Goal: Task Accomplishment & Management: Manage account settings

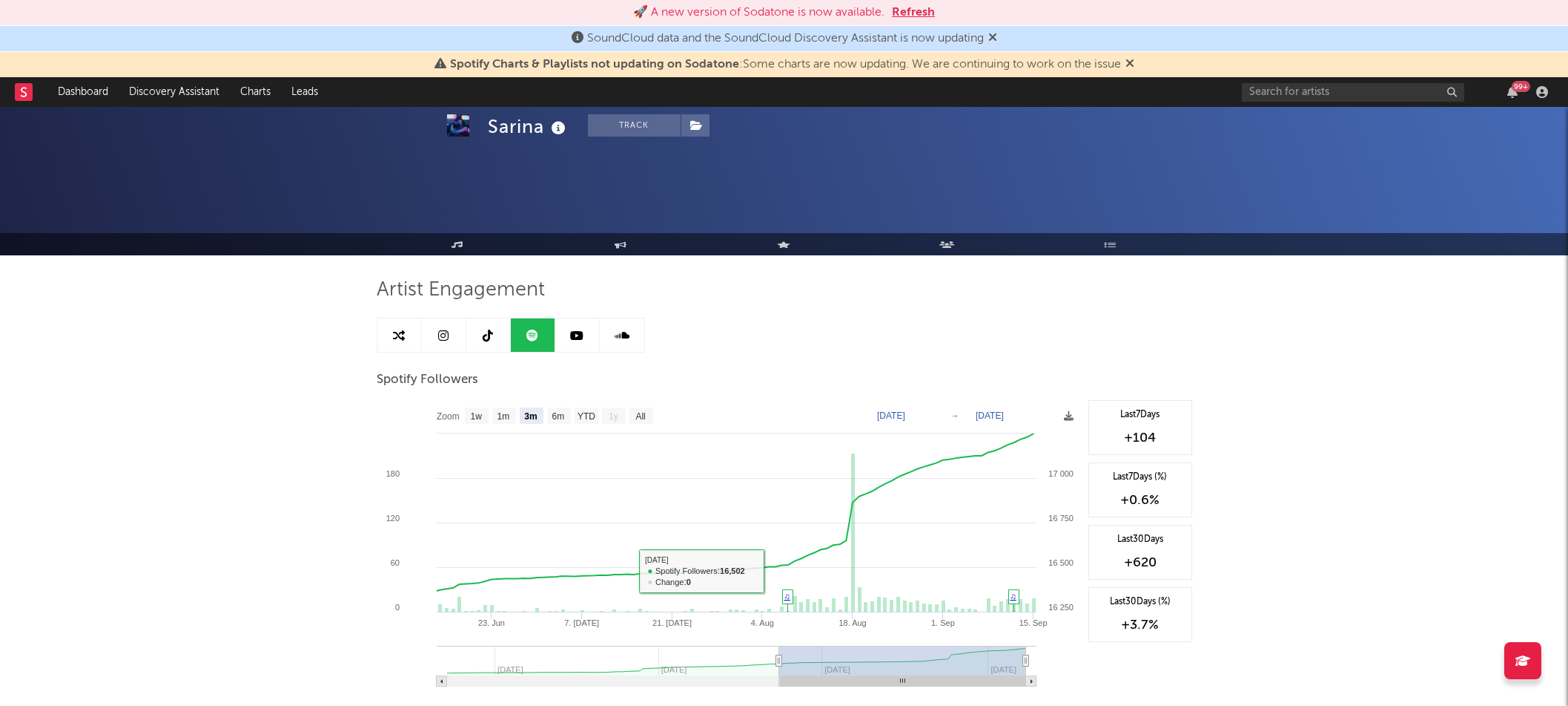
select select "3m"
select select "1w"
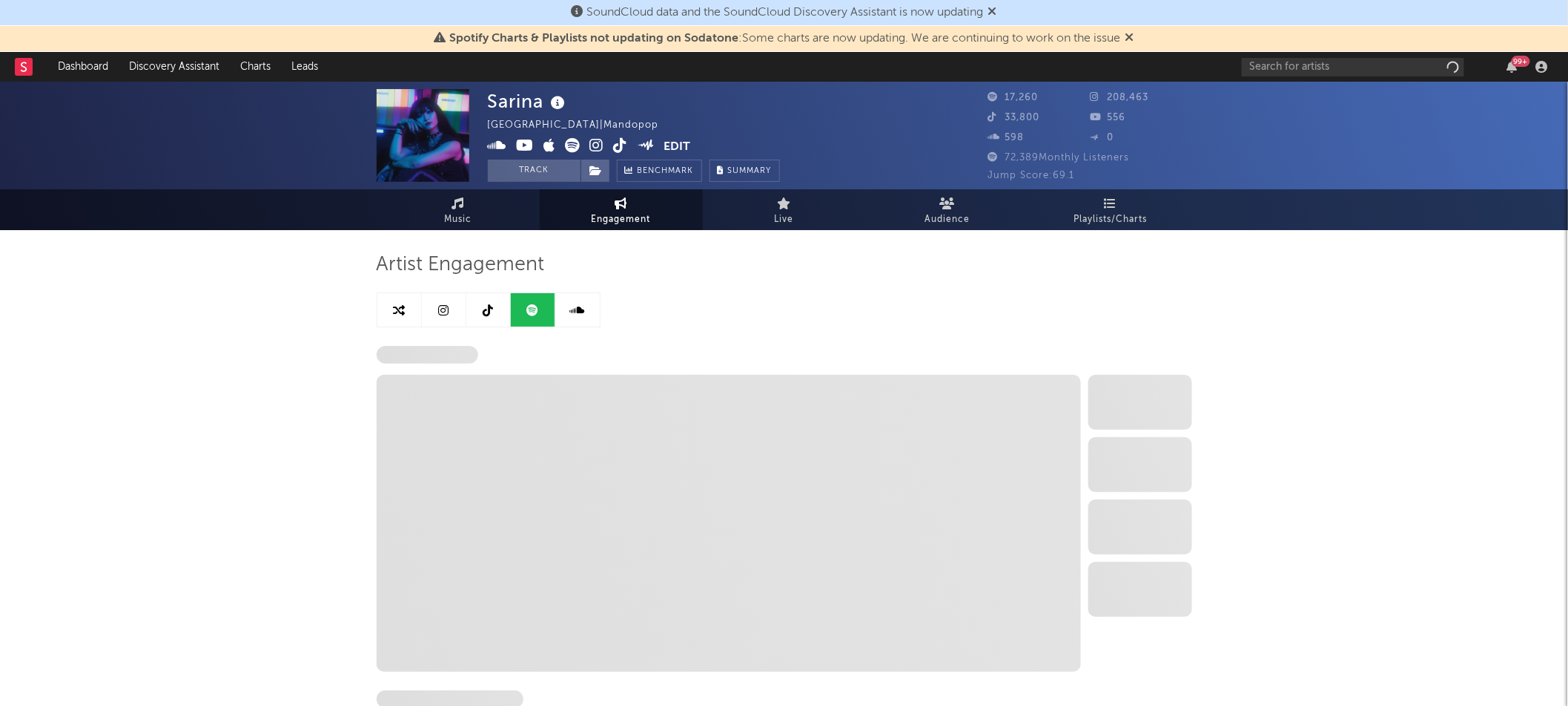
select select "6m"
select select "1w"
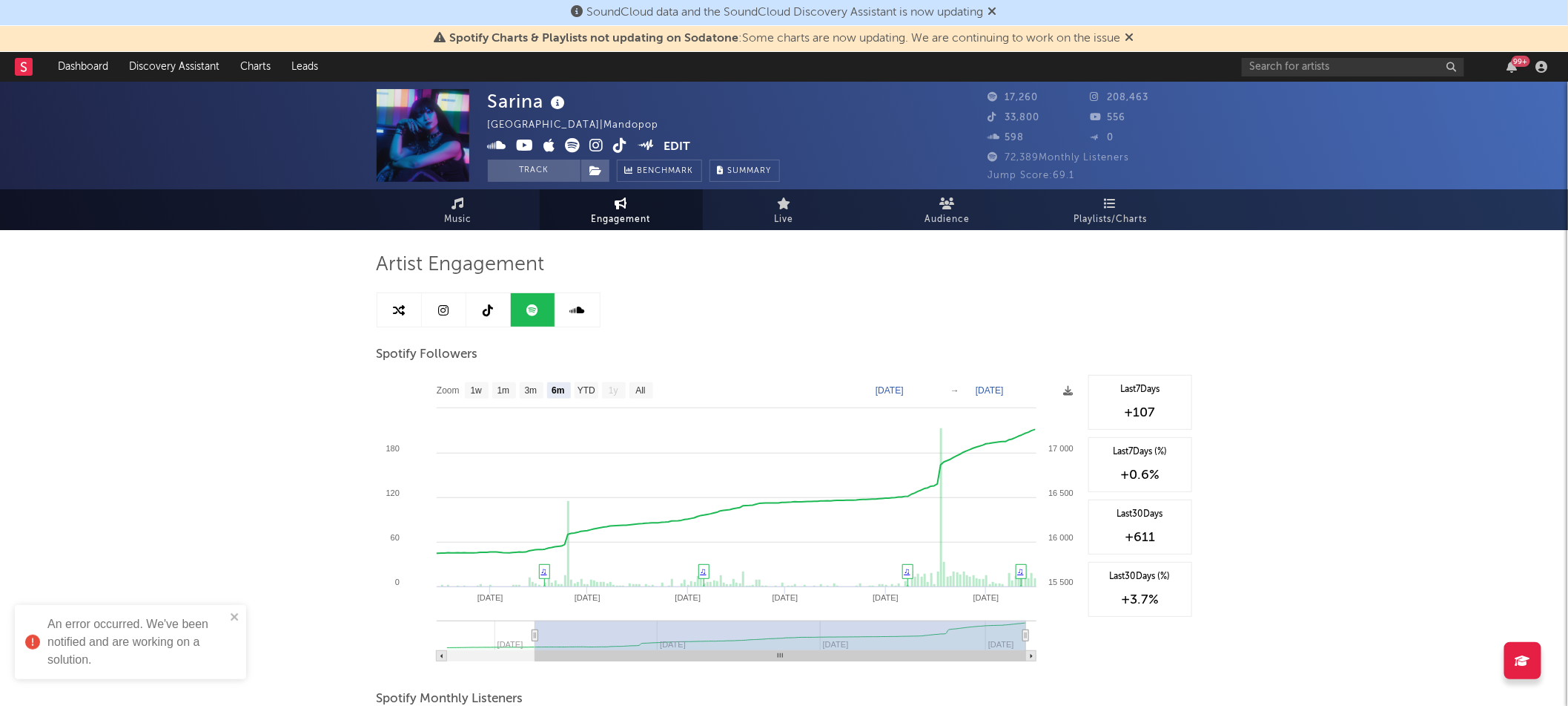
click at [1110, 204] on icon at bounding box center [1110, 204] width 12 height 12
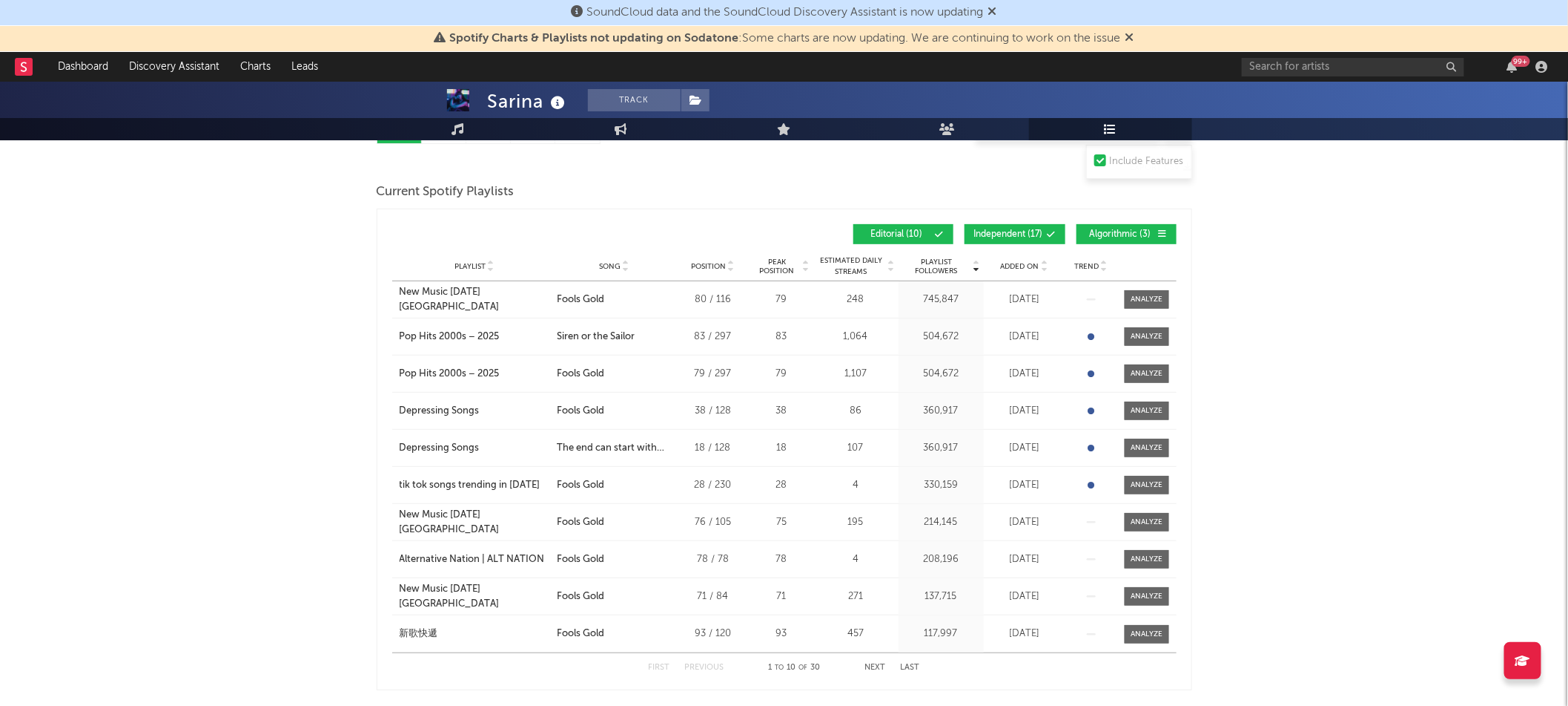
scroll to position [181, 0]
click at [484, 335] on div "Pop Hits 2000s – 2025" at bounding box center [449, 338] width 100 height 15
click at [1002, 265] on span "Added On" at bounding box center [1020, 268] width 38 height 9
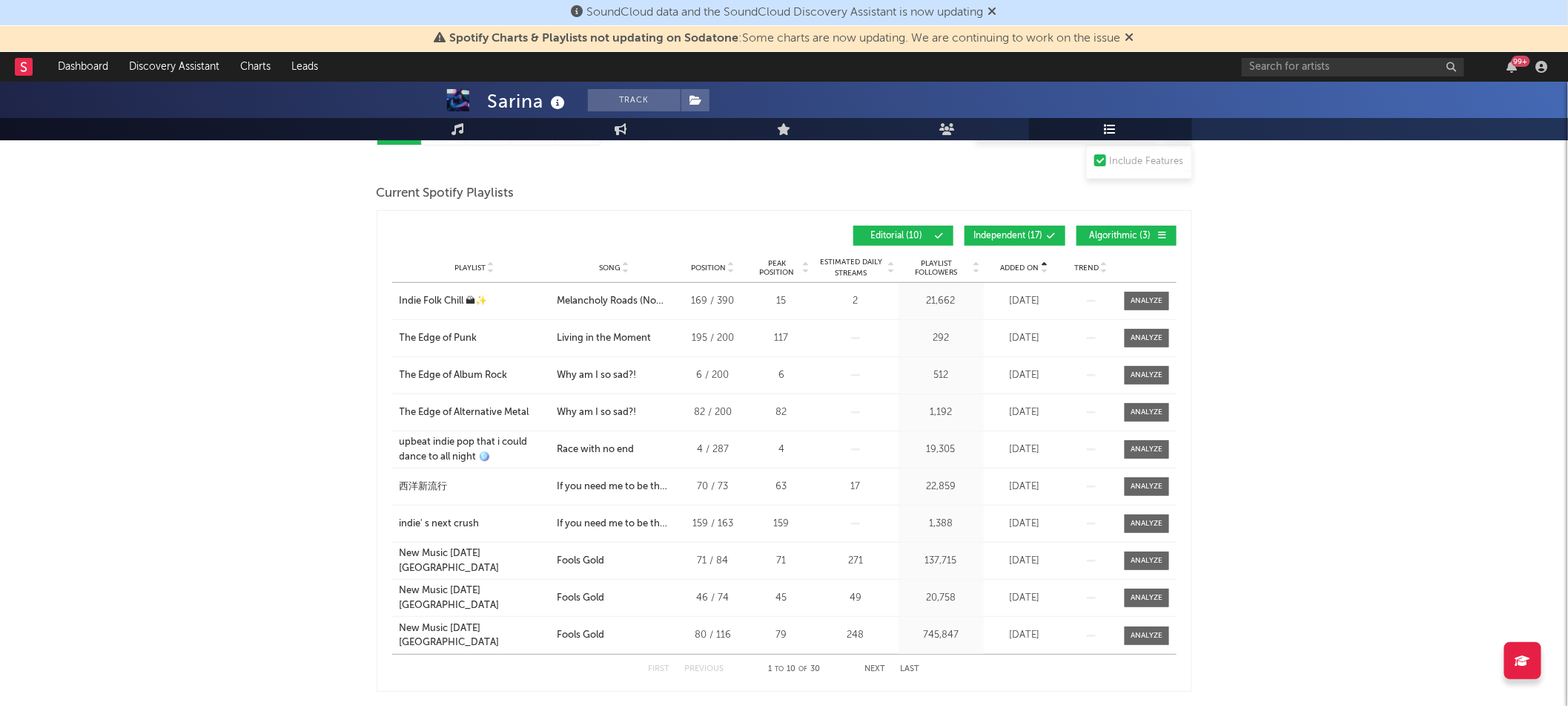
click at [1025, 265] on span "Added On" at bounding box center [1020, 268] width 38 height 9
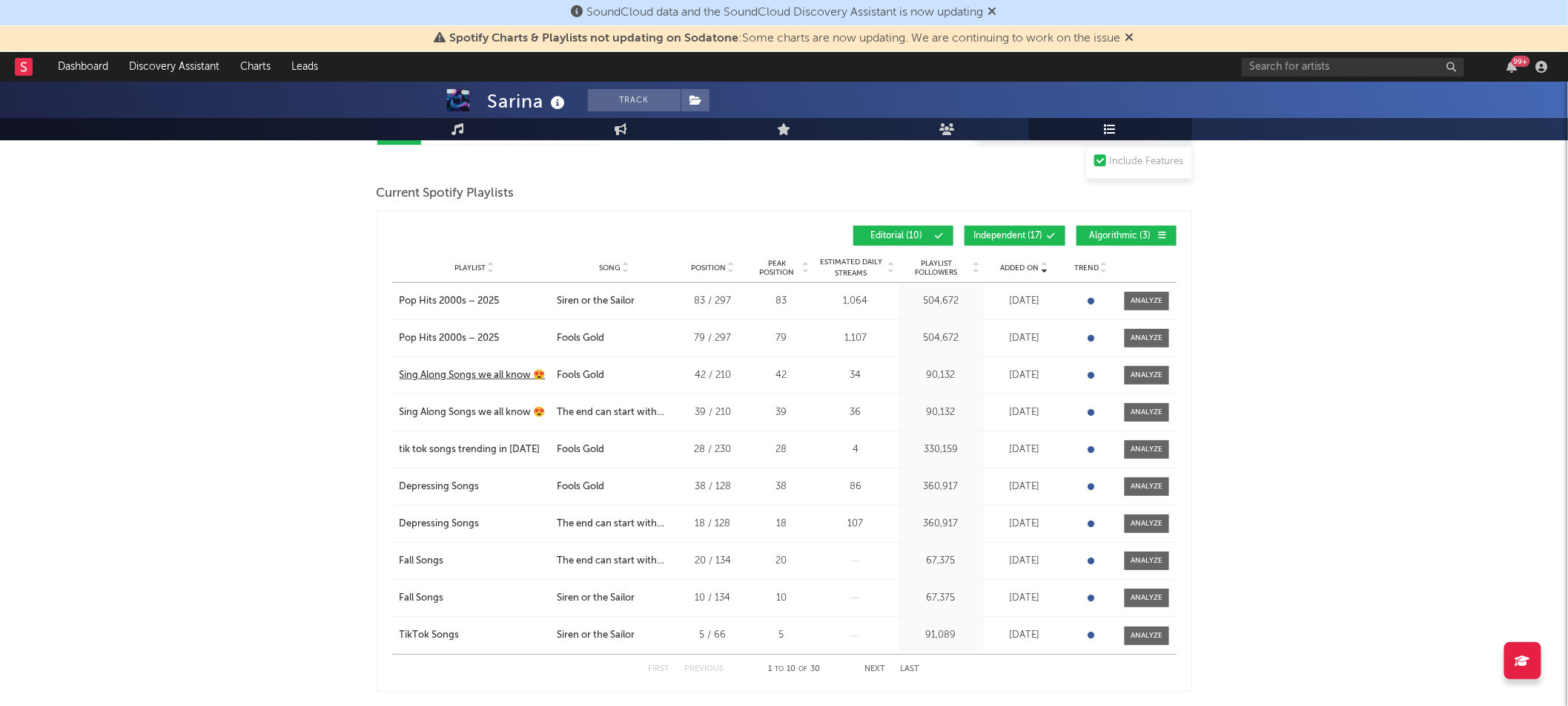
click at [467, 371] on div "Sing Along Songs we all know 😍" at bounding box center [472, 375] width 146 height 15
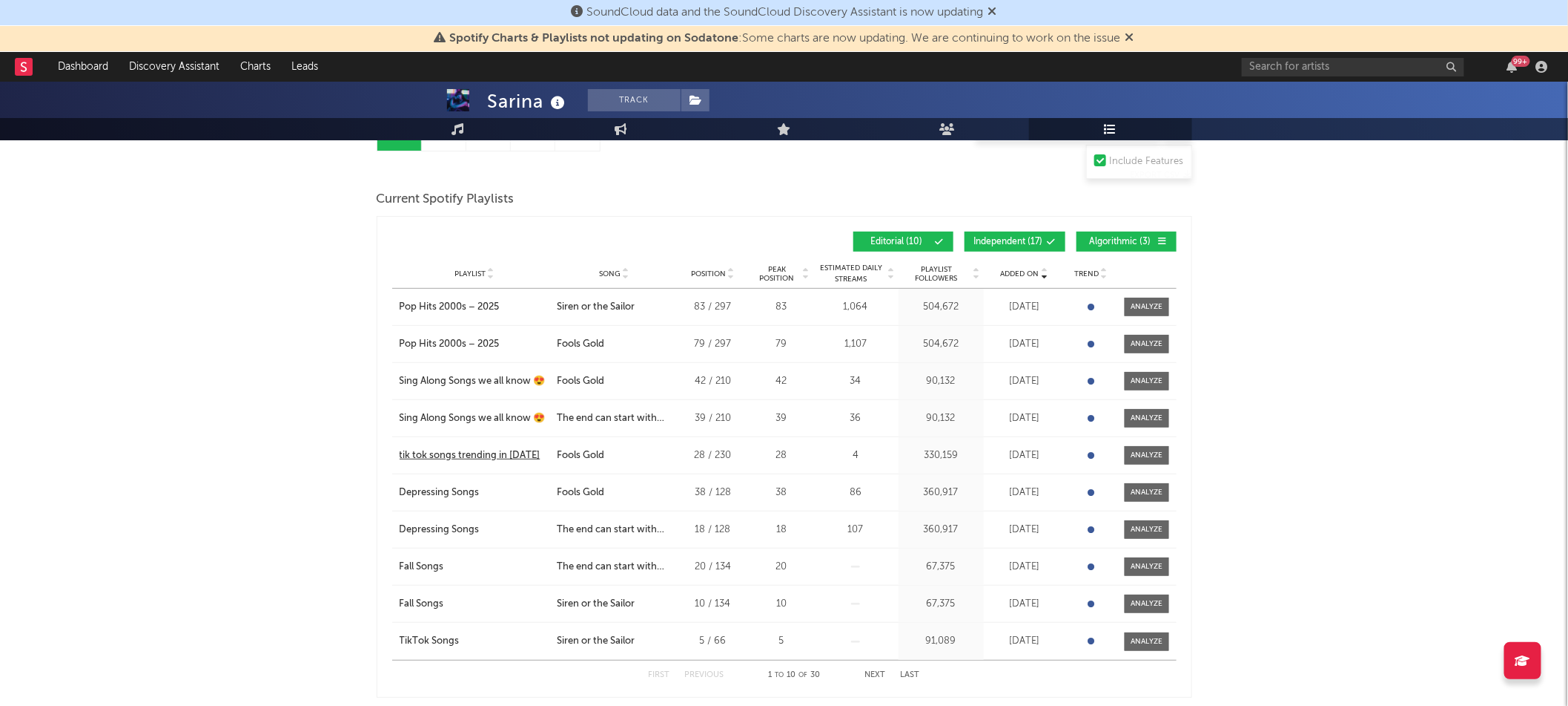
scroll to position [168, 0]
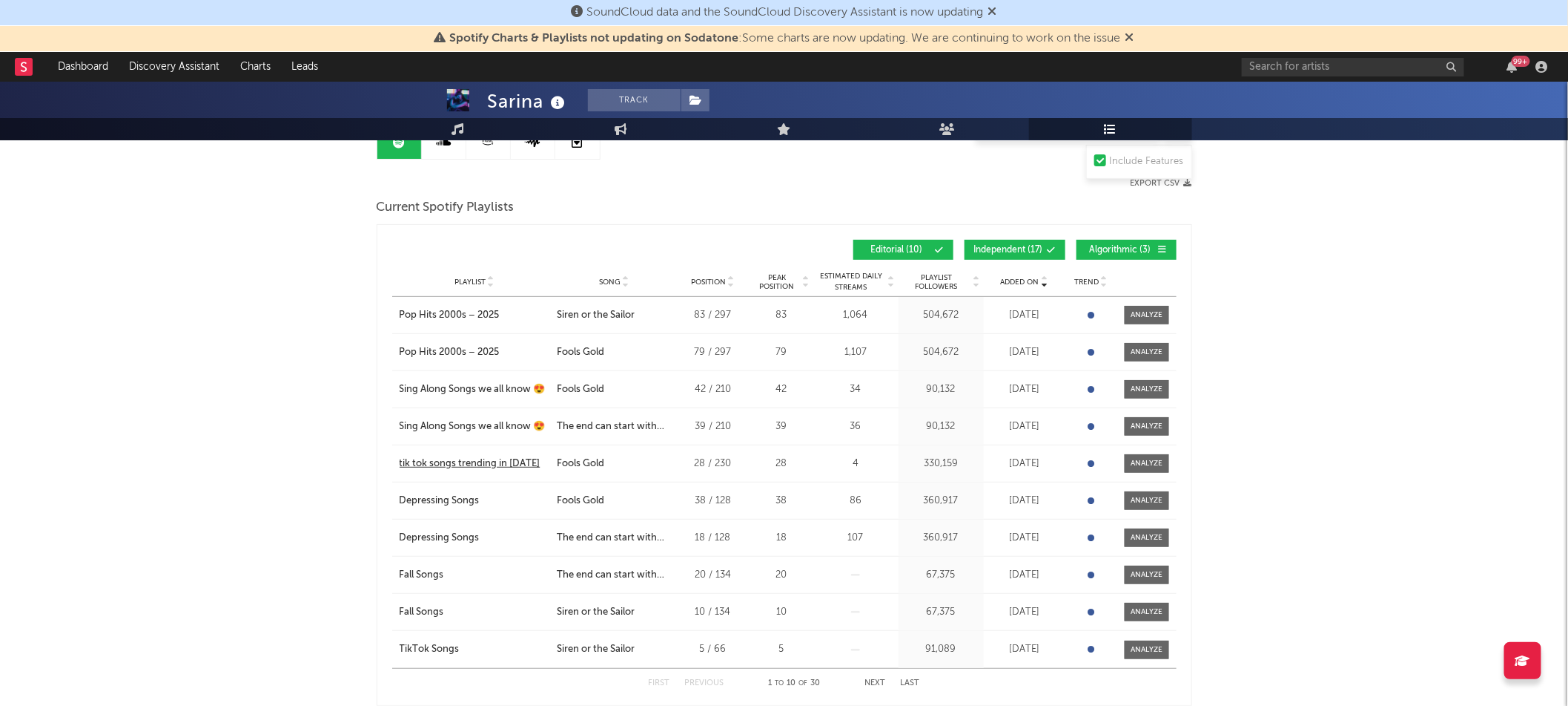
click at [486, 458] on div "tik tok songs trending in 2025" at bounding box center [470, 463] width 141 height 15
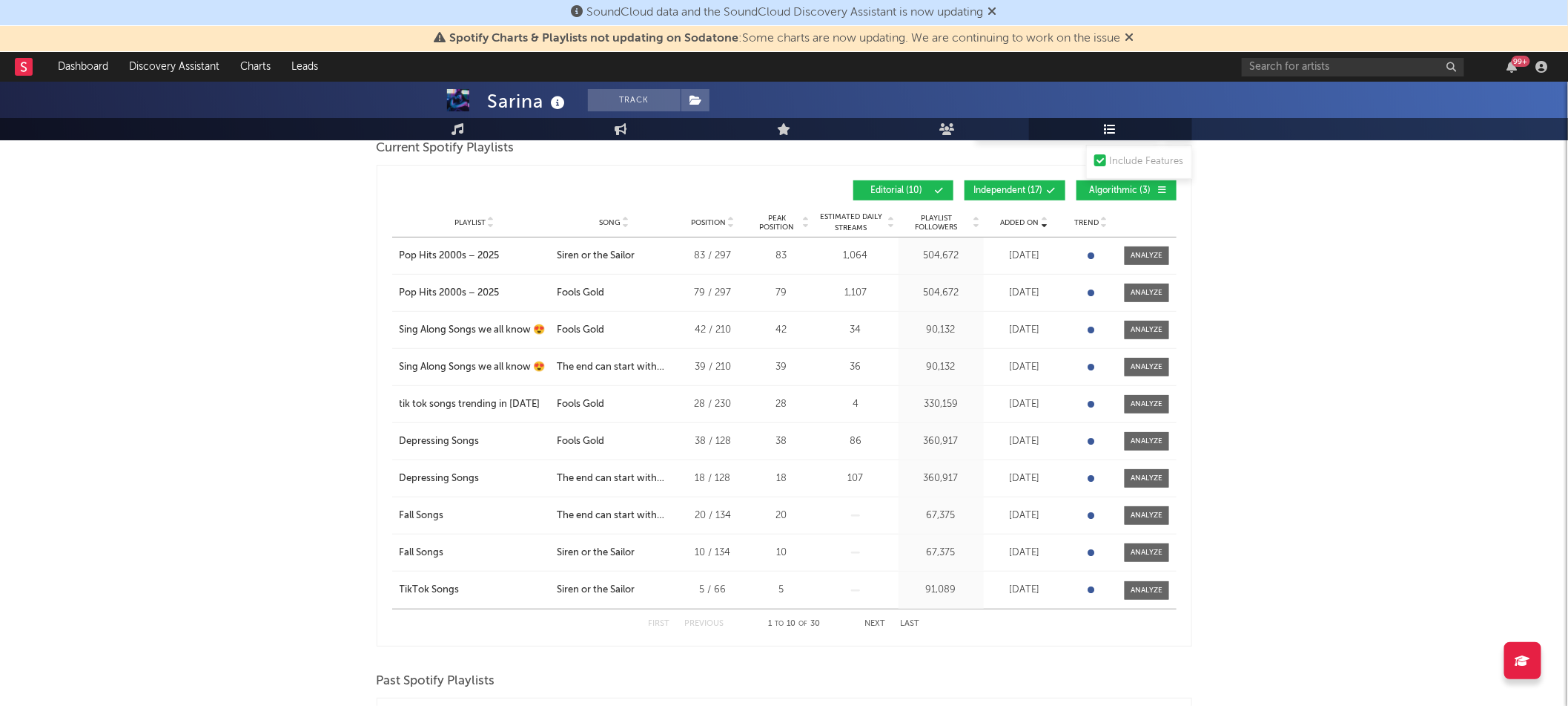
scroll to position [211, 0]
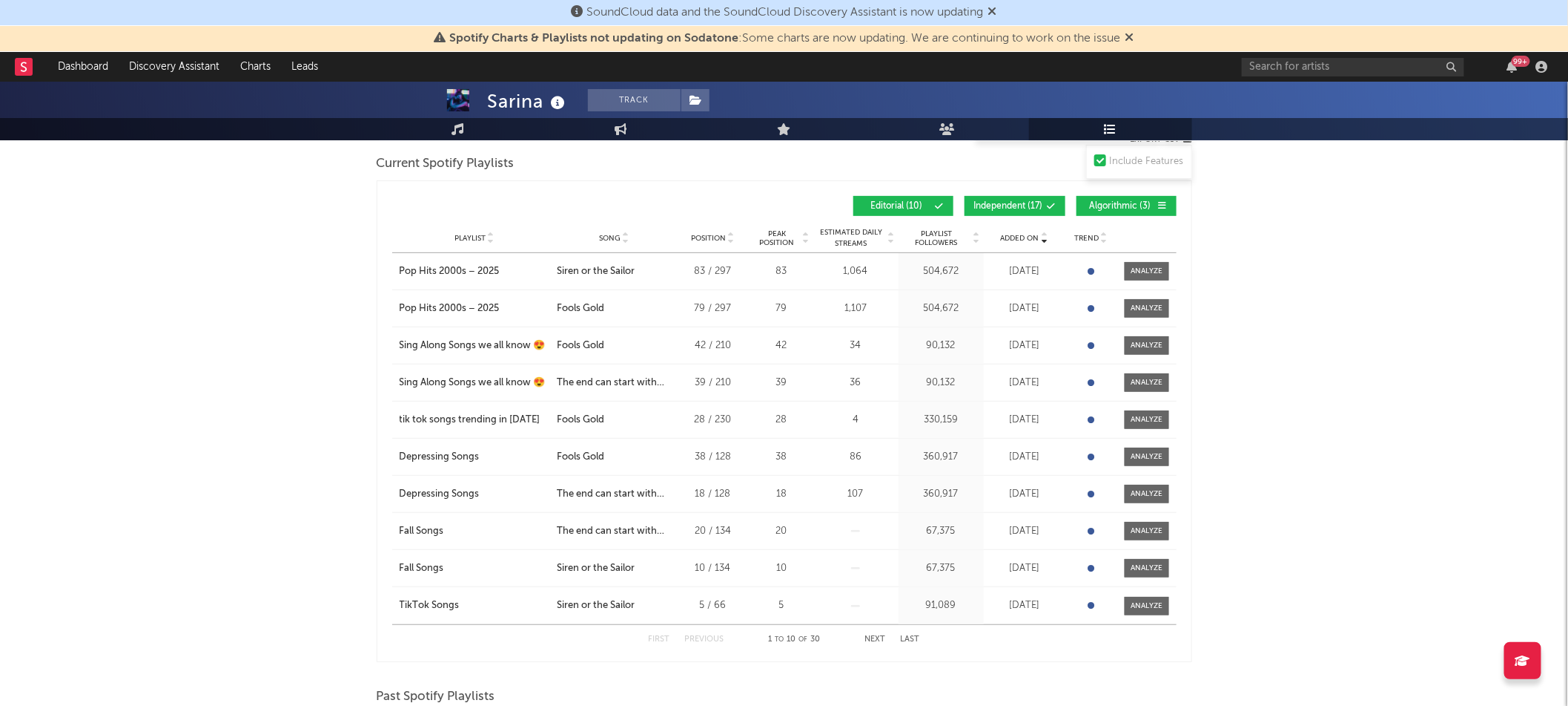
click at [873, 636] on button "Next" at bounding box center [875, 639] width 21 height 8
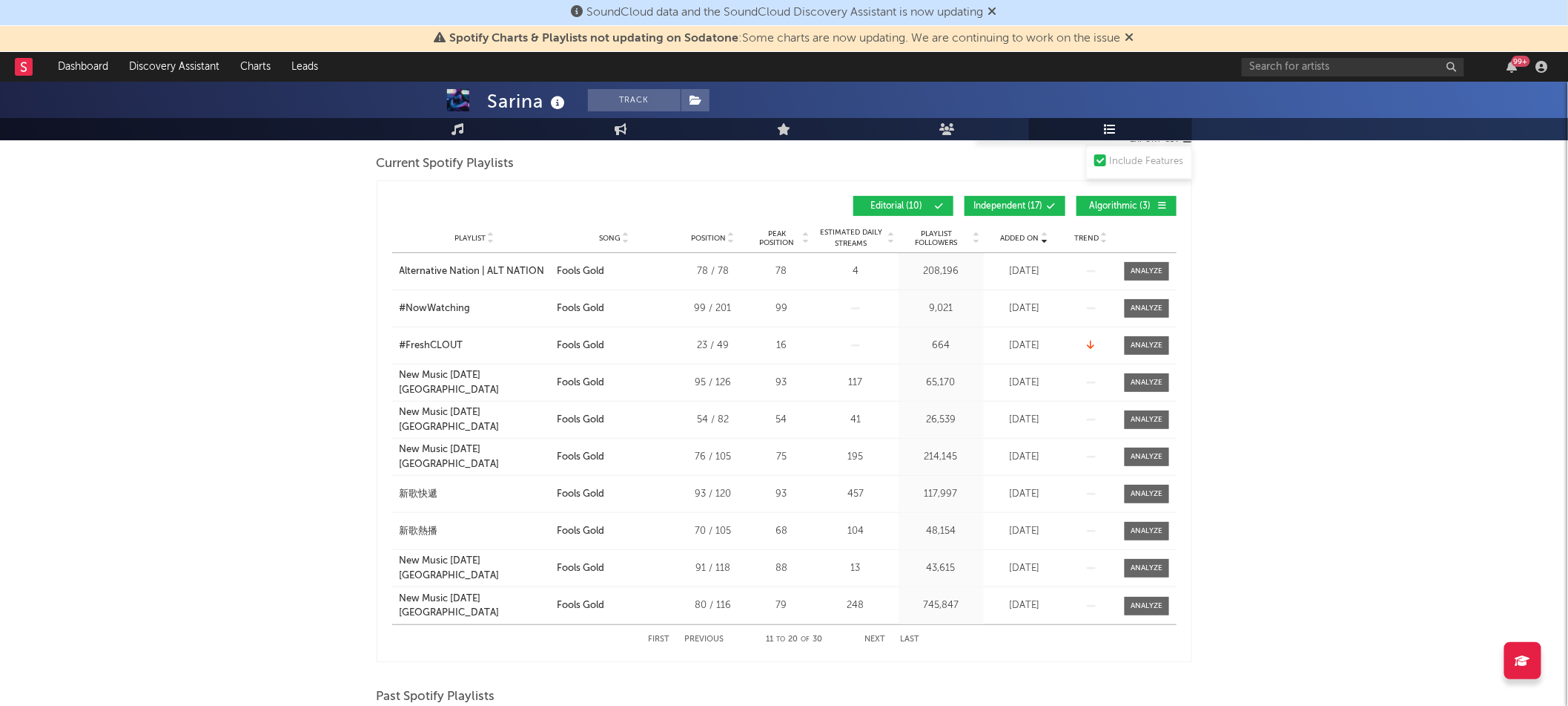
click at [878, 636] on button "Next" at bounding box center [875, 639] width 21 height 8
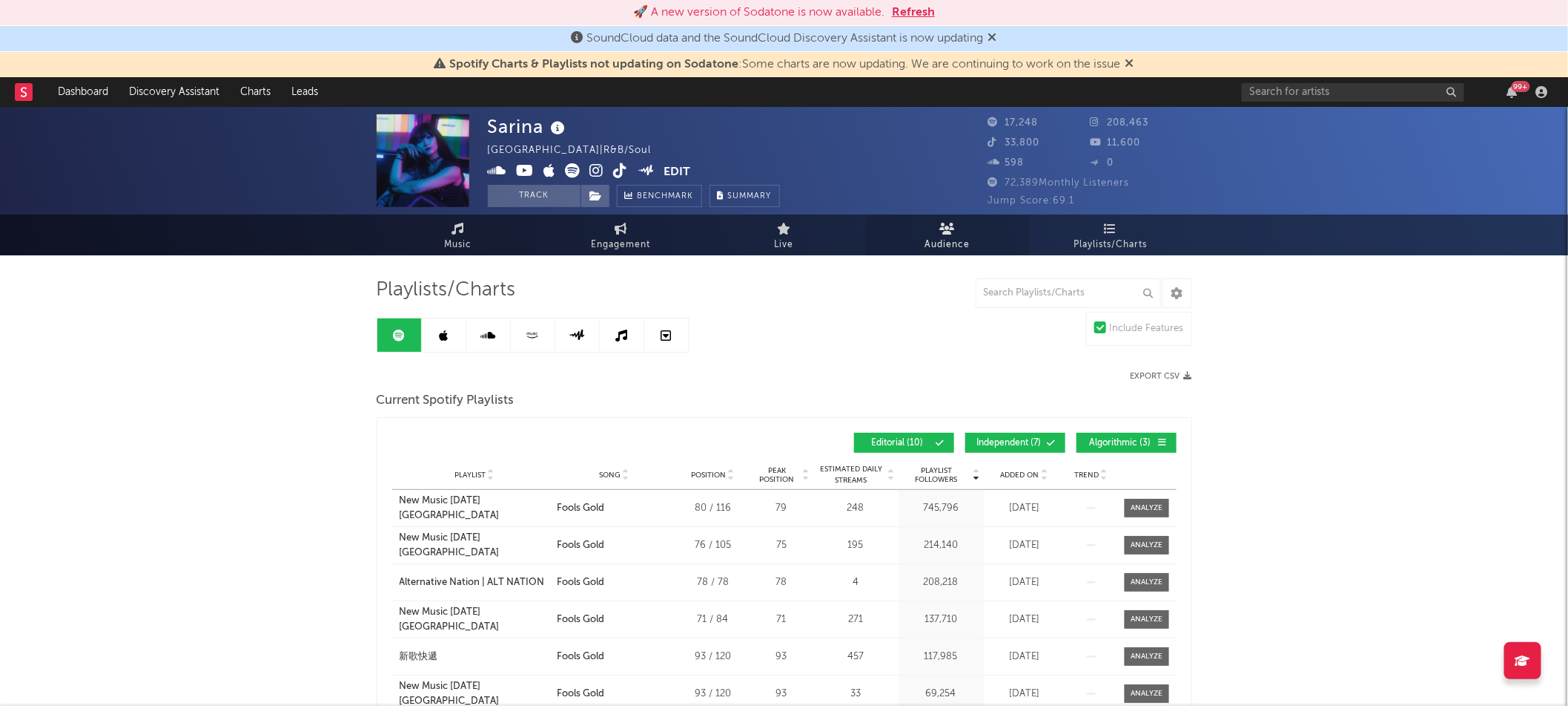
click at [950, 240] on span "Audience" at bounding box center [947, 244] width 45 height 18
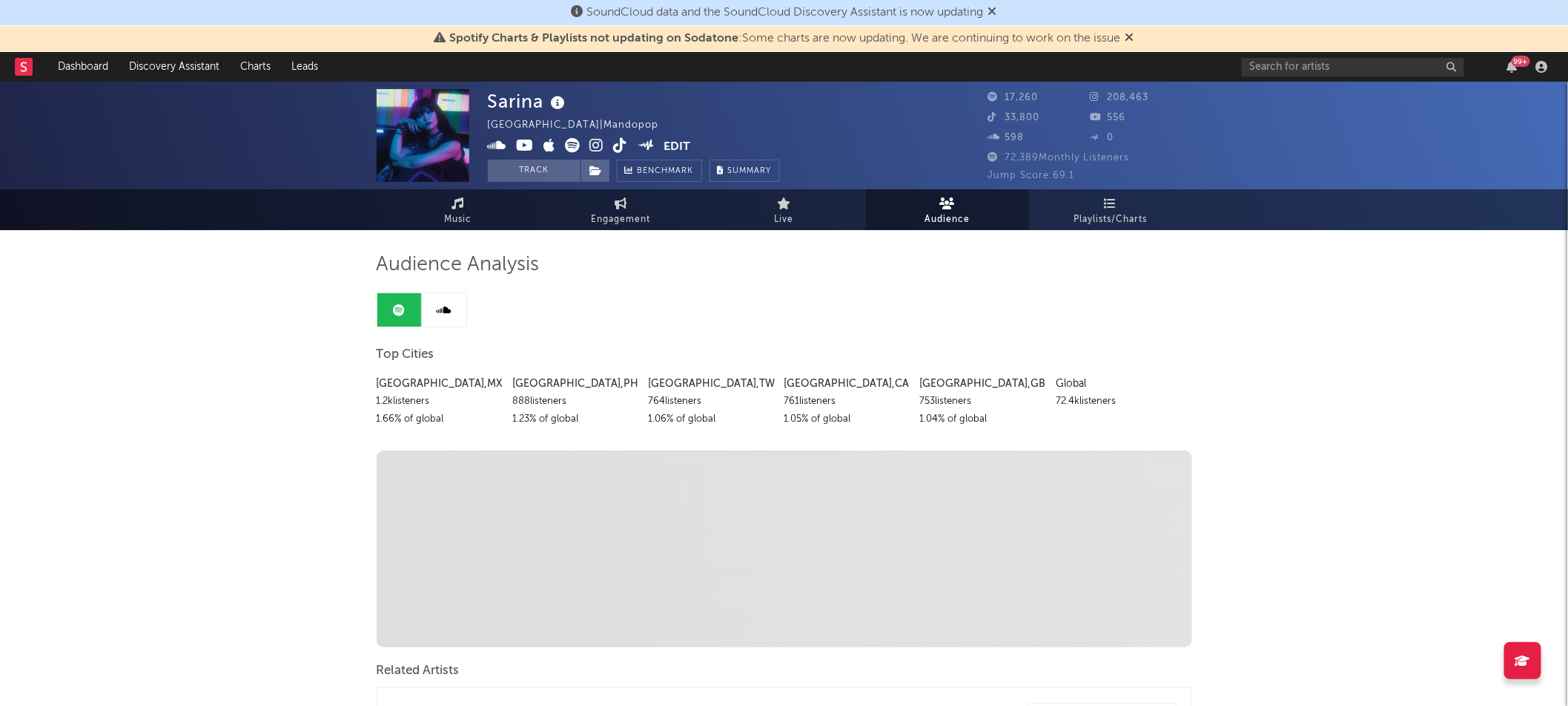
click at [680, 142] on button "Edit" at bounding box center [676, 147] width 27 height 18
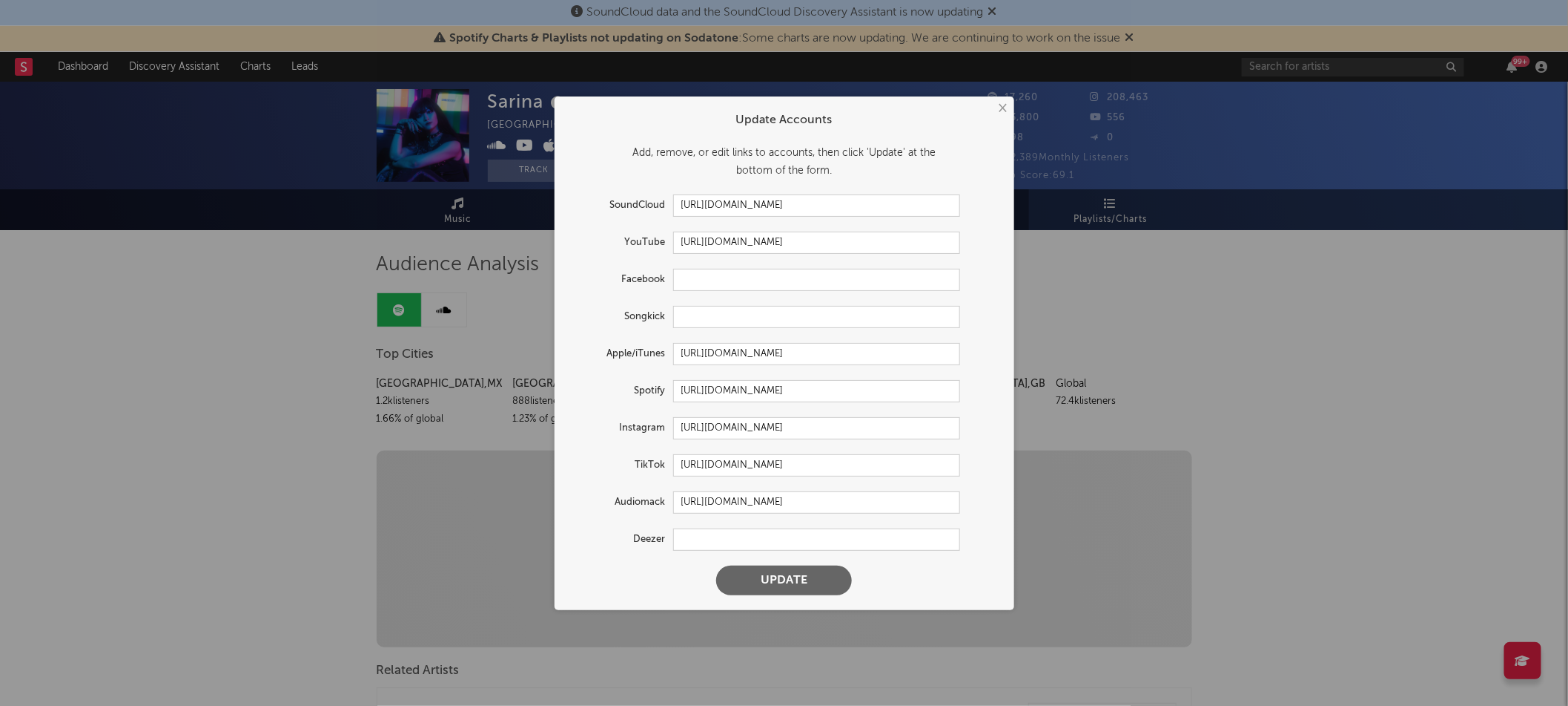
click at [1123, 317] on div "× Update Accounts Add, remove, or edit links to accounts, then click 'Update' a…" at bounding box center [784, 353] width 1568 height 706
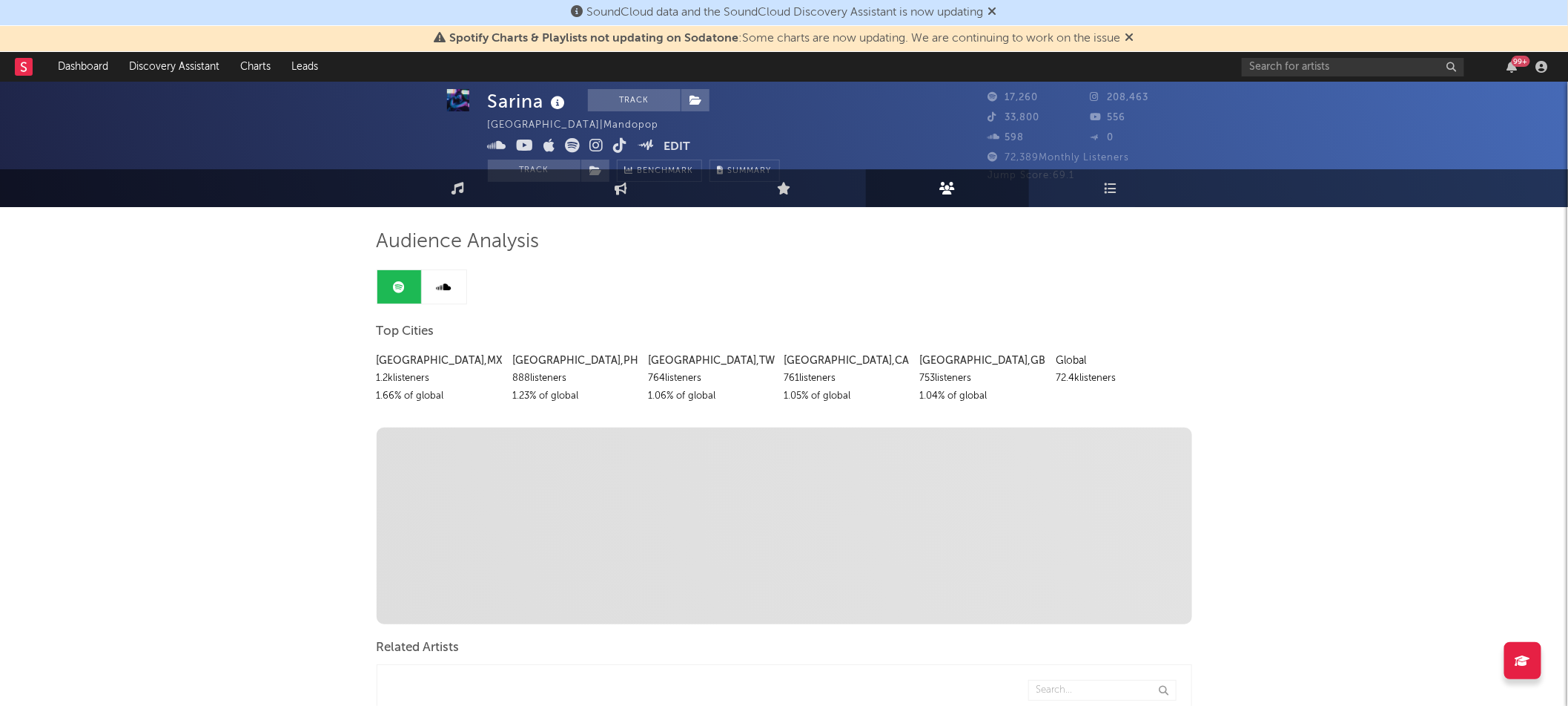
scroll to position [3, 0]
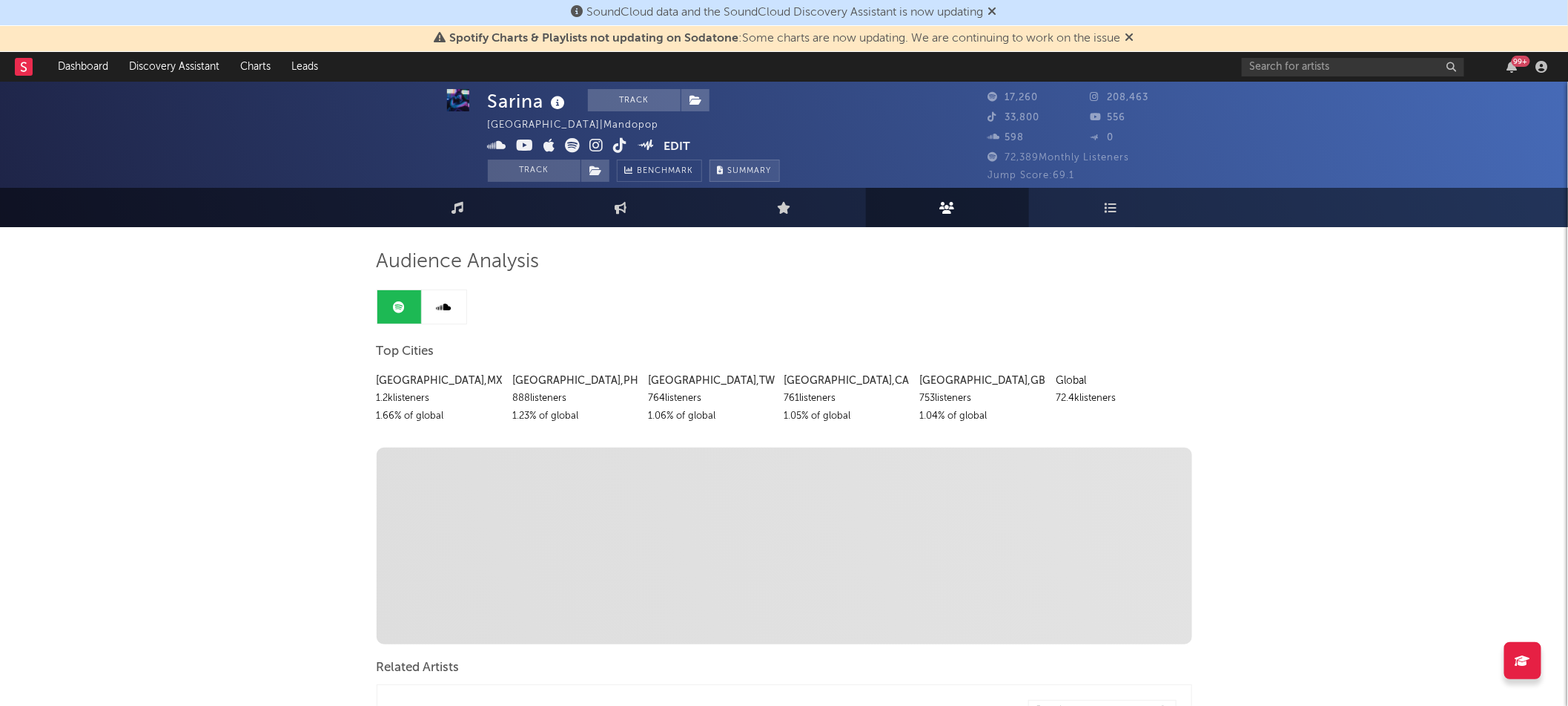
click at [751, 170] on span "Summary" at bounding box center [750, 171] width 44 height 8
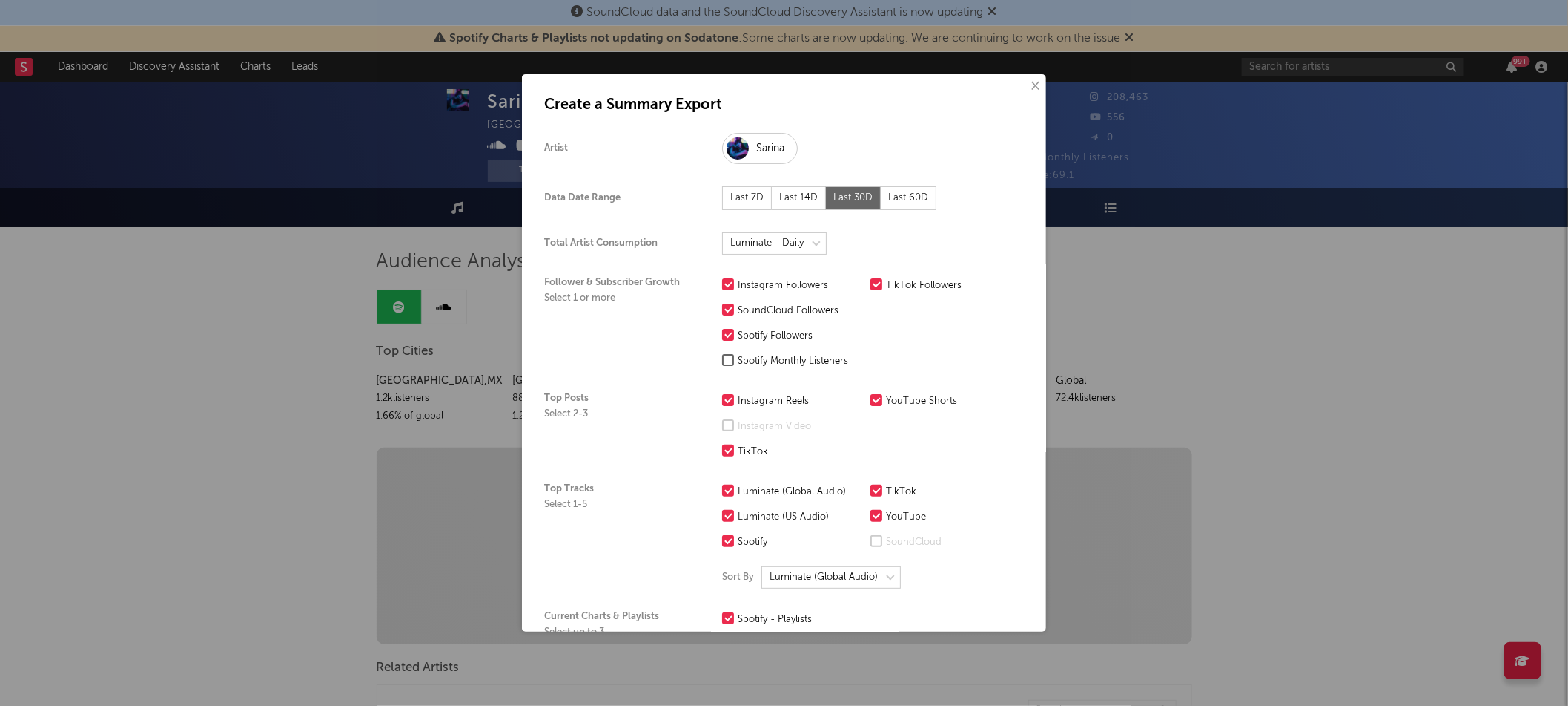
click at [739, 360] on div "Spotify Monthly Listeners" at bounding box center [800, 361] width 126 height 18
click at [722, 360] on input "Spotify Monthly Listeners" at bounding box center [722, 361] width 0 height 18
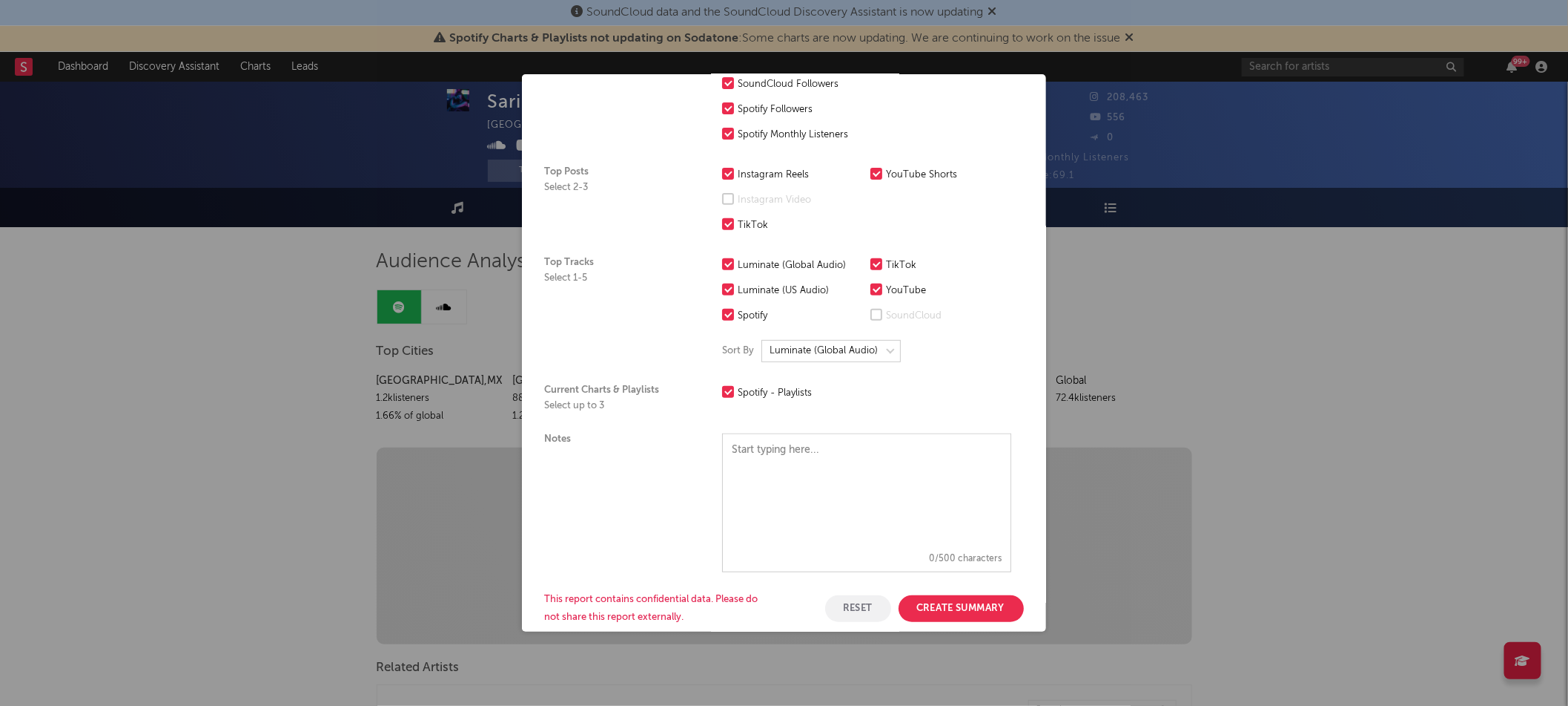
scroll to position [225, 0]
click at [985, 616] on button "Create Summary" at bounding box center [961, 610] width 126 height 27
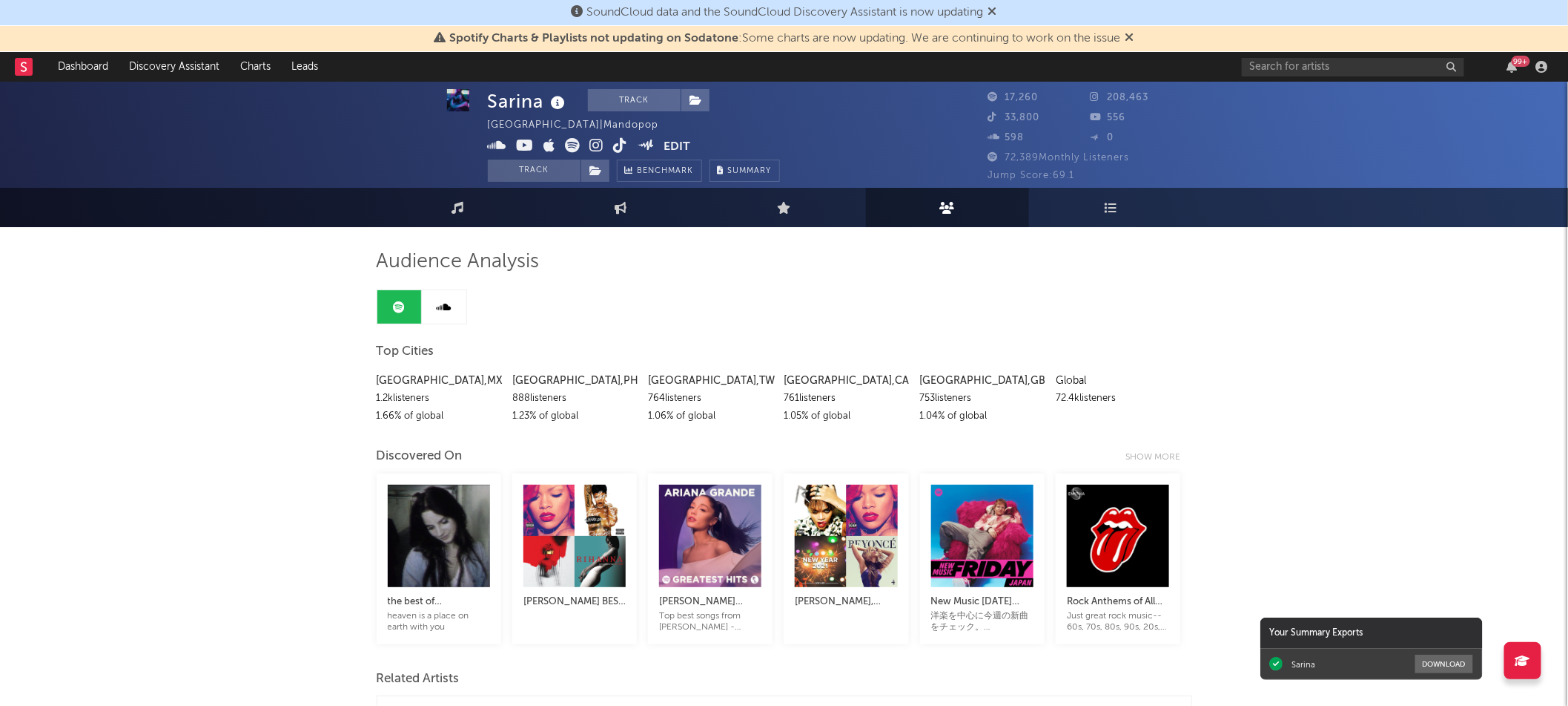
click at [680, 145] on button "Edit" at bounding box center [676, 147] width 27 height 18
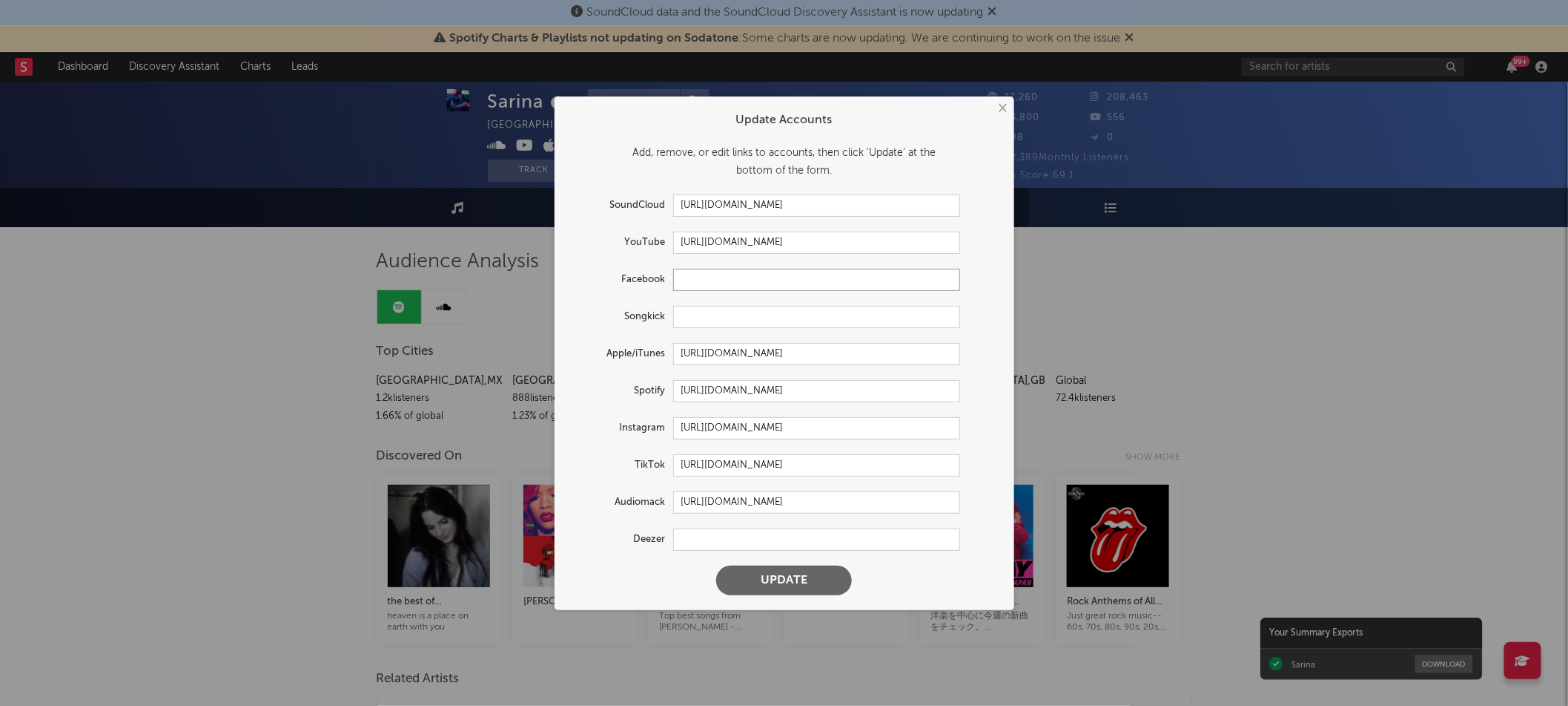
click at [744, 273] on input "text" at bounding box center [817, 279] width 287 height 22
paste input "https://www.tiktok.com/@sarinasmusic"
click at [860, 279] on input "https://www.tiktok.com/@sarinasmusic" at bounding box center [817, 279] width 287 height 22
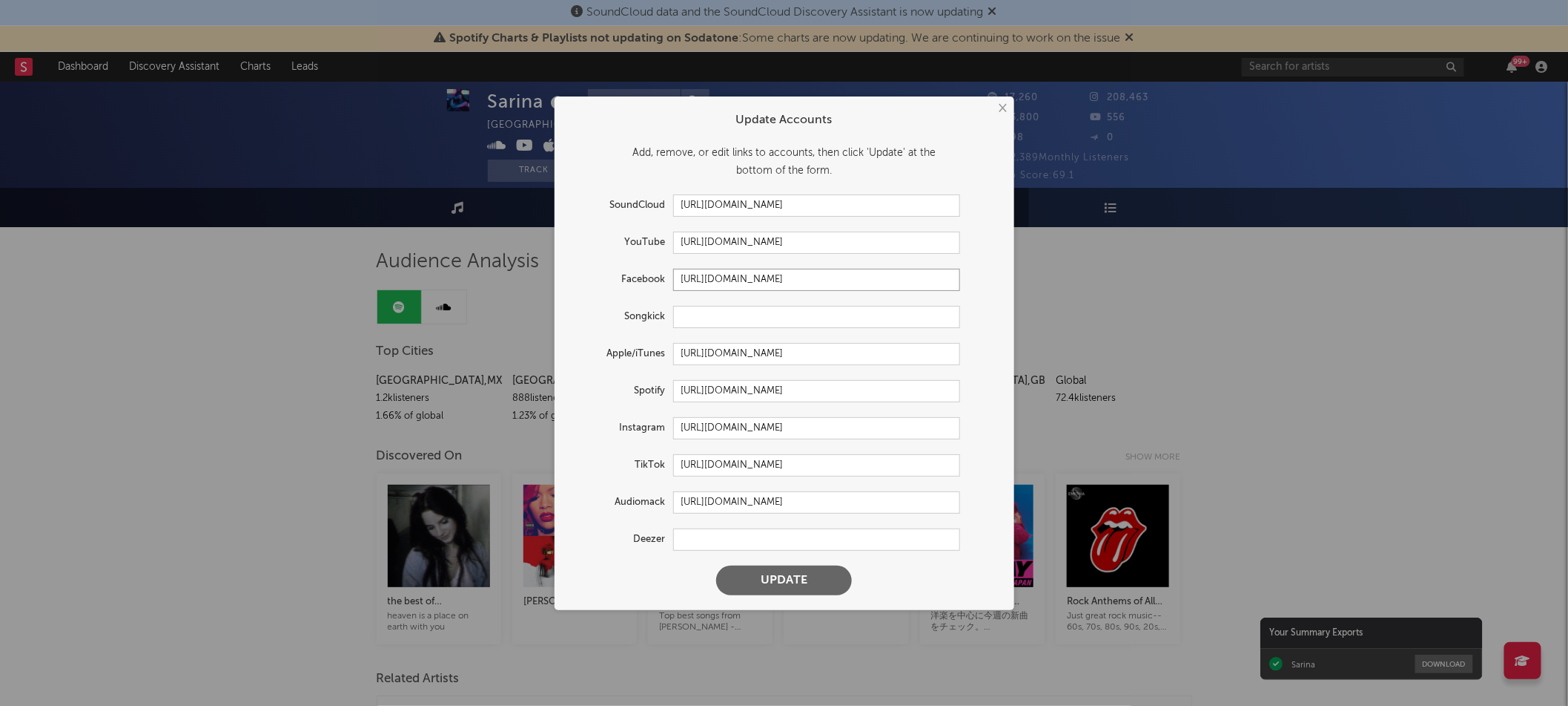
click at [860, 279] on input "https://www.tiktok.com/@sarinasmusic" at bounding box center [817, 279] width 287 height 22
type input "https://www.tiktok.com/@sarinasmusic"
click at [773, 469] on input "https://www.tiktok.com/share/user/7229008963899360258" at bounding box center [817, 465] width 287 height 22
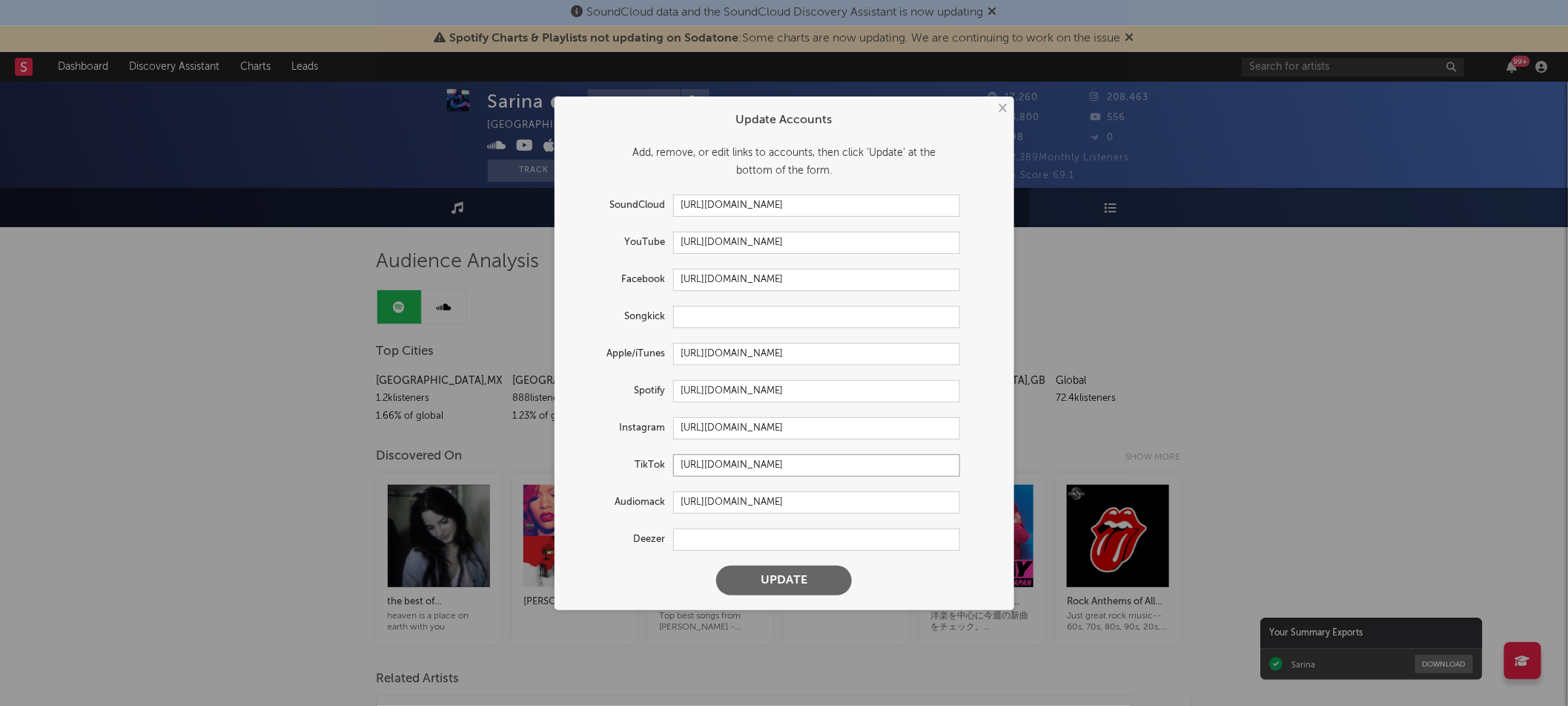
paste input "@sarinasmusic"
type input "https://www.tiktok.com/@sarinasmusic"
click at [856, 276] on input "https://www.tiktok.com/@sarinasmusic" at bounding box center [817, 279] width 287 height 22
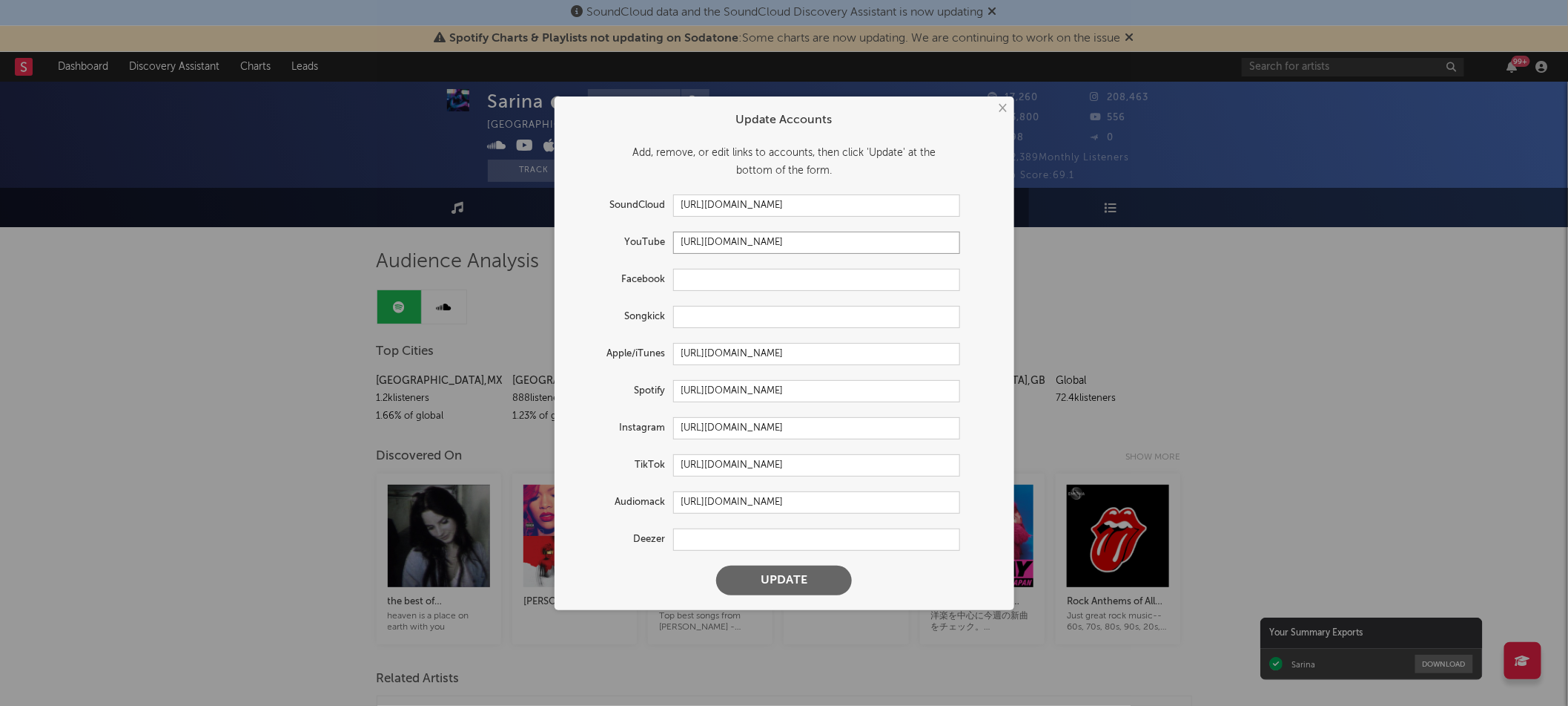
click at [836, 242] on input "https://youtube.com/@sarrinard" at bounding box center [817, 242] width 287 height 22
click at [779, 244] on input "https://youtube.com/@sarrinard" at bounding box center [817, 242] width 287 height 22
paste input "www.youtube.com/channel/UCW6i7tEh4U55vw-MixZbp4g"
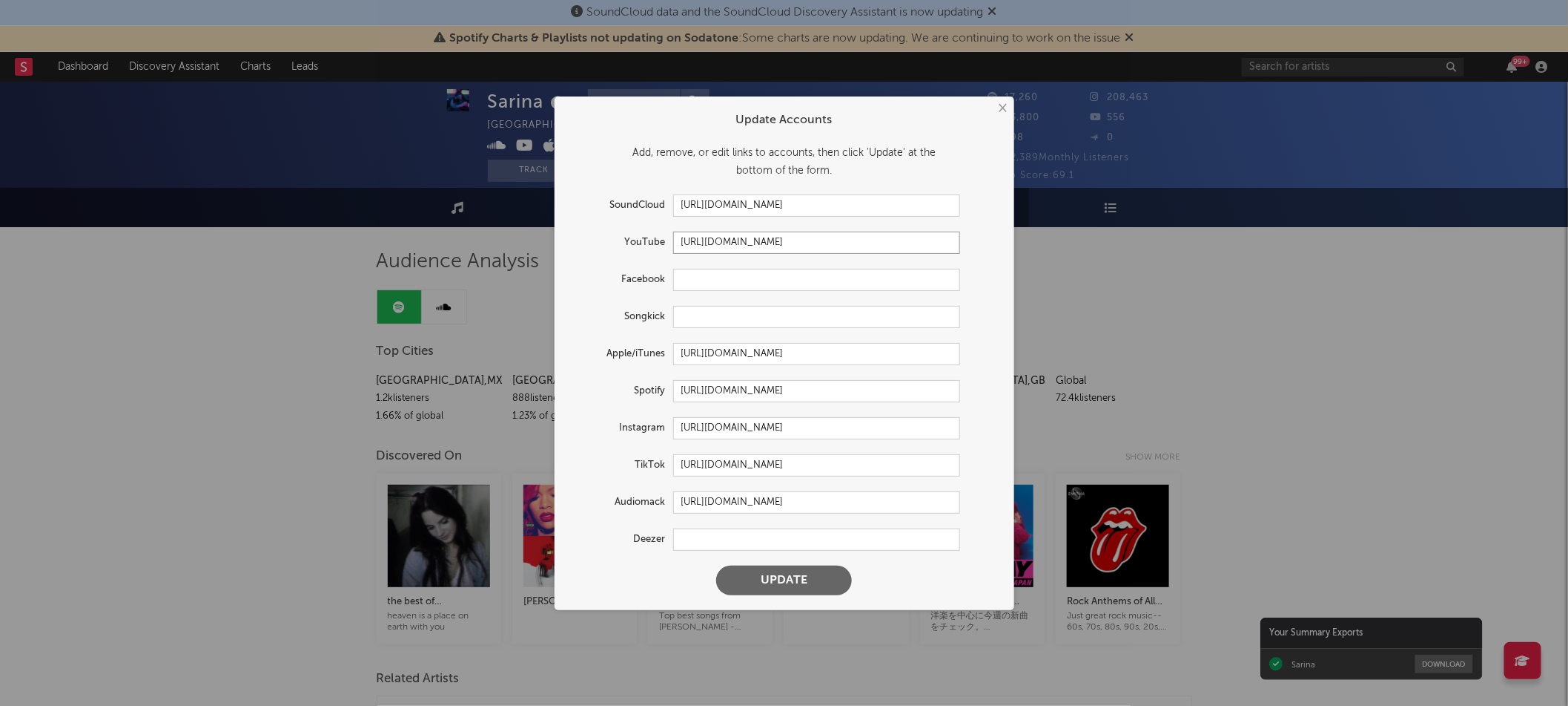
click at [801, 237] on input "https://www.youtube.com/channel/UCW6i7tEh4U55vw-MixZbp4g" at bounding box center [817, 242] width 287 height 22
paste input "www.youtube.com/@SarinasMusic United States Joined Dec 23, 2021 21.6K subscribe…"
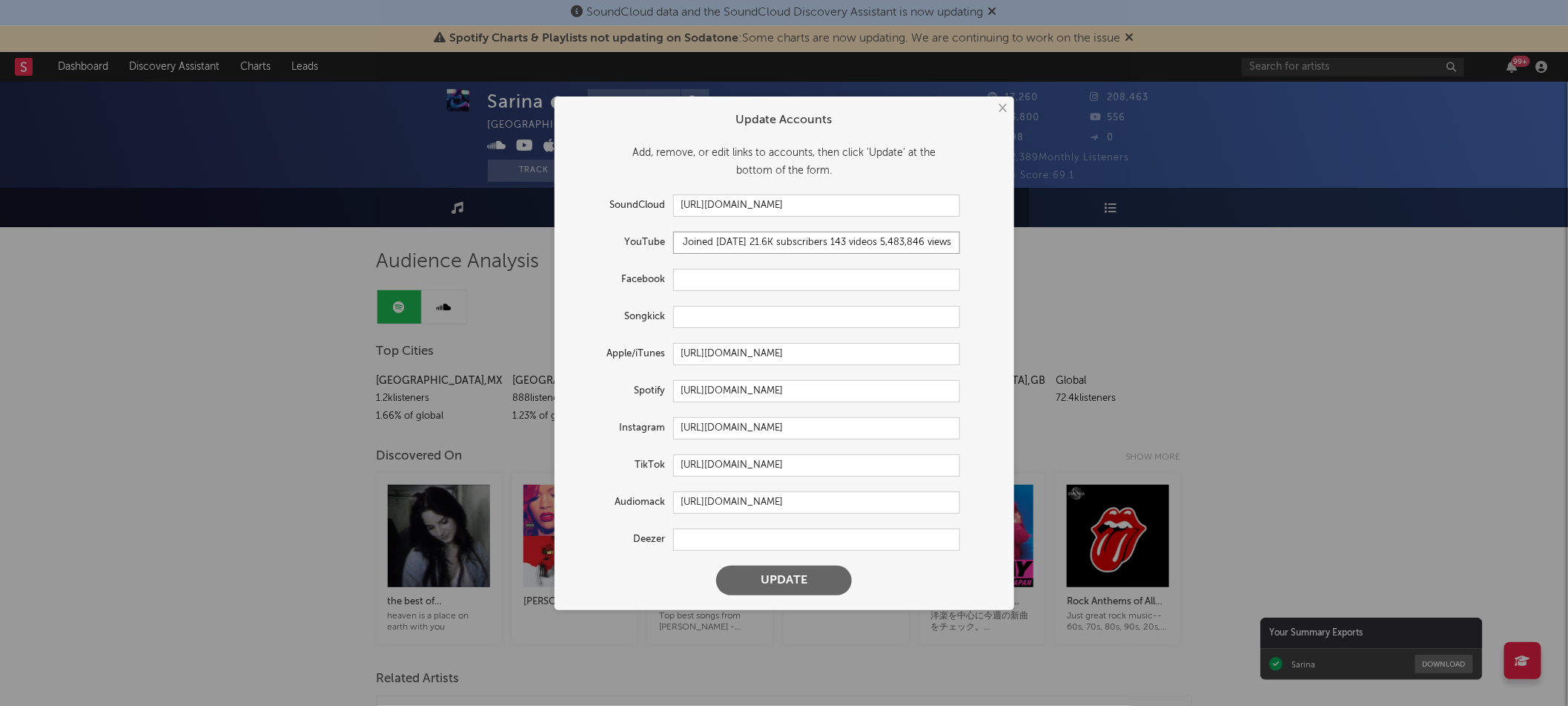
click at [775, 240] on input "www.youtube.com/@SarinasMusic United States Joined Dec 23, 2021 21.6K subscribe…" at bounding box center [817, 242] width 287 height 22
type input "www.youtube.com/@SarinasMusic United States Joined Dec 23, 2021 21.6K subscribe…"
click at [796, 204] on input "https://soundcloud.com/sarina-desir" at bounding box center [817, 205] width 287 height 22
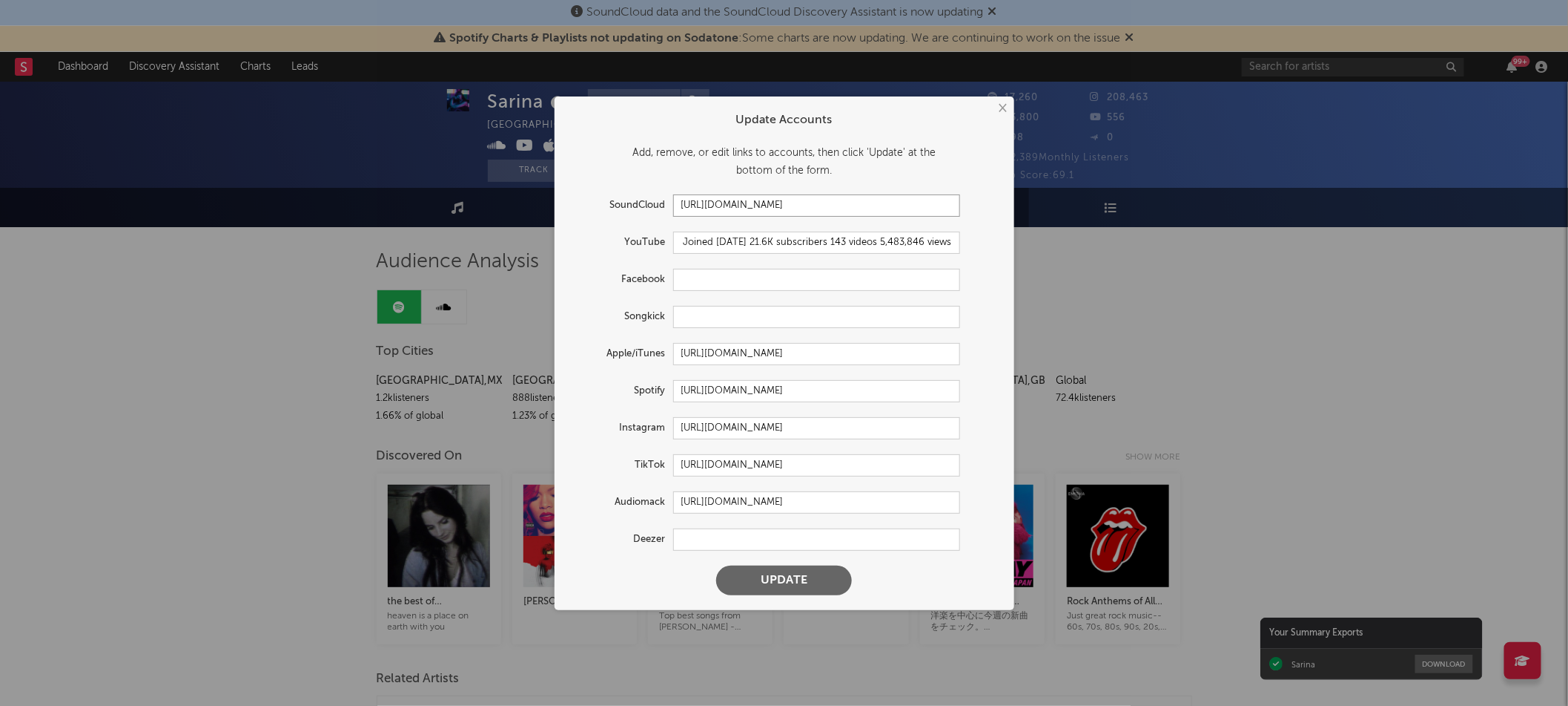
scroll to position [0, 0]
click at [796, 204] on input "https://soundcloud.com/sarina-desir" at bounding box center [817, 205] width 287 height 22
click at [837, 241] on input "www.youtube.com/@SarinasMusic United States Joined Dec 23, 2021 21.6K subscribe…" at bounding box center [817, 242] width 287 height 22
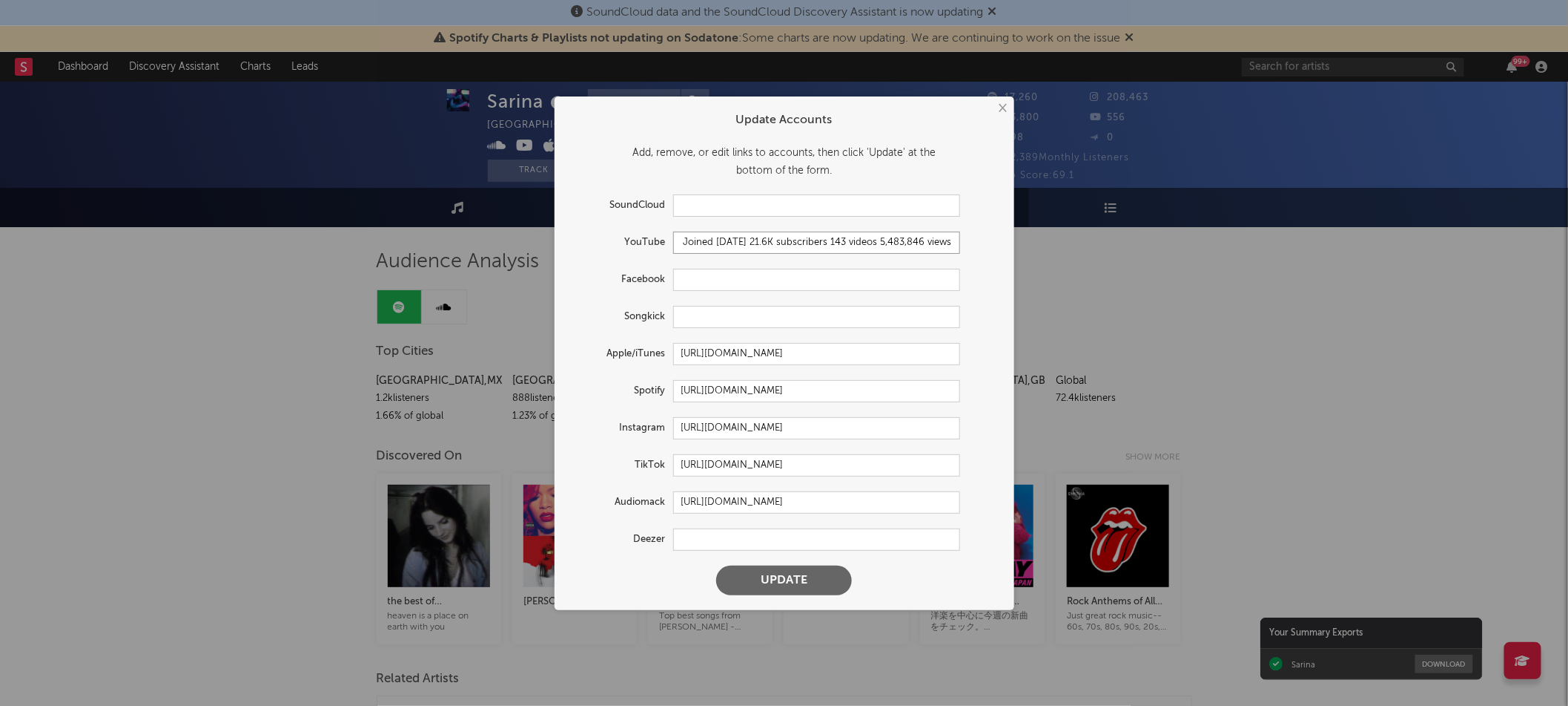
drag, startPoint x: 837, startPoint y: 241, endPoint x: 1117, endPoint y: 251, distance: 280.2
click at [1117, 251] on div "× Update Accounts Add, remove, or edit links to accounts, then click 'Update' a…" at bounding box center [784, 353] width 1568 height 706
type input "www.youtube.com/@SarinasMusic"
click at [719, 293] on form "Update Accounts Add, remove, or edit links to accounts, then click 'Update' at …" at bounding box center [784, 353] width 445 height 498
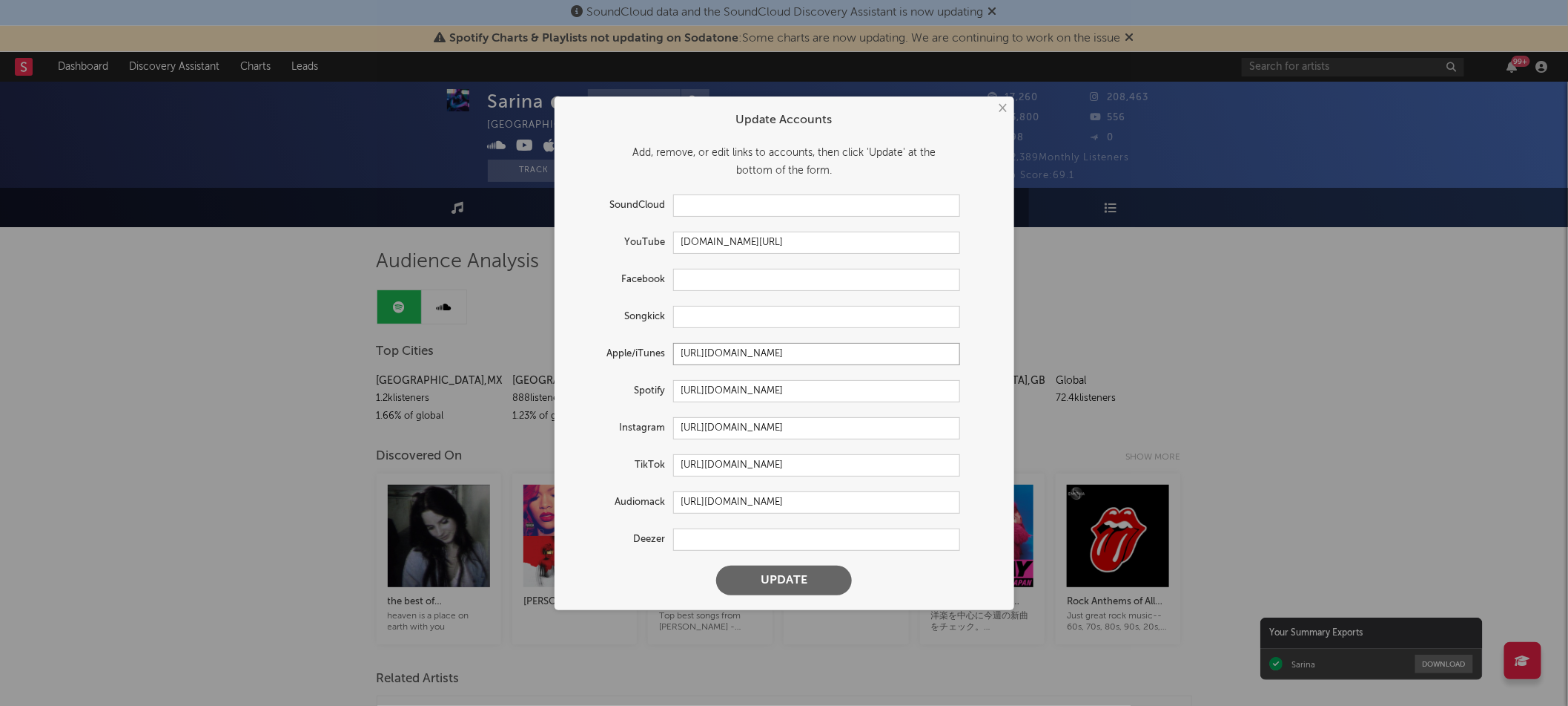
click at [851, 353] on input "https://music.apple.com/us/artist/sarina/1515420109" at bounding box center [817, 354] width 287 height 22
click at [794, 351] on input "https://music.apple.com/us/artist/sarina/1515420109" at bounding box center [817, 354] width 287 height 22
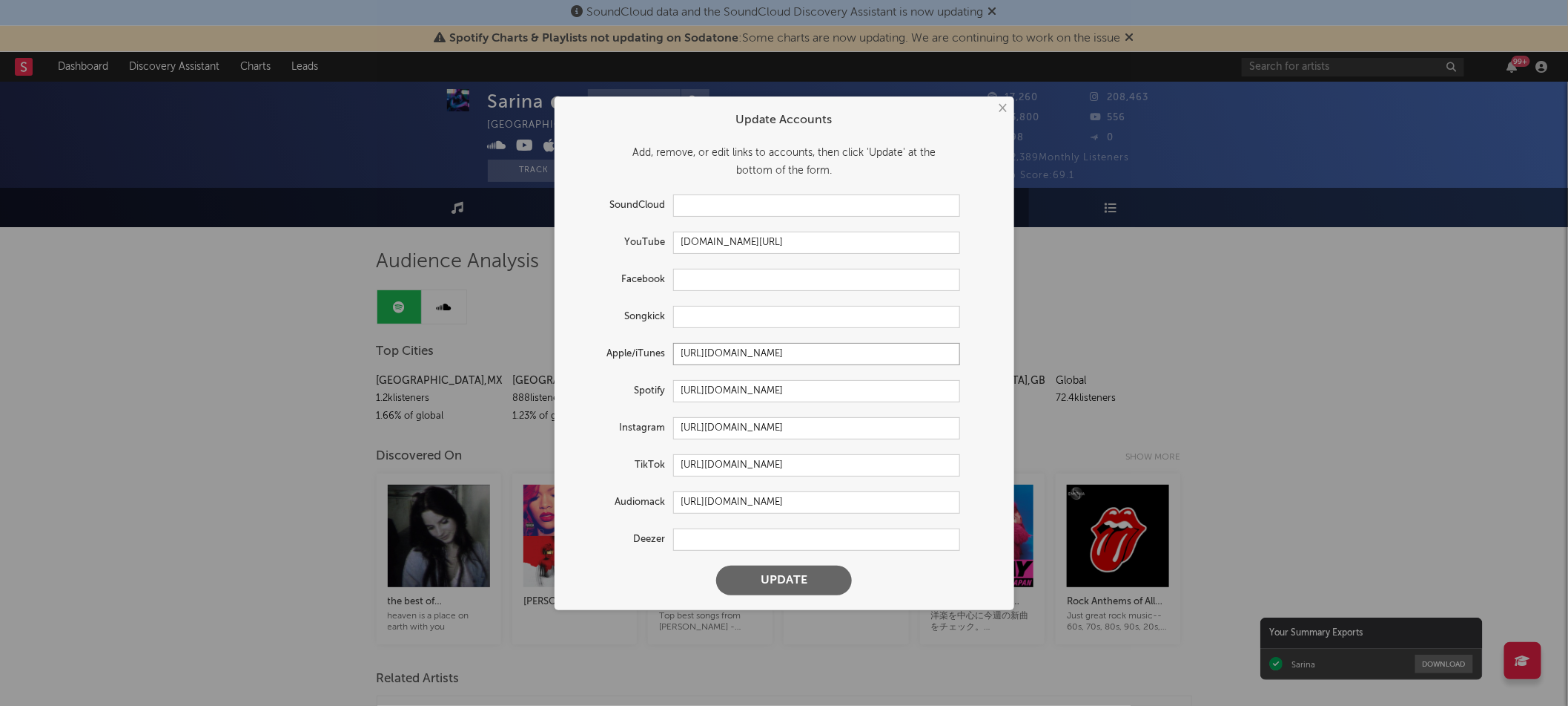
click at [794, 351] on input "https://music.apple.com/us/artist/sarina/1515420109" at bounding box center [817, 354] width 287 height 22
paste input "hk/artist/sarina/1609597356"
type input "https://music.apple.com/hk/artist/sarina/1609597356"
click at [875, 394] on input "https://open.spotify.com/artist/4QetRFFnJpfUtu0sLRaQZy" at bounding box center [817, 391] width 287 height 22
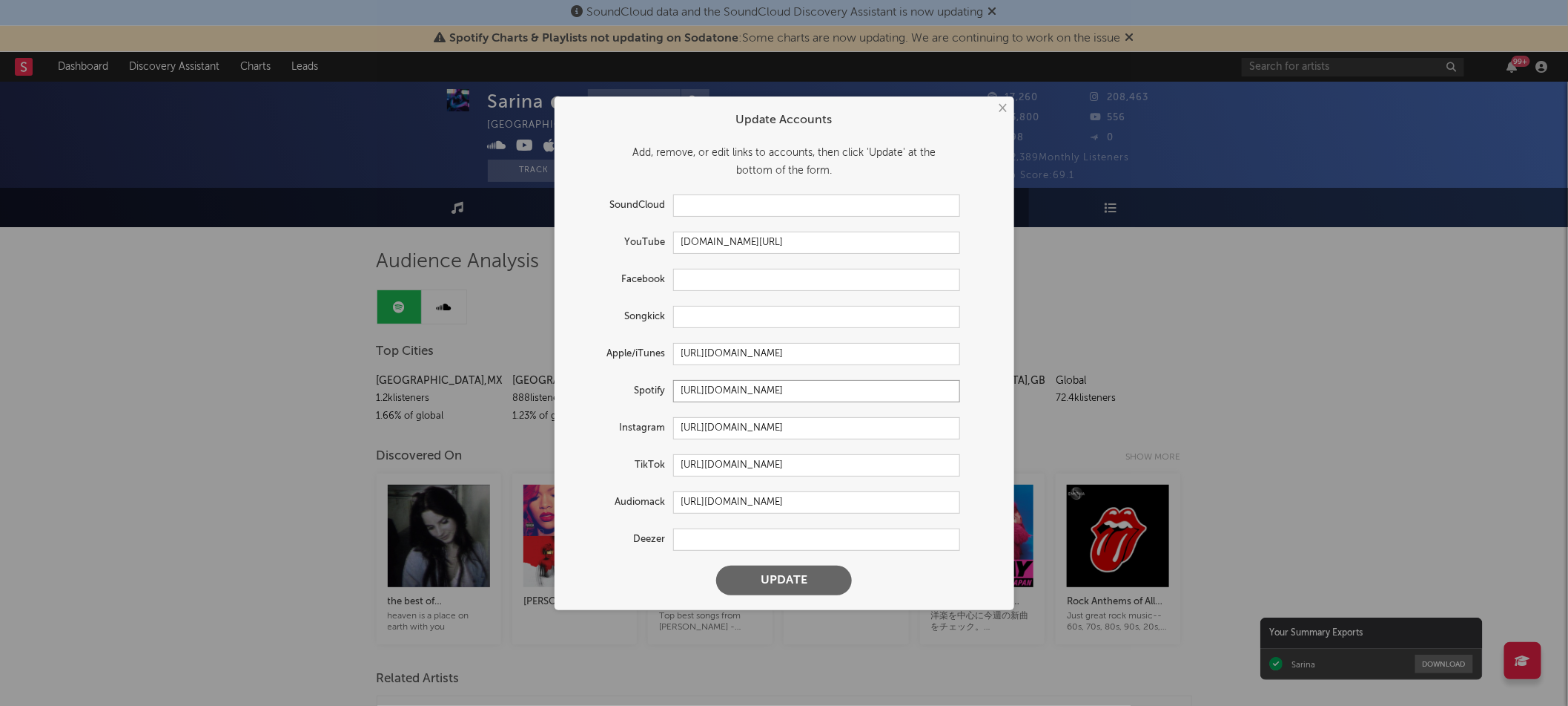
click at [875, 394] on input "https://open.spotify.com/artist/4QetRFFnJpfUtu0sLRaQZy" at bounding box center [817, 391] width 287 height 22
click at [827, 505] on input "https://audiomack.com/sarina-130" at bounding box center [817, 502] width 287 height 22
click at [777, 584] on button "Update" at bounding box center [784, 580] width 135 height 30
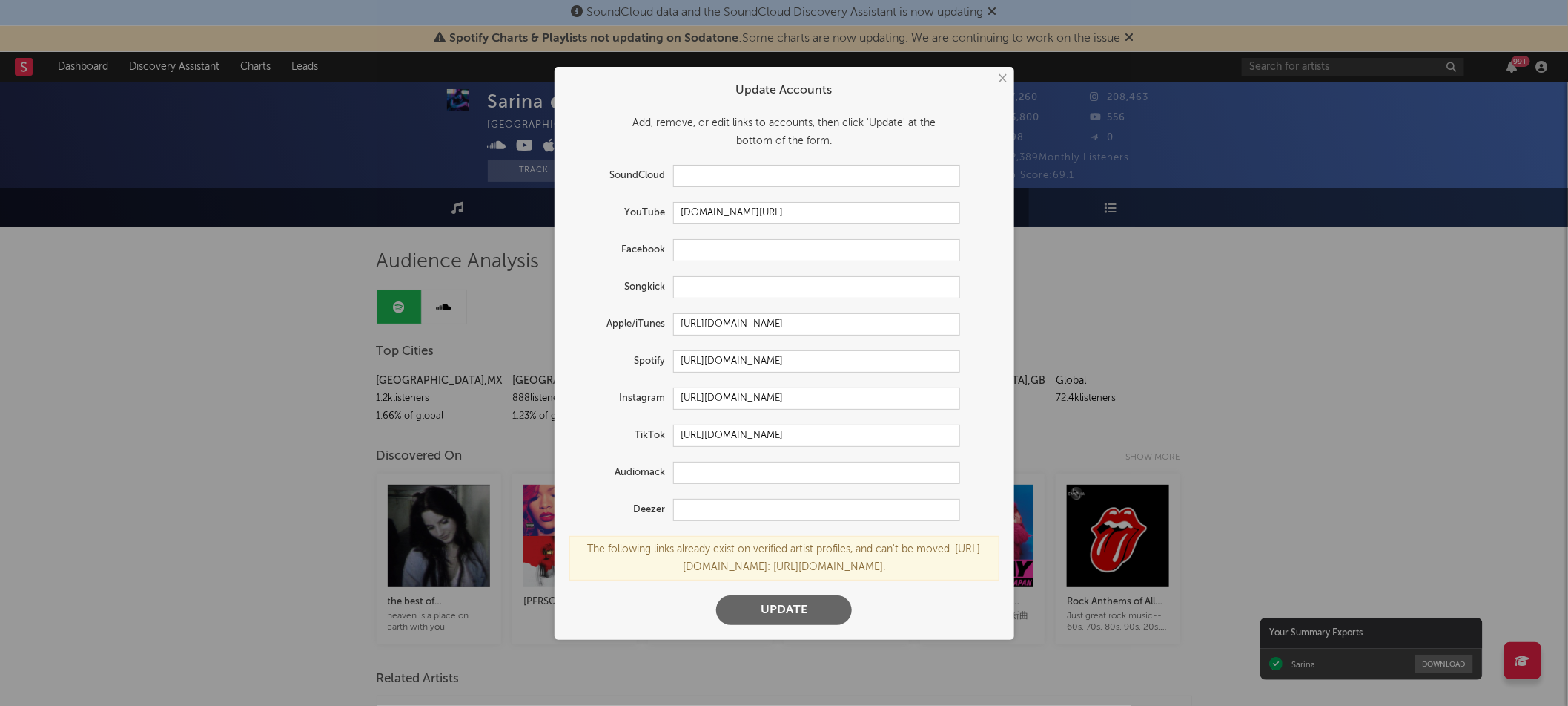
click at [807, 606] on button "Update" at bounding box center [784, 610] width 135 height 30
click at [756, 216] on input "www.youtube.com/@SarinasMusic" at bounding box center [817, 213] width 287 height 22
click at [683, 324] on input "https://music.apple.com/hk/artist/sarina/1609597356" at bounding box center [817, 324] width 287 height 22
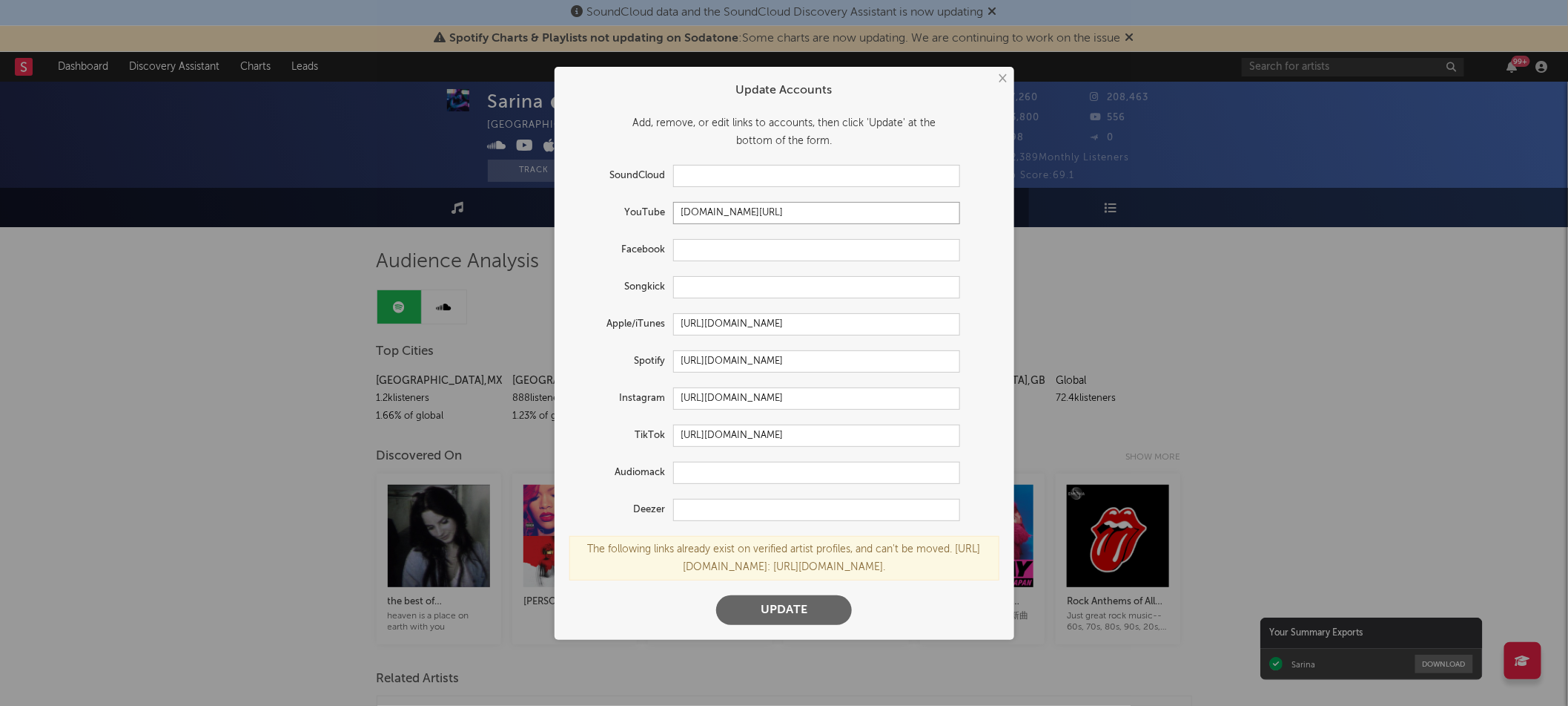
click at [794, 216] on input "www.youtube.com/@SarinasMusic" at bounding box center [817, 213] width 287 height 22
click at [810, 627] on form "Update Accounts Add, remove, or edit links to accounts, then click 'Update' at …" at bounding box center [784, 353] width 445 height 558
click at [808, 610] on button "Update" at bounding box center [784, 610] width 135 height 30
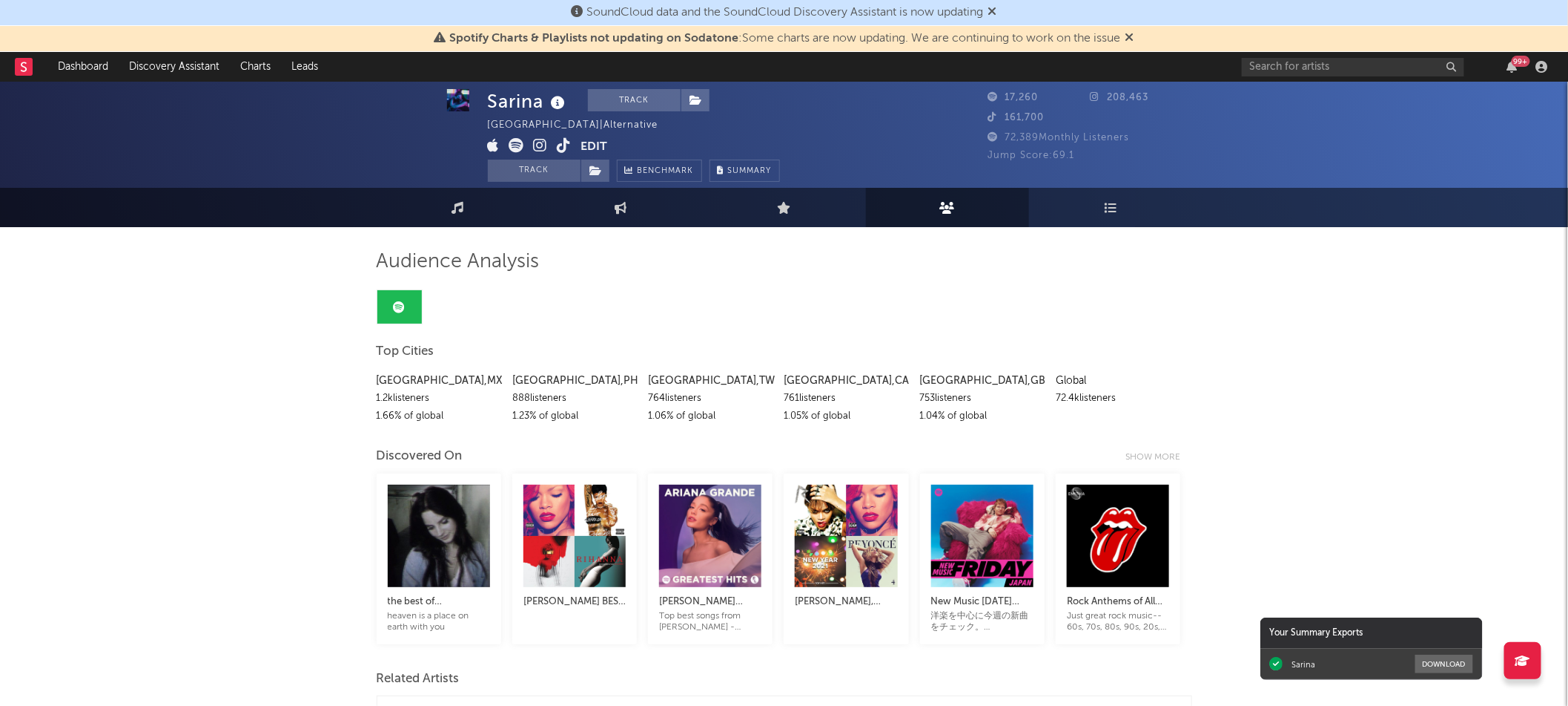
click at [585, 143] on button "Edit" at bounding box center [595, 147] width 27 height 18
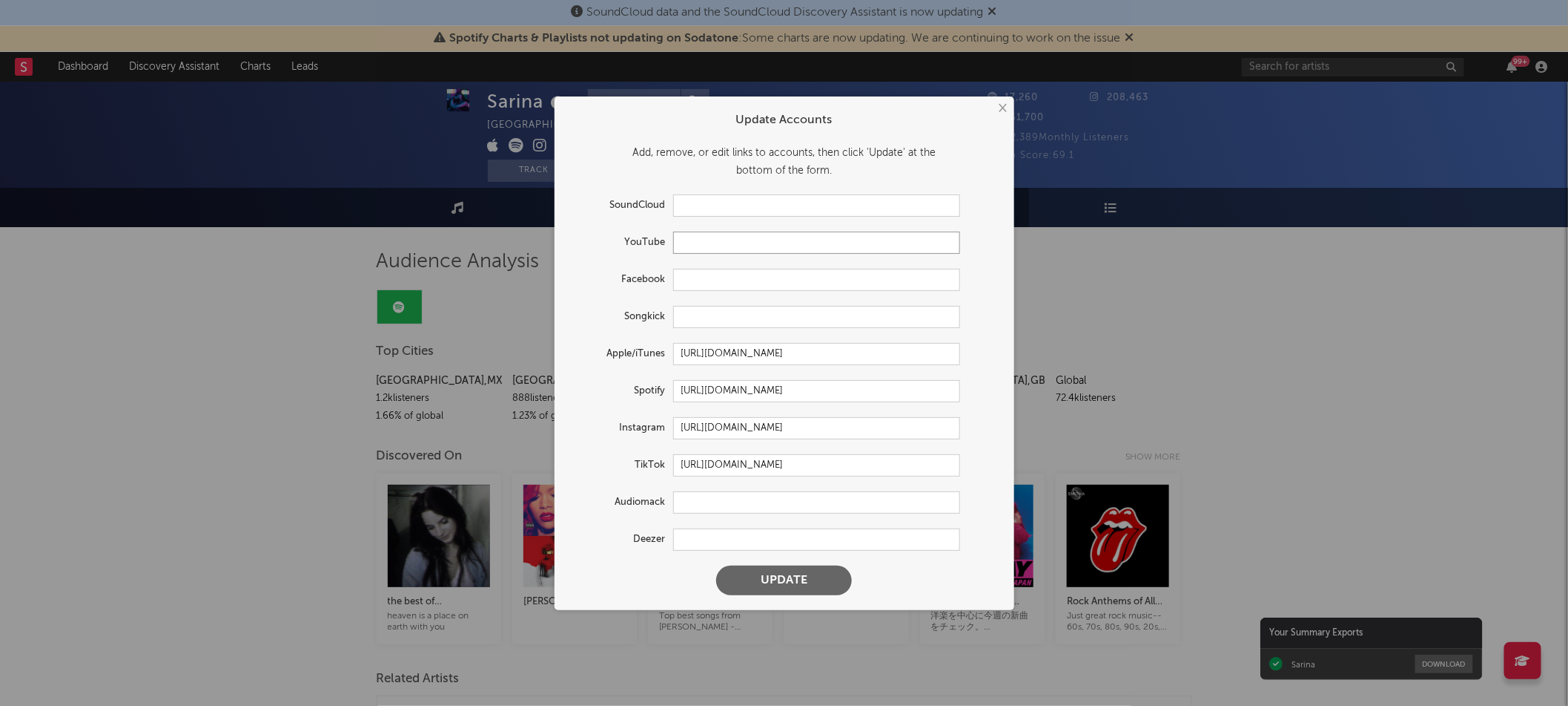
click at [719, 236] on input "text" at bounding box center [817, 242] width 287 height 22
paste input "https://www.youtube.com/@SarinasMusic"
drag, startPoint x: 675, startPoint y: 240, endPoint x: 730, endPoint y: 237, distance: 55.1
click at [683, 240] on input "https://www.youtube.com/@SarinasMusic" at bounding box center [817, 242] width 287 height 22
type input "https://www.youtube.com/@SarinasMusic"
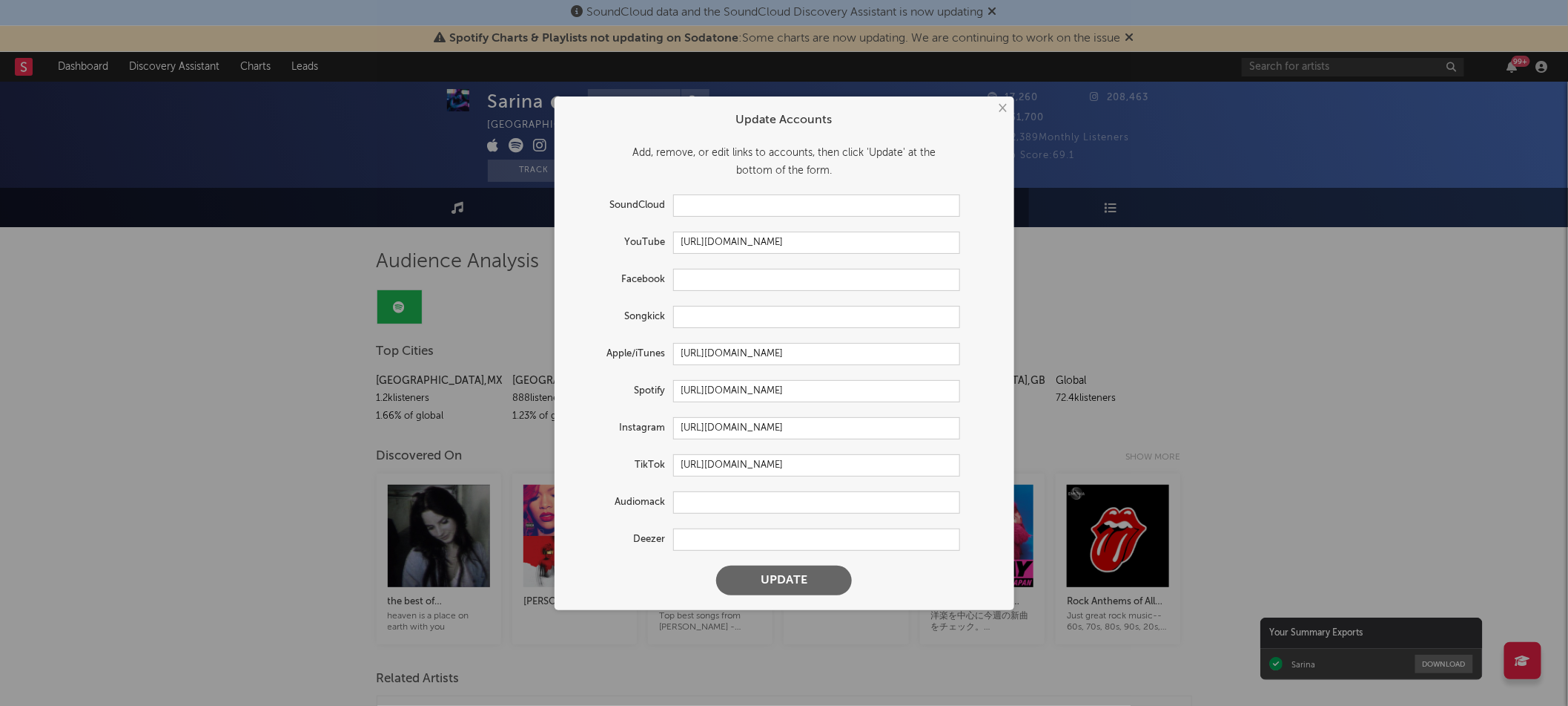
click at [762, 581] on button "Update" at bounding box center [784, 580] width 135 height 30
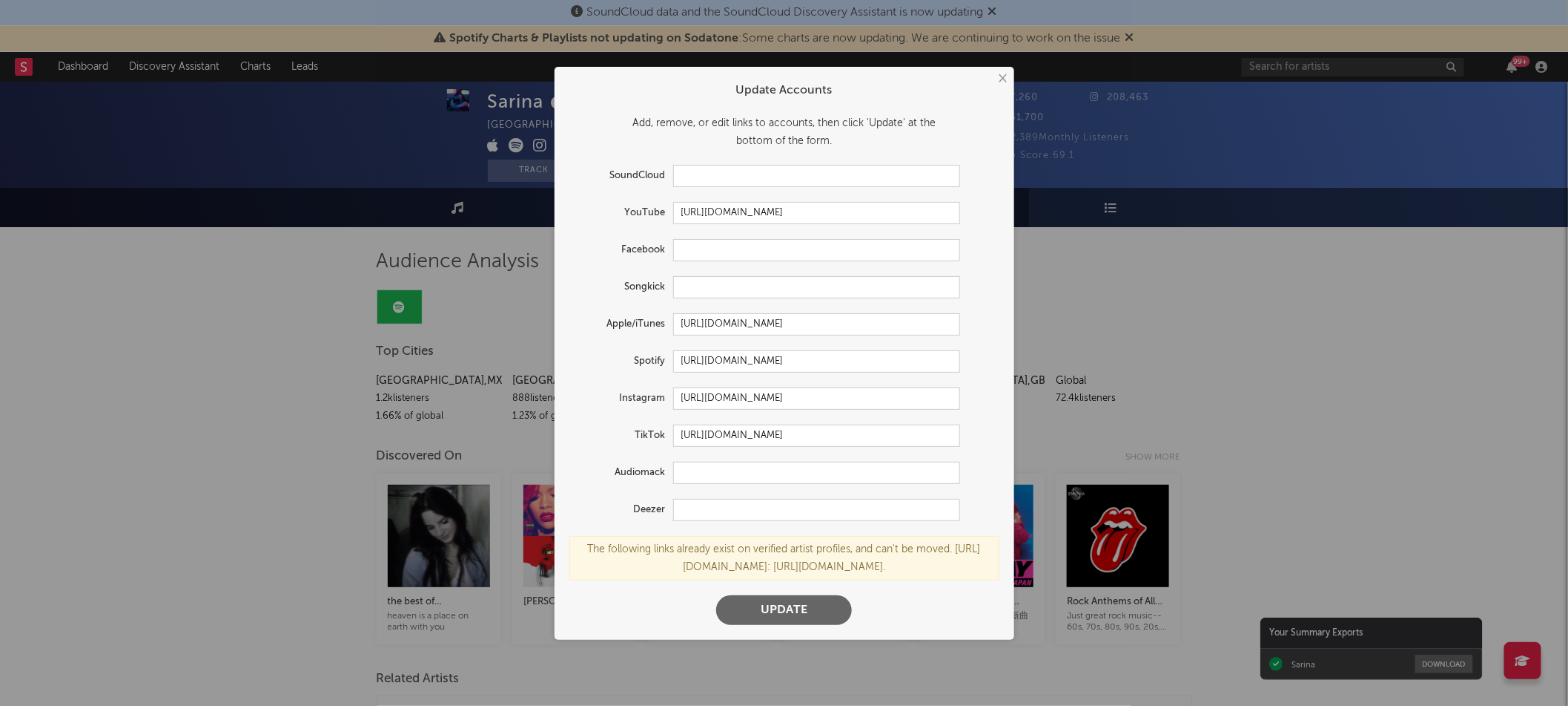
click at [852, 572] on div "The following links already exist on verified artist profiles, and can't be mov…" at bounding box center [784, 558] width 430 height 44
click at [856, 566] on div "The following links already exist on verified artist profiles, and can't be mov…" at bounding box center [784, 558] width 430 height 44
drag, startPoint x: 774, startPoint y: 565, endPoint x: 970, endPoint y: 576, distance: 196.3
click at [970, 576] on div "The following links already exist on verified artist profiles, and can't be mov…" at bounding box center [784, 558] width 430 height 44
copy div "https://app.sodatone.com/artists/1990208."
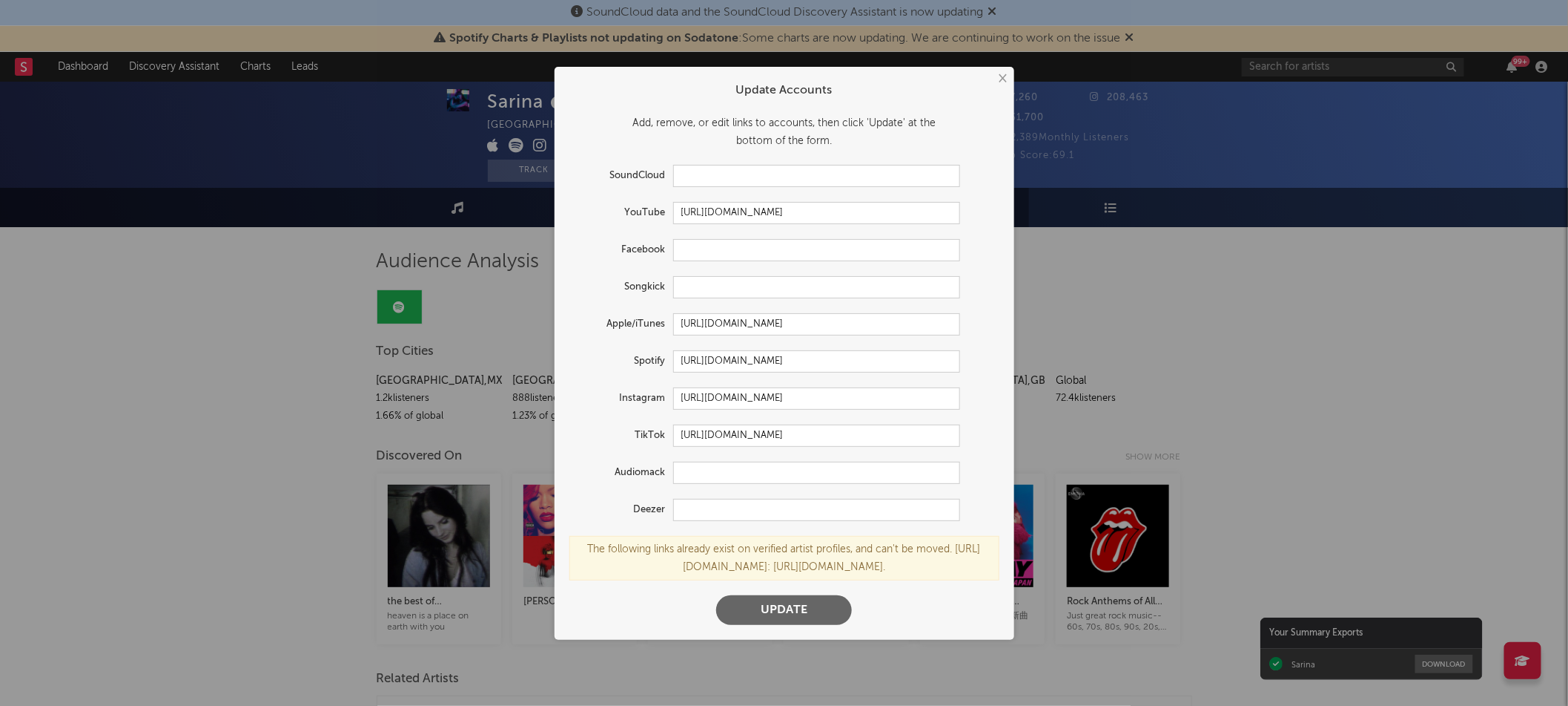
click at [743, 262] on form "Update Accounts Add, remove, or edit links to accounts, then click 'Update' at …" at bounding box center [784, 353] width 445 height 558
click at [752, 222] on input "https://www.youtube.com/@SarinasMusic" at bounding box center [817, 213] width 287 height 22
click at [752, 221] on input "https://www.youtube.com/@SarinasMusic" at bounding box center [817, 213] width 287 height 22
click at [808, 620] on button "Update" at bounding box center [784, 610] width 135 height 30
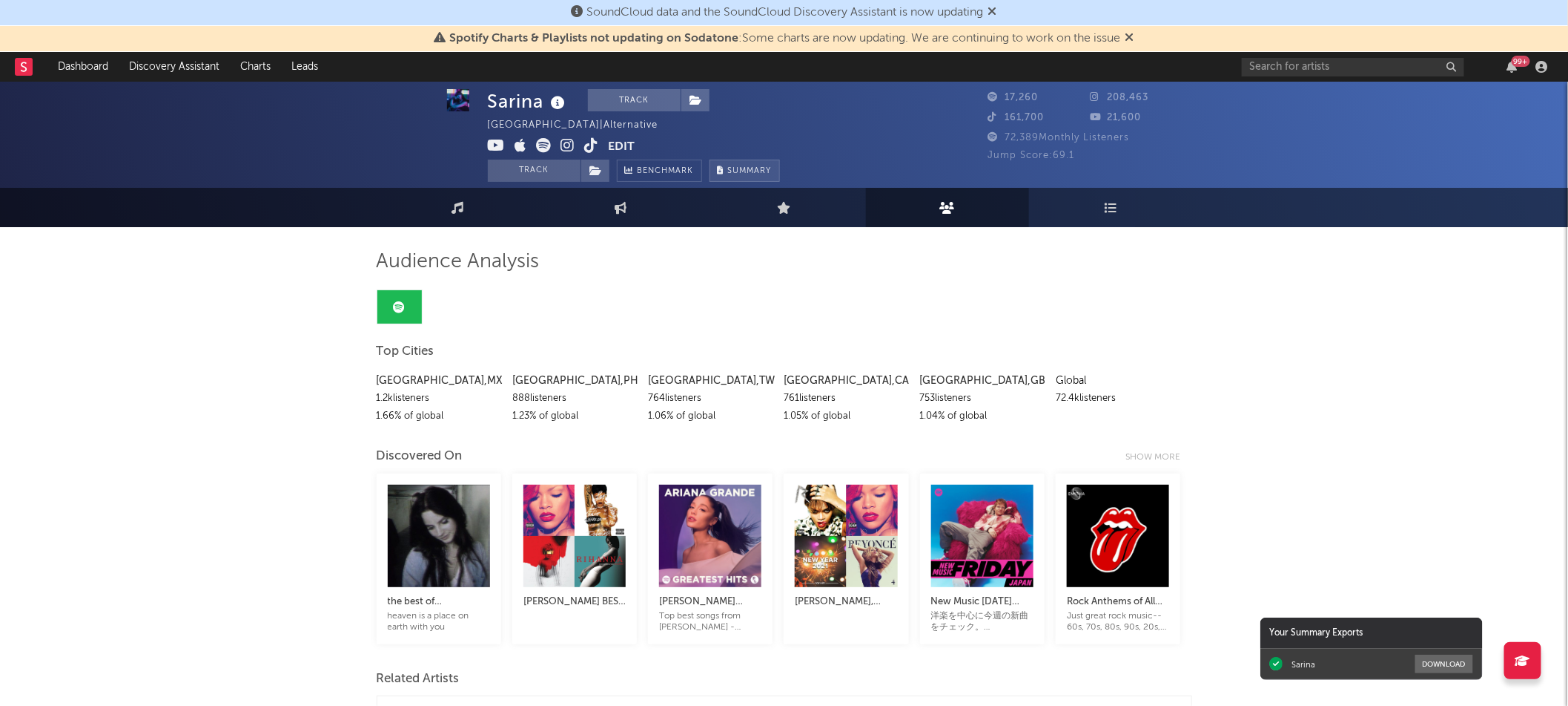
click at [745, 164] on button "Summary" at bounding box center [745, 170] width 70 height 22
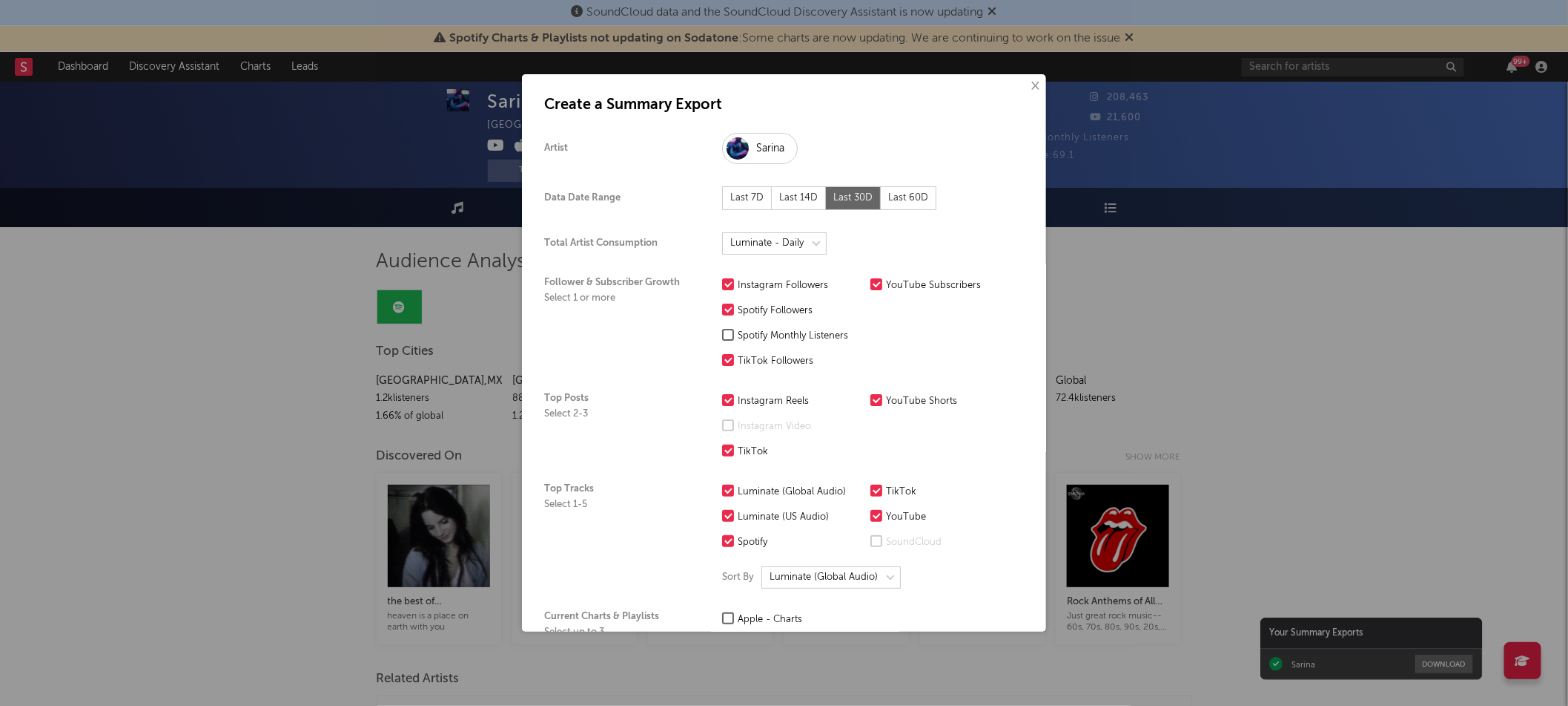
click at [742, 202] on div "Last 7D" at bounding box center [747, 198] width 50 height 24
click at [800, 208] on div "Last 14D" at bounding box center [799, 198] width 54 height 24
click at [805, 244] on select at bounding box center [774, 243] width 105 height 22
click at [732, 331] on div at bounding box center [729, 335] width 12 height 12
click at [722, 331] on input "Spotify Monthly Listeners" at bounding box center [722, 335] width 0 height 18
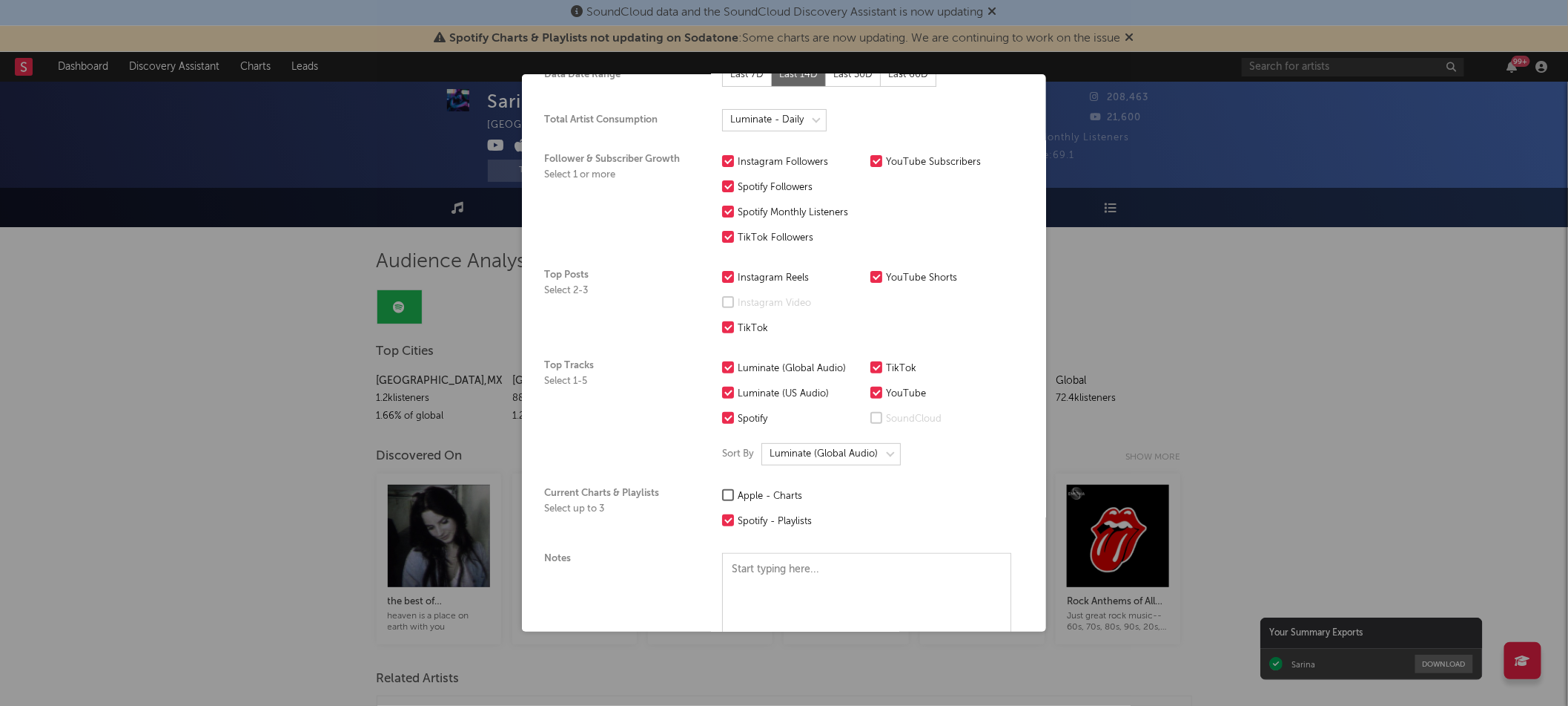
scroll to position [268, 0]
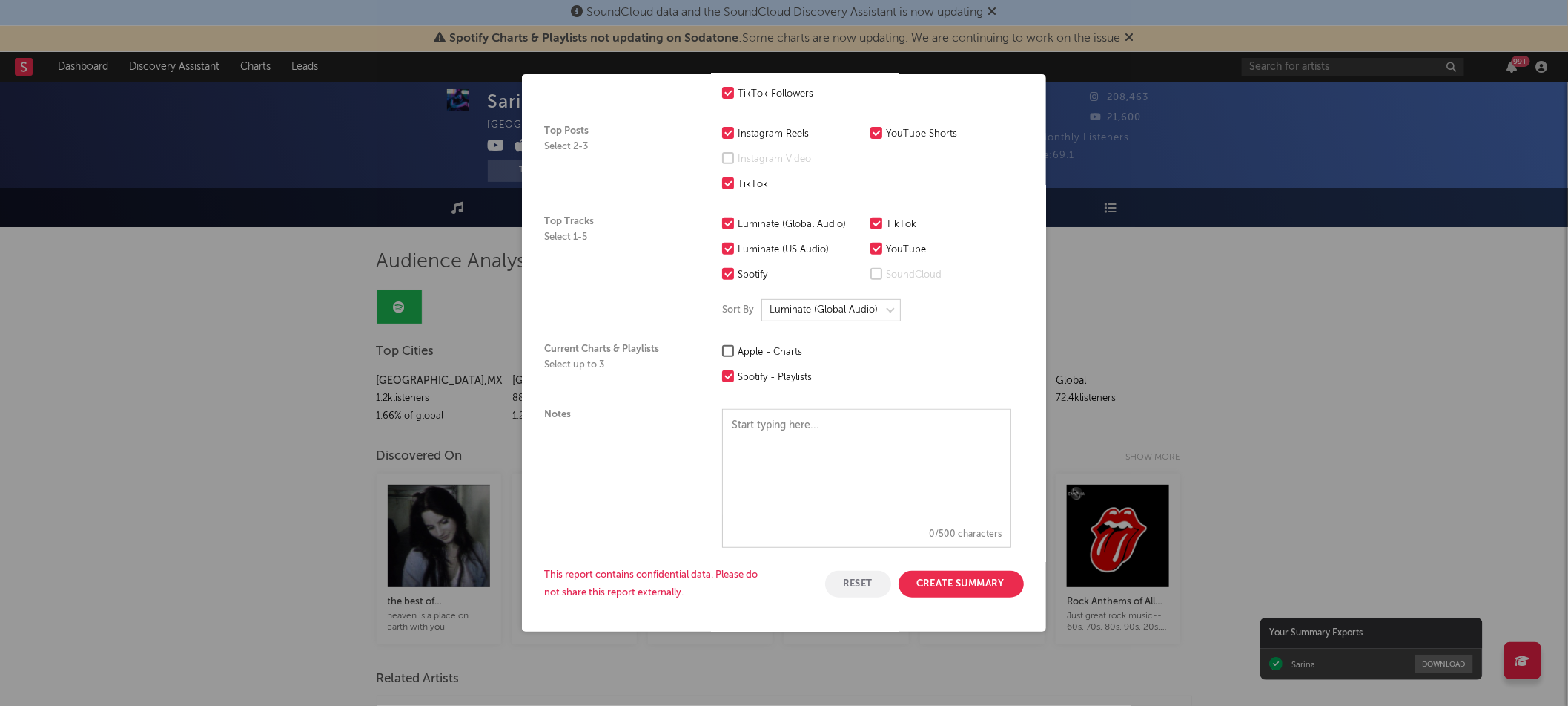
click at [732, 354] on div at bounding box center [729, 351] width 12 height 12
click at [722, 354] on input "Apple - Charts" at bounding box center [722, 352] width 0 height 18
click at [971, 588] on button "Create Summary" at bounding box center [961, 583] width 126 height 27
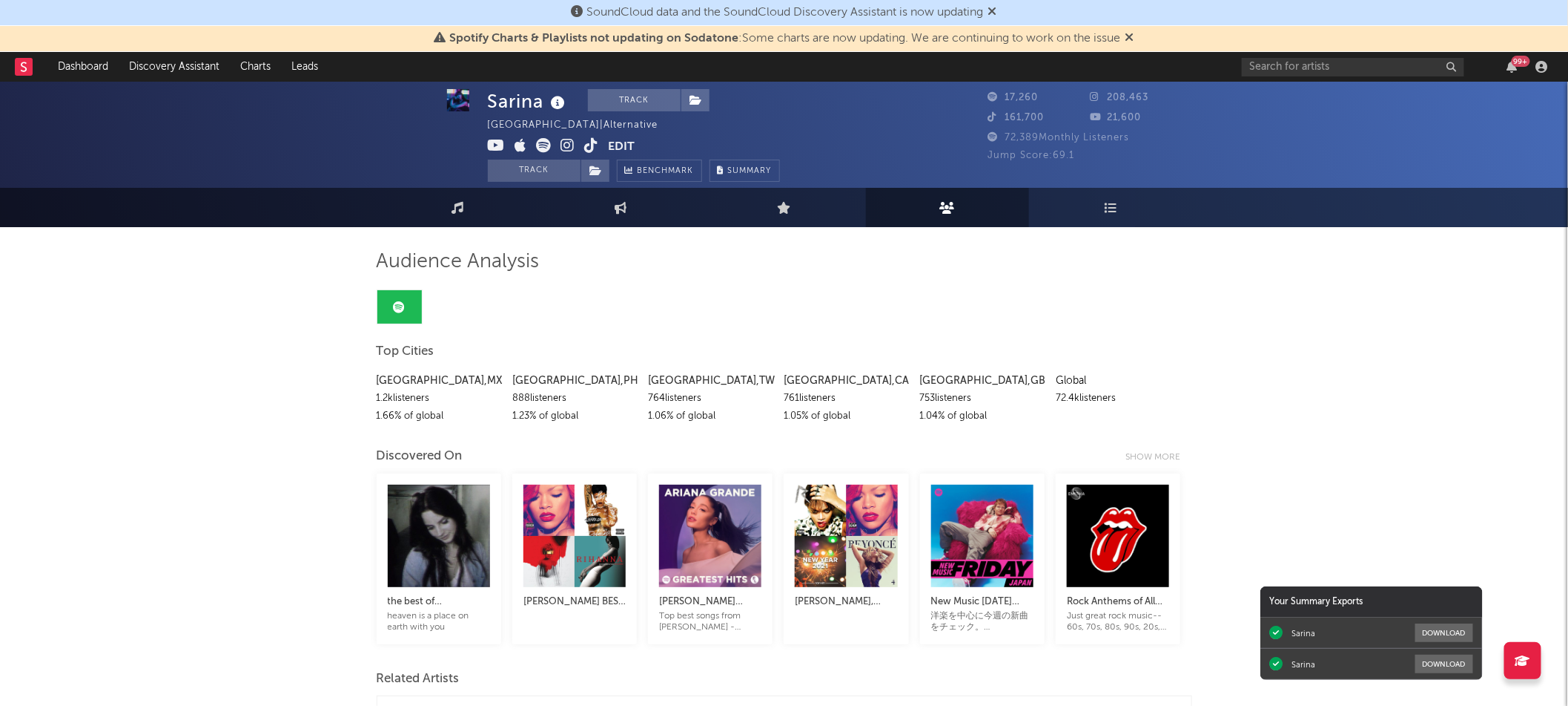
click at [997, 11] on icon at bounding box center [993, 11] width 9 height 12
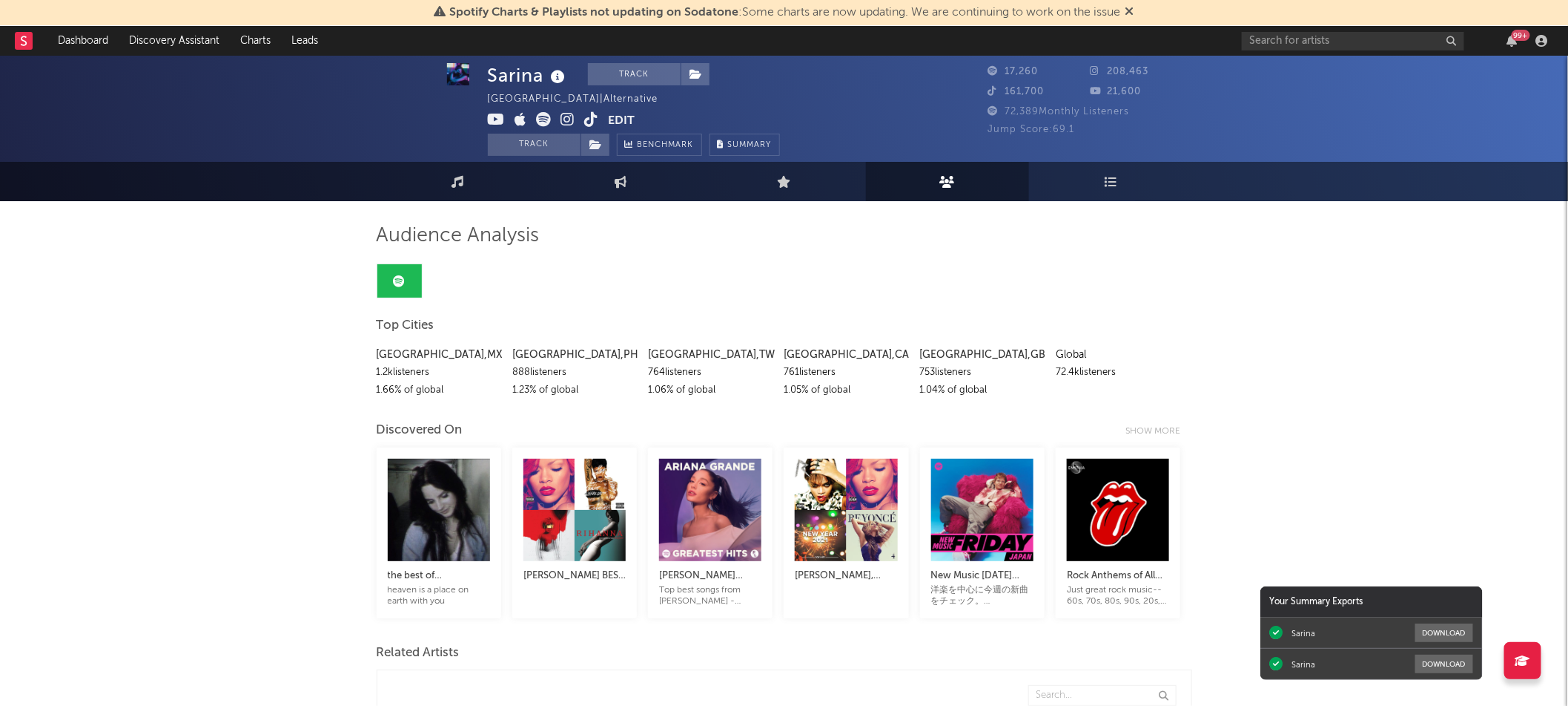
click at [1133, 12] on icon at bounding box center [1130, 11] width 9 height 12
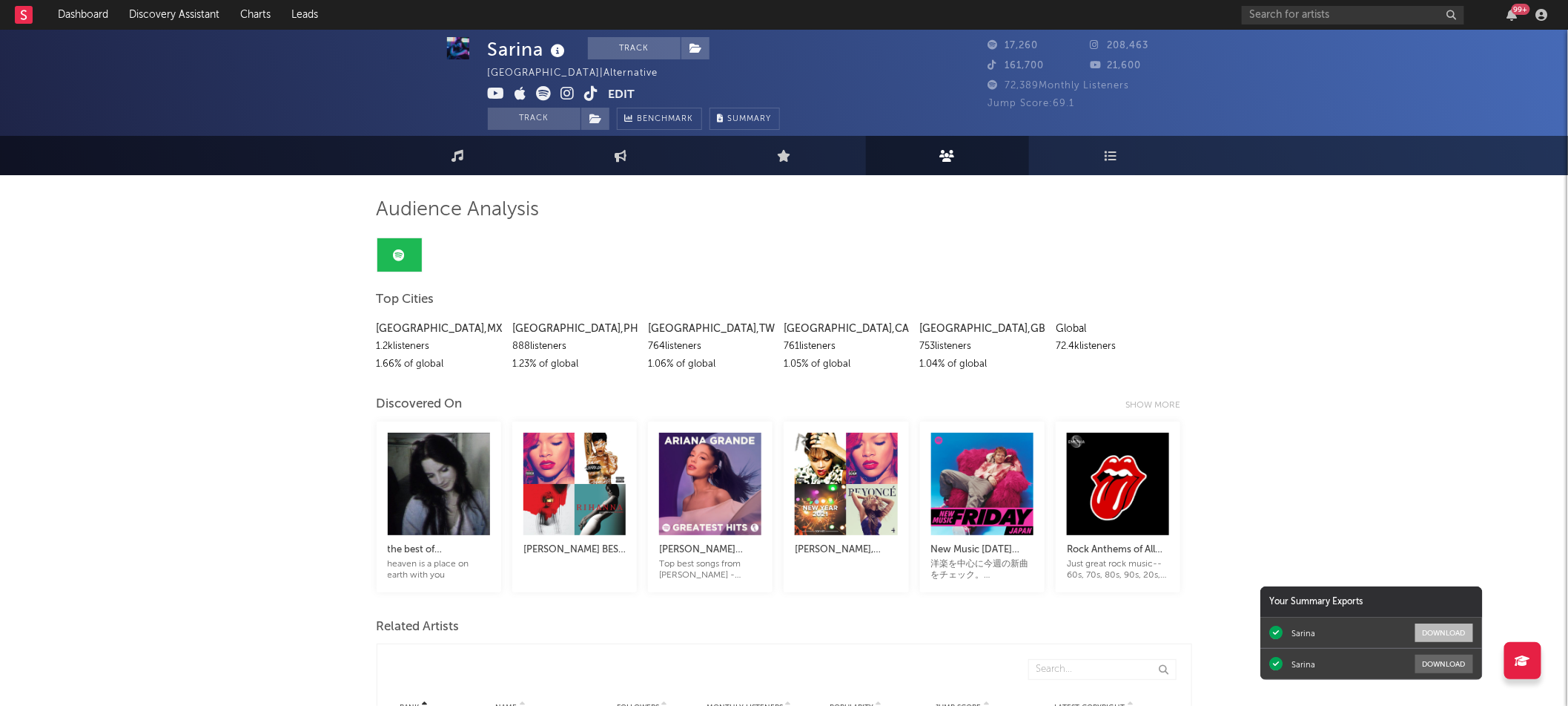
click at [1443, 632] on button "Download" at bounding box center [1445, 632] width 58 height 18
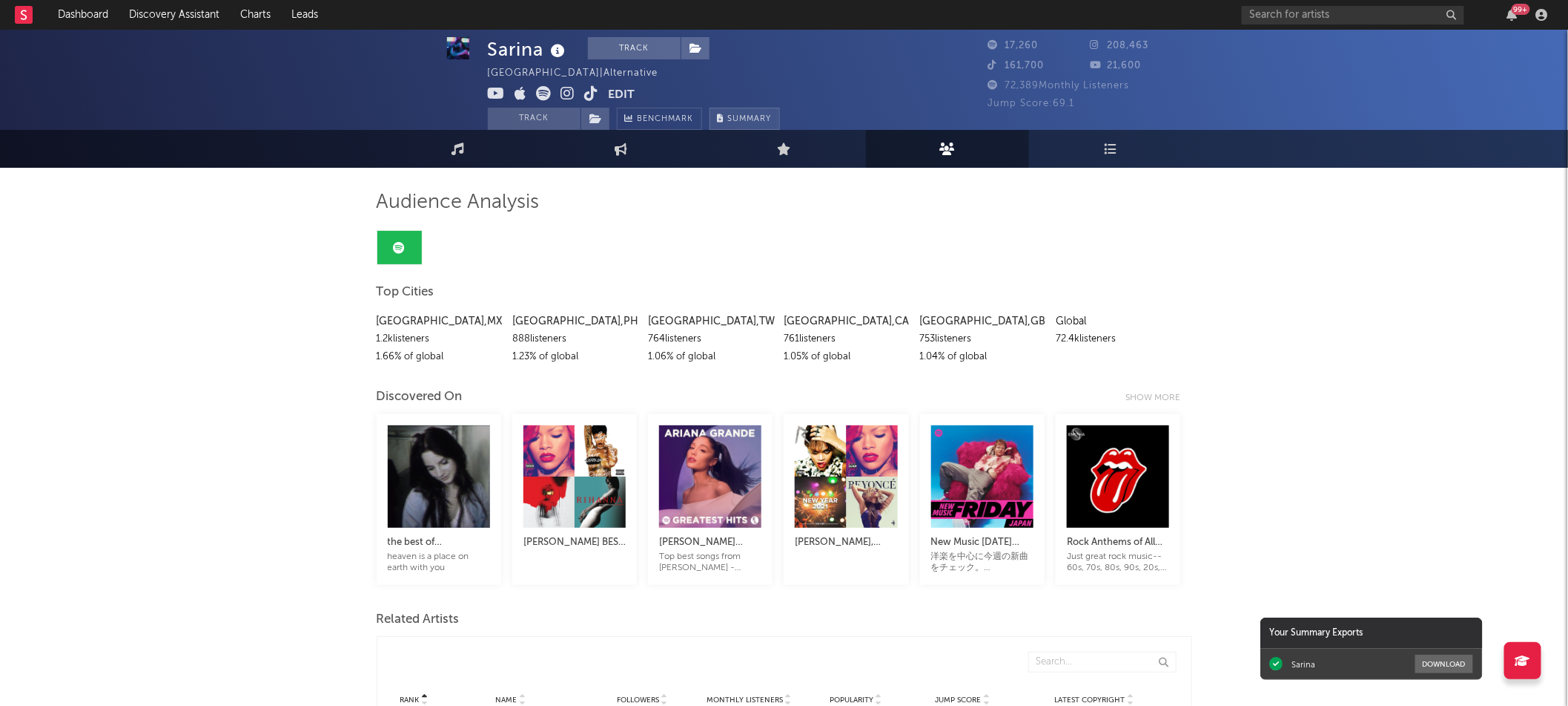
scroll to position [4, 0]
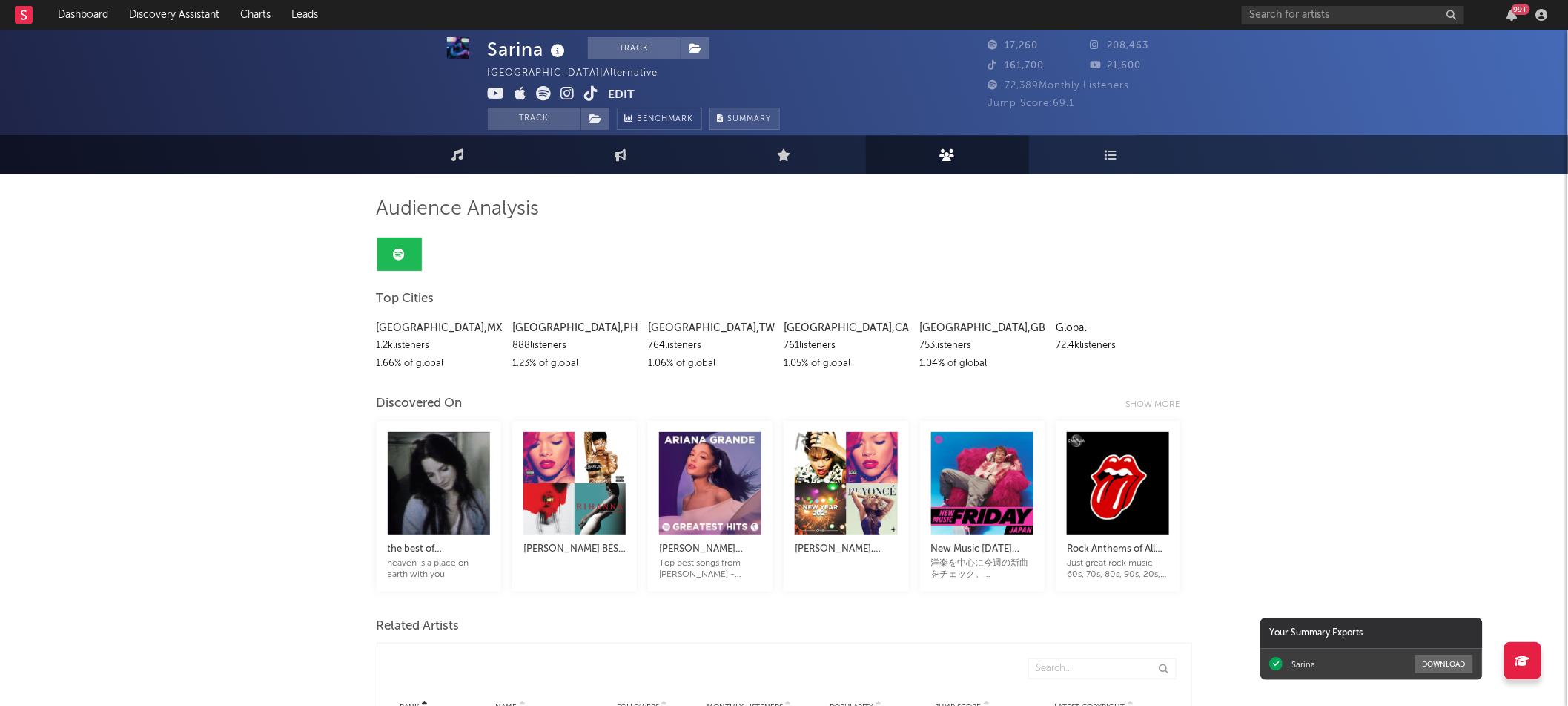
click at [762, 118] on span "Summary" at bounding box center [750, 119] width 44 height 8
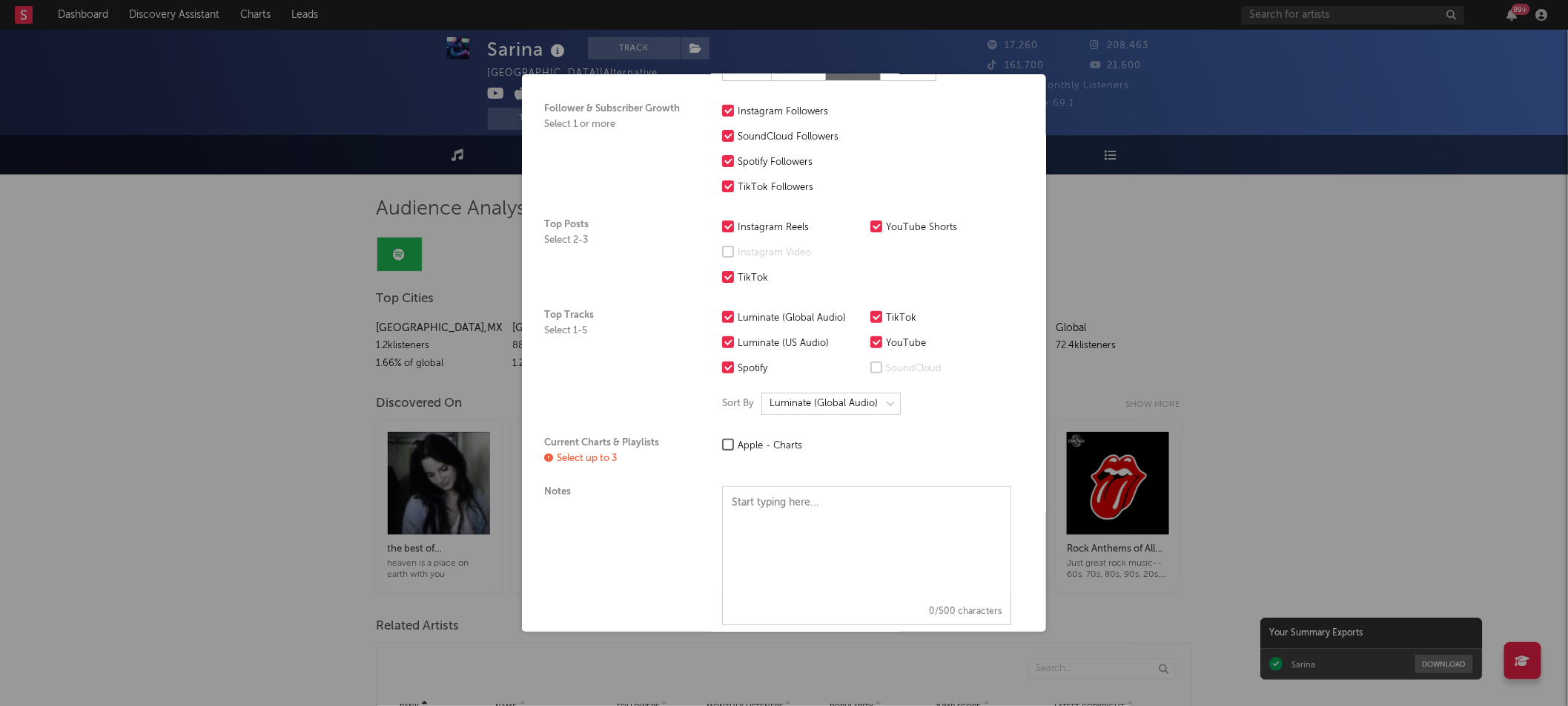
scroll to position [206, 0]
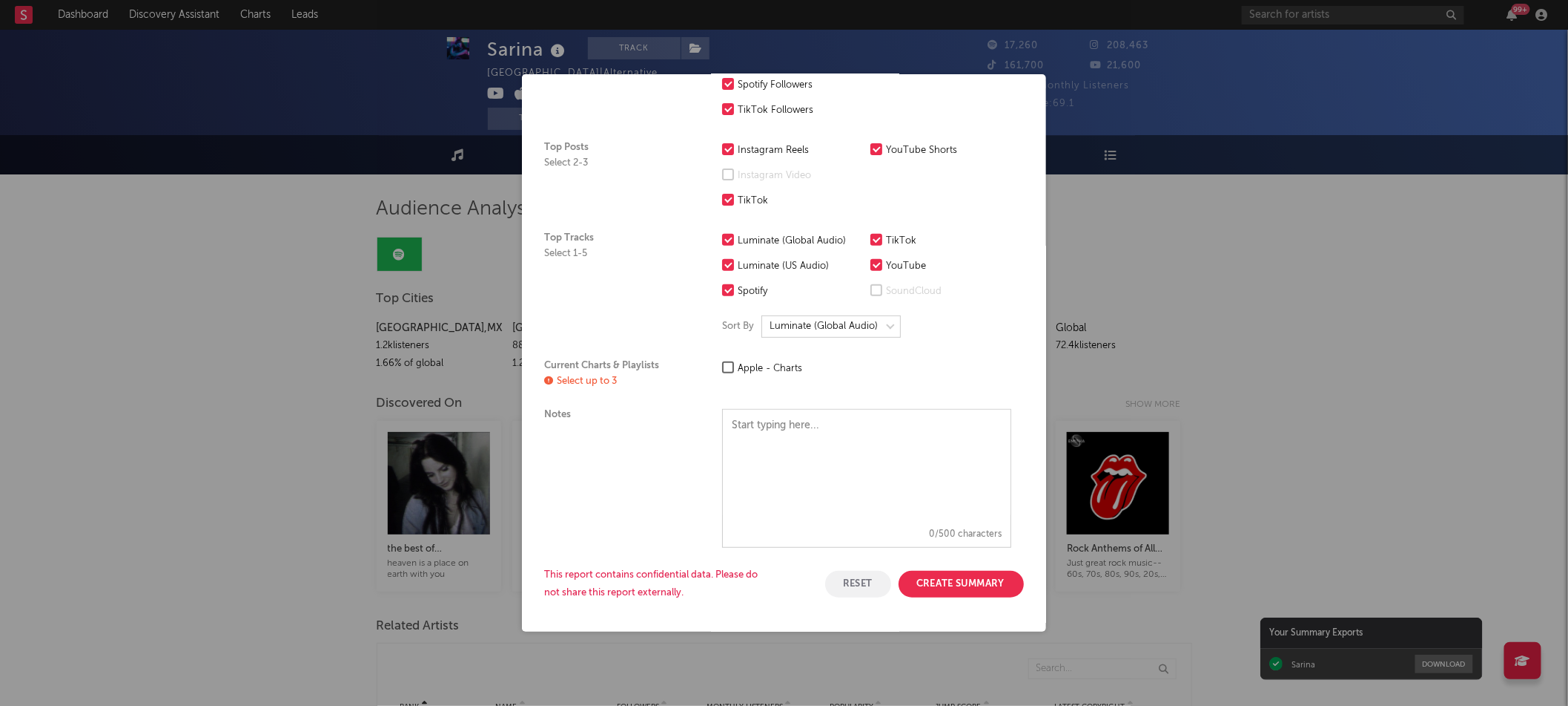
click at [732, 371] on div at bounding box center [729, 368] width 12 height 12
click at [722, 371] on input "Apple - Charts" at bounding box center [722, 368] width 0 height 18
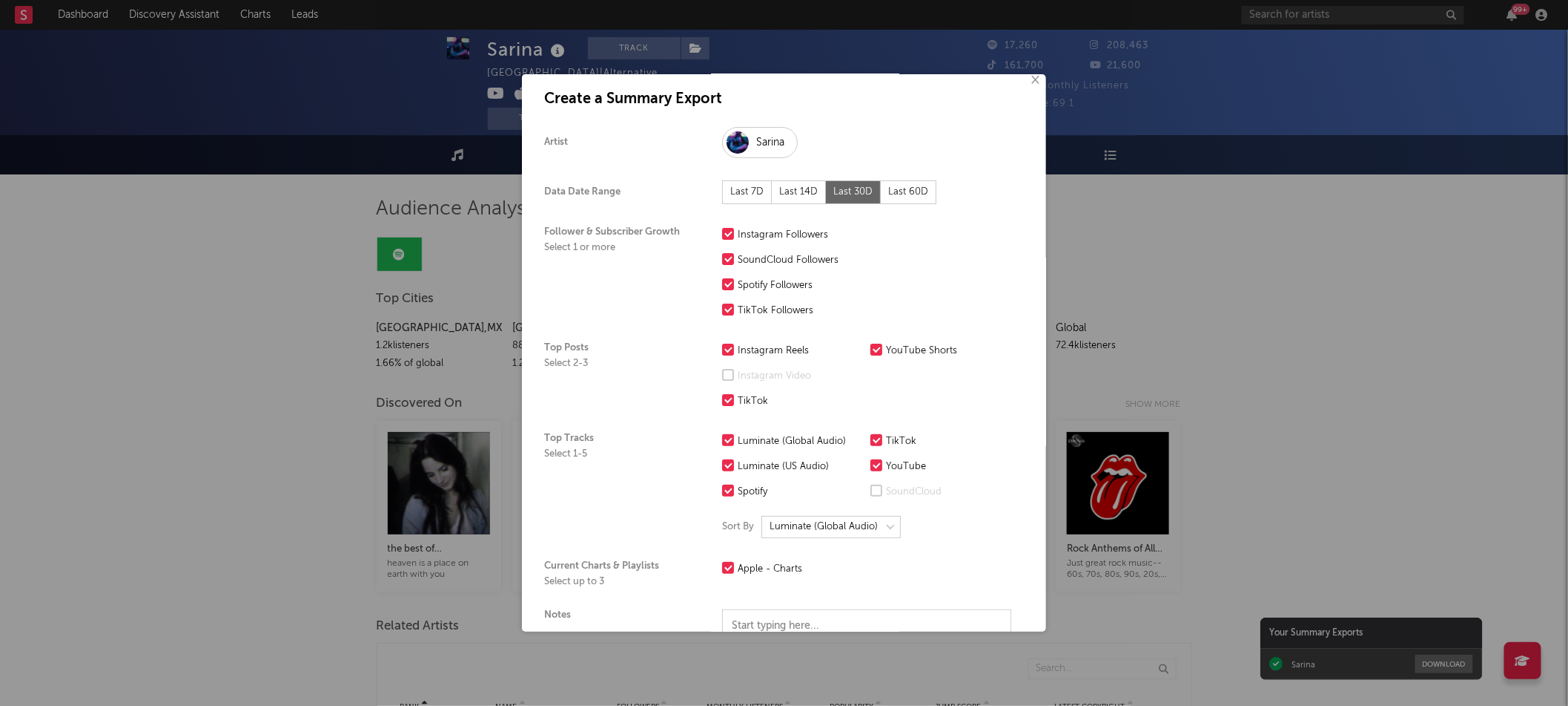
scroll to position [0, 0]
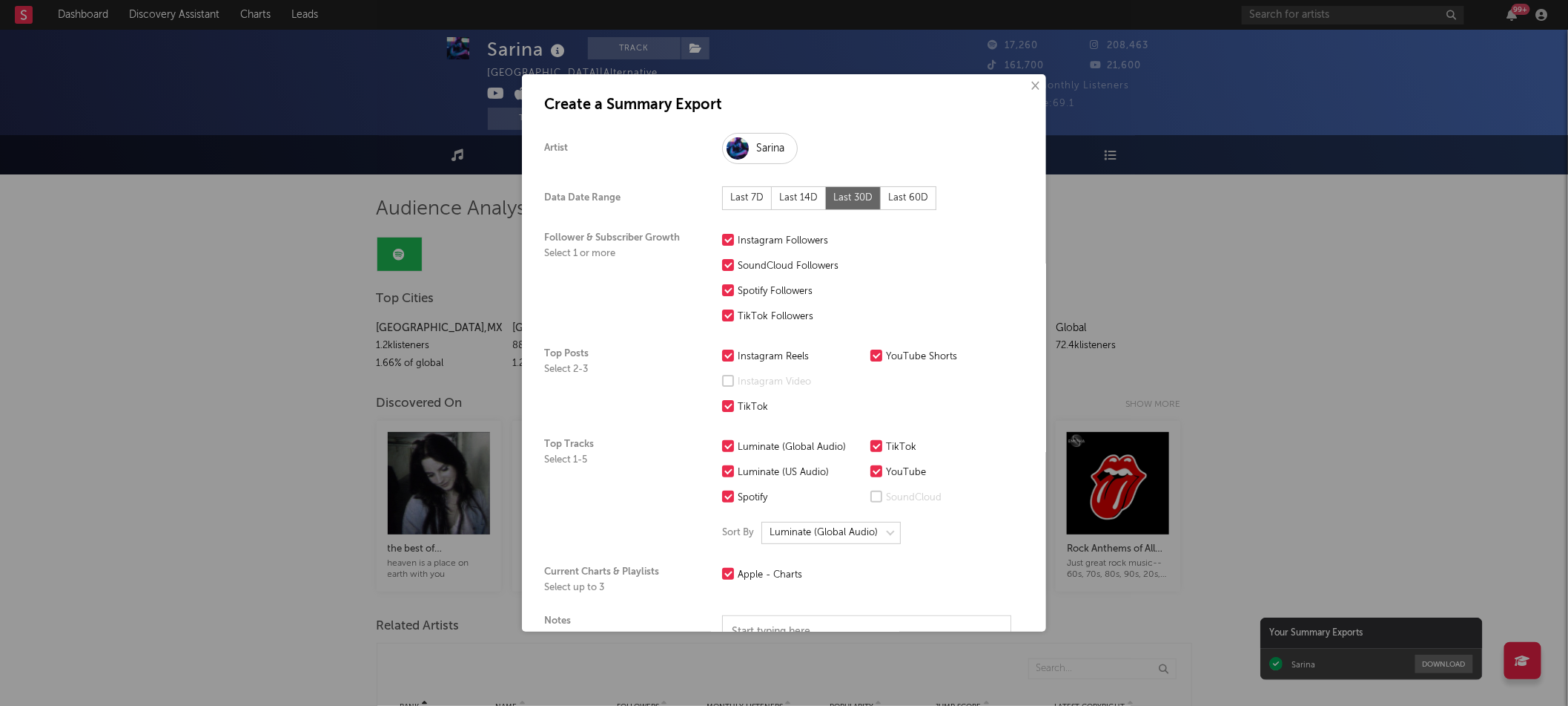
click at [799, 198] on div "Last 14D" at bounding box center [799, 198] width 54 height 24
click at [833, 198] on div "Last 30D" at bounding box center [853, 198] width 55 height 24
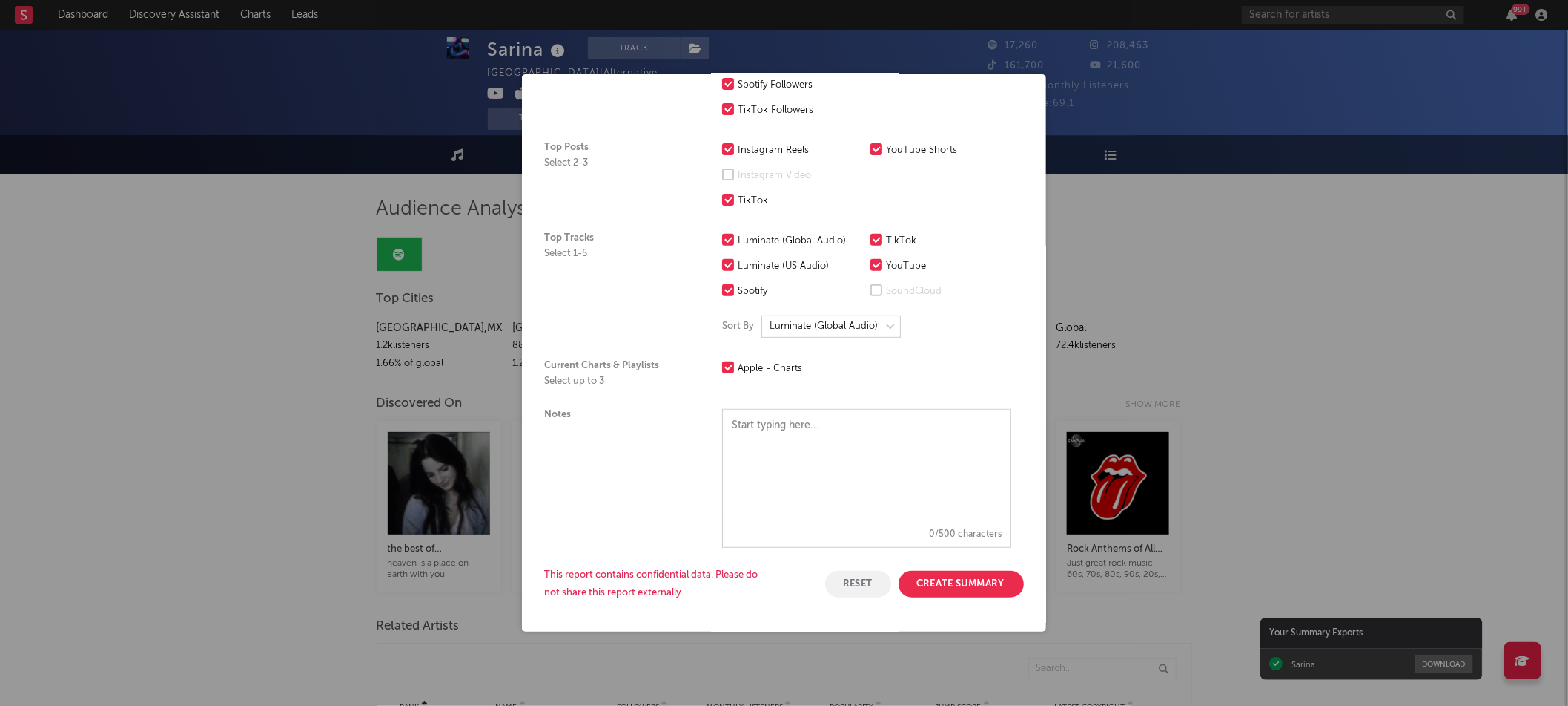
click at [964, 590] on button "Create Summary" at bounding box center [961, 583] width 126 height 27
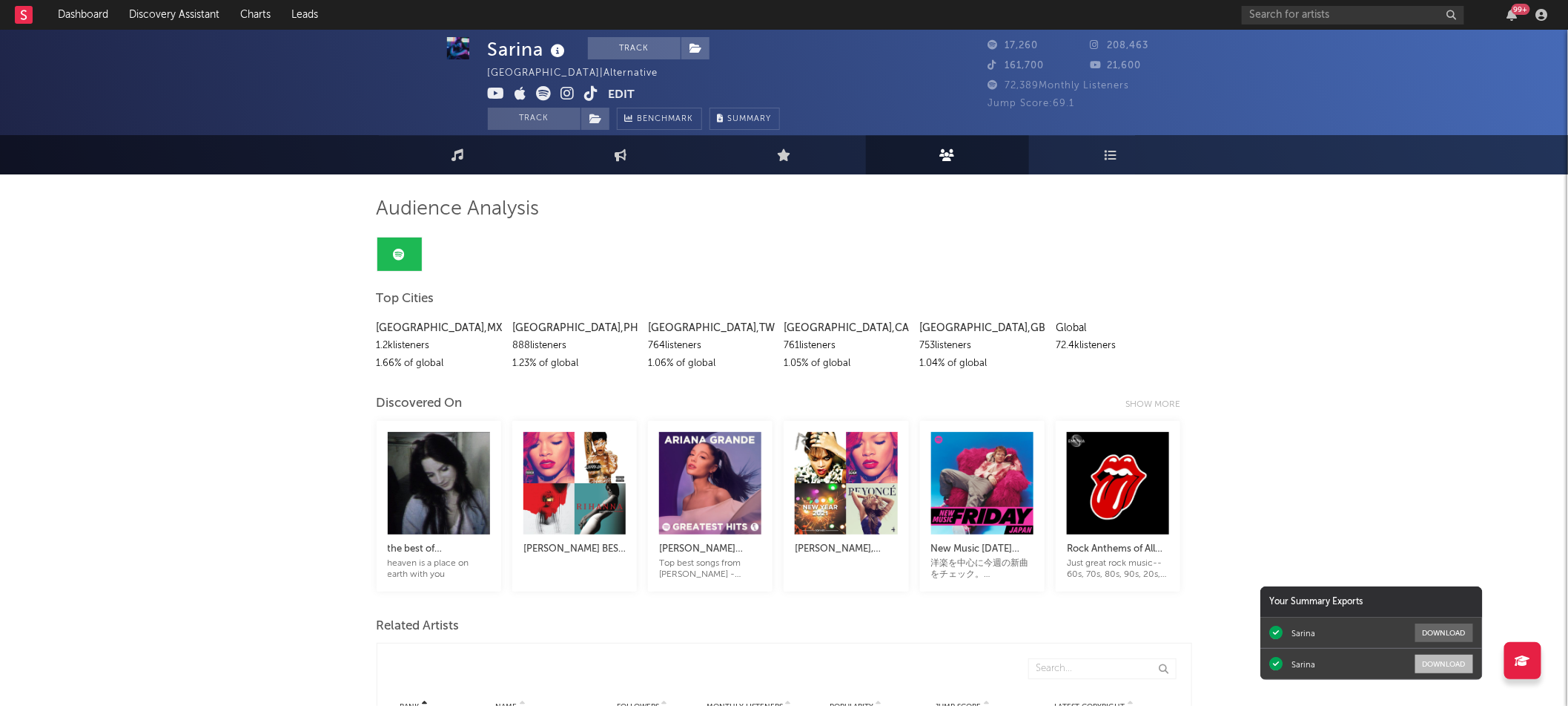
click at [1449, 668] on button "Download" at bounding box center [1445, 664] width 58 height 18
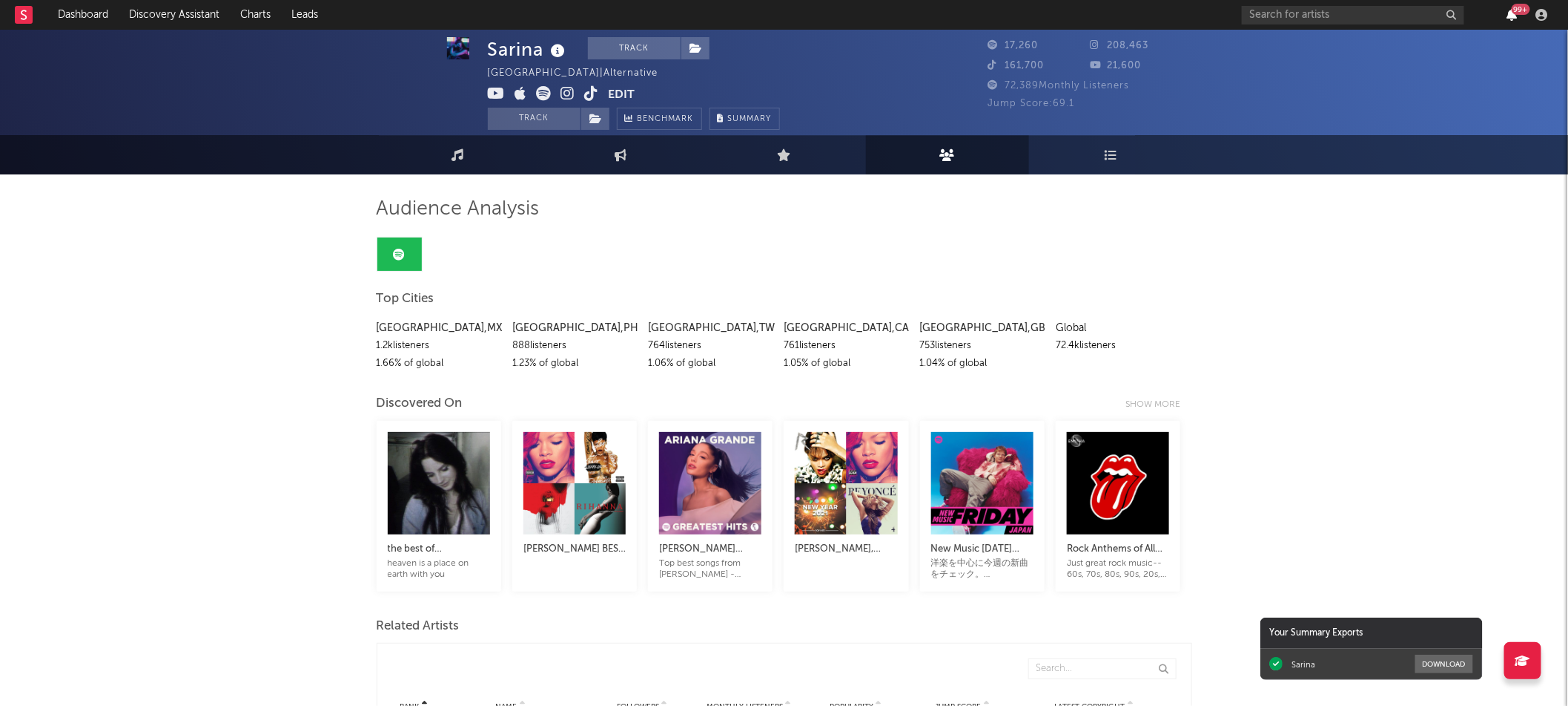
click at [1511, 11] on icon "button" at bounding box center [1513, 15] width 11 height 12
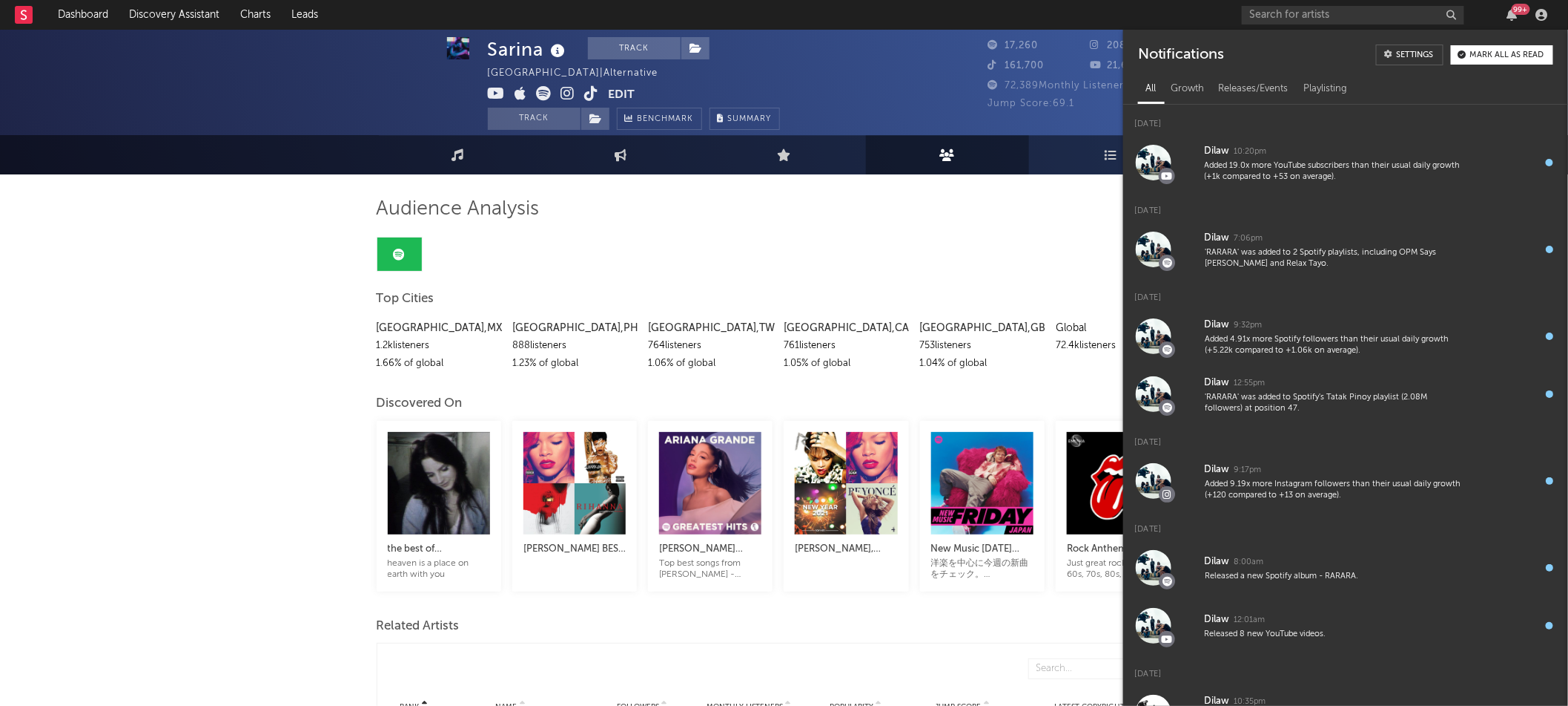
click at [1515, 59] on div "Mark all as read" at bounding box center [1508, 55] width 74 height 8
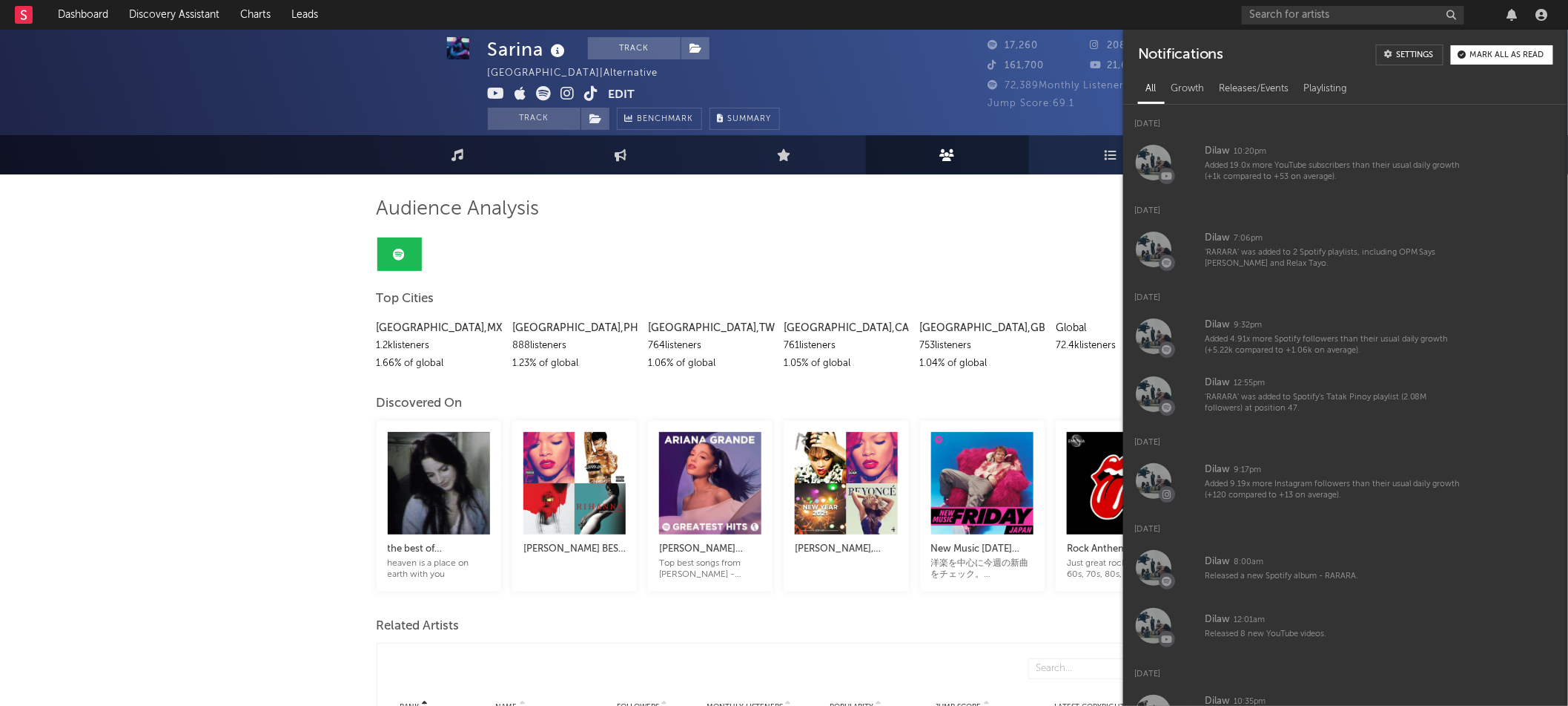
click at [883, 201] on div "Audience Analysis" at bounding box center [784, 209] width 816 height 25
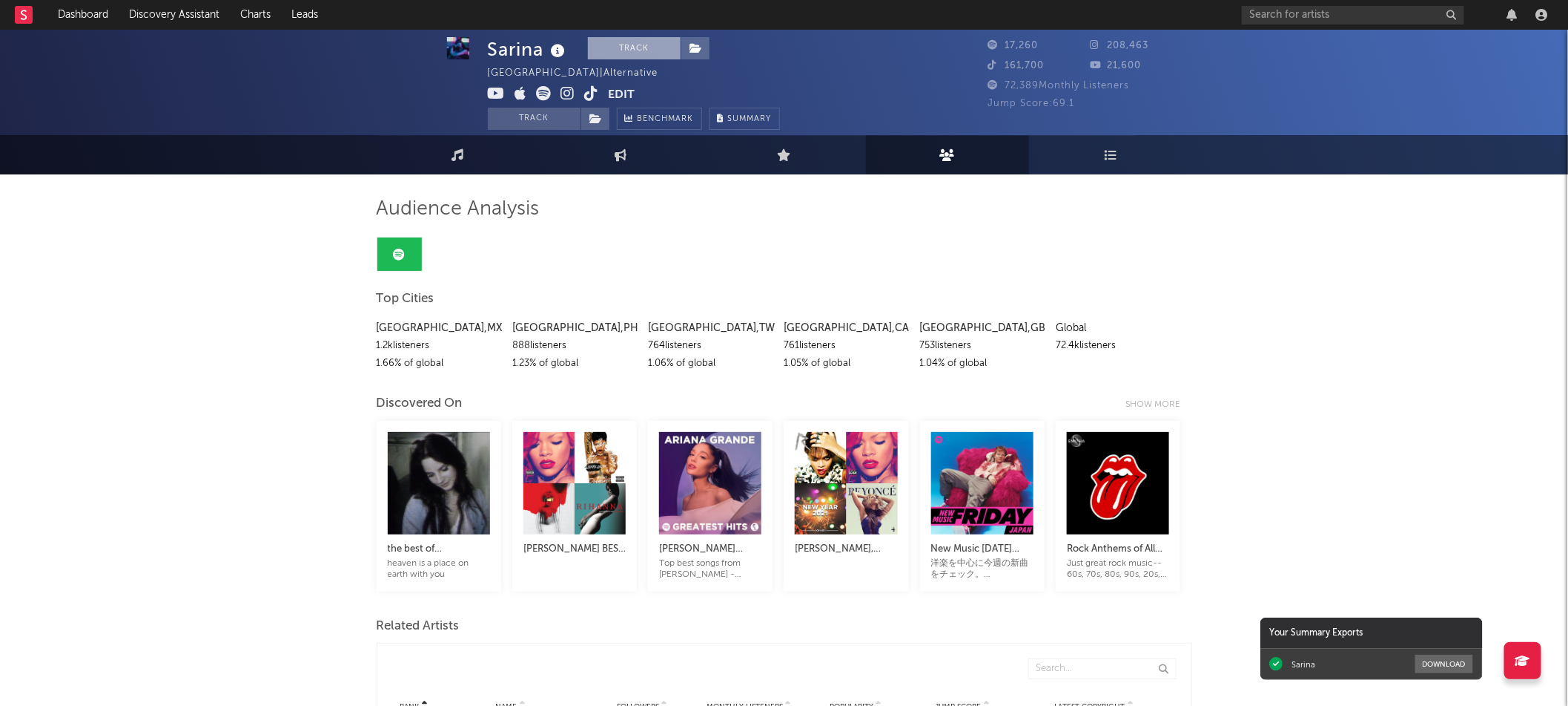
click at [650, 53] on button "Track" at bounding box center [634, 47] width 93 height 22
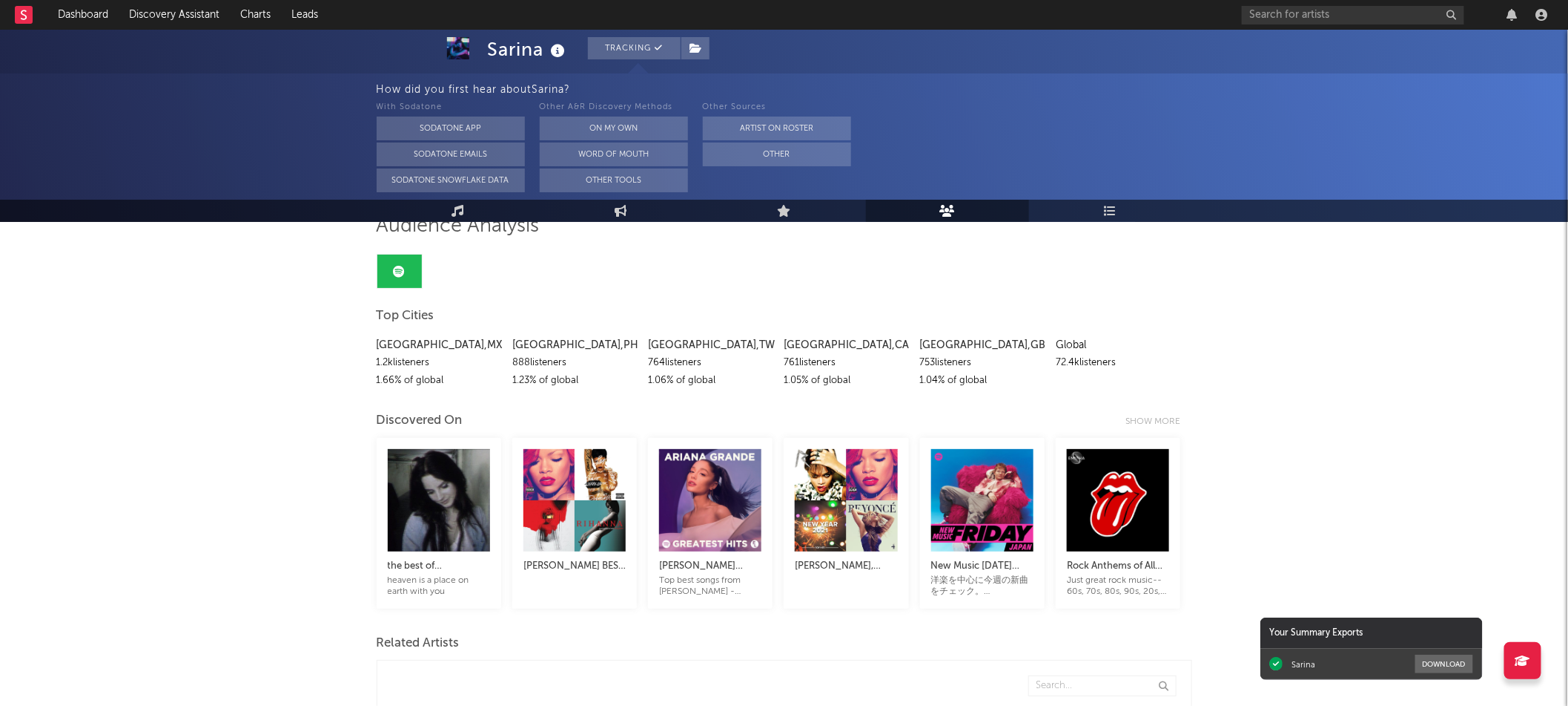
scroll to position [137, 0]
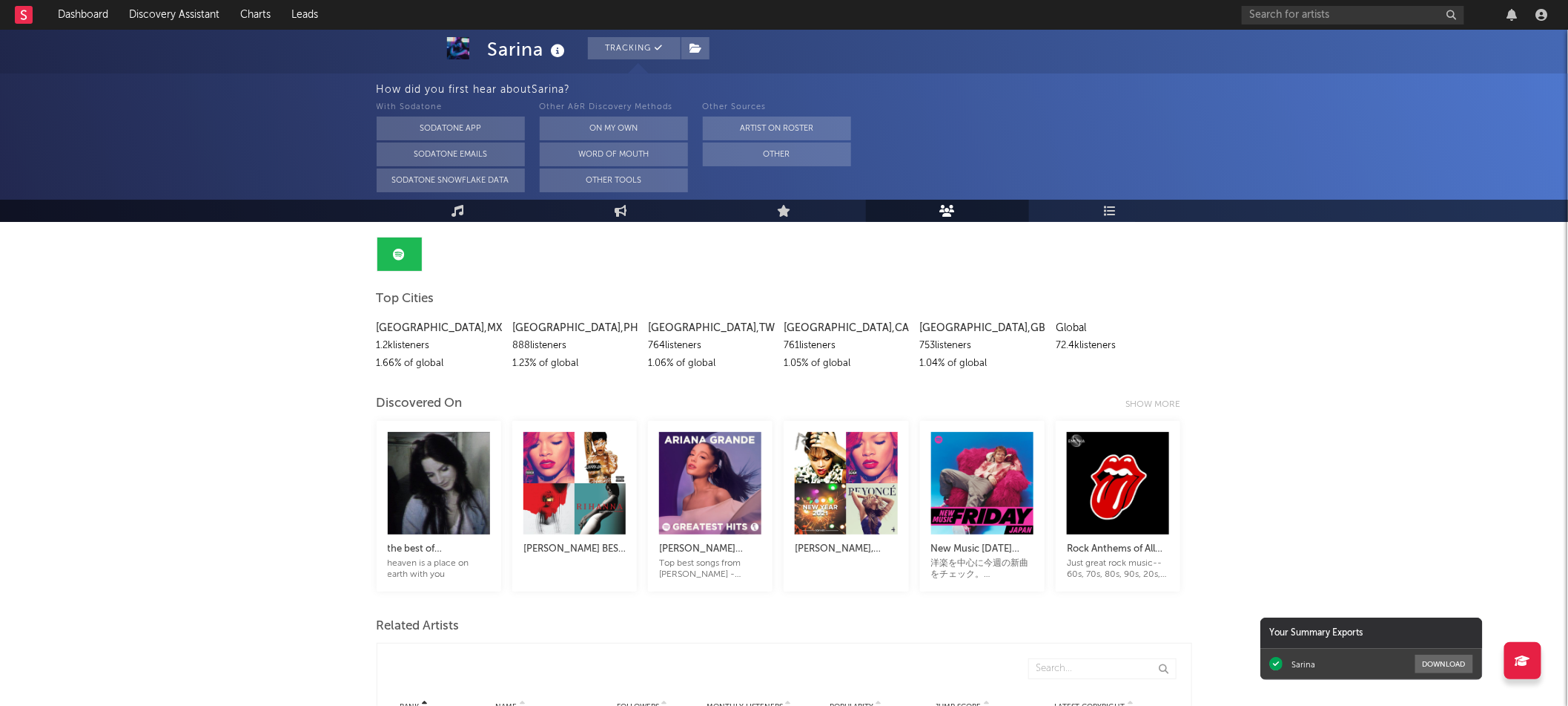
click at [794, 155] on button "Other" at bounding box center [777, 154] width 148 height 24
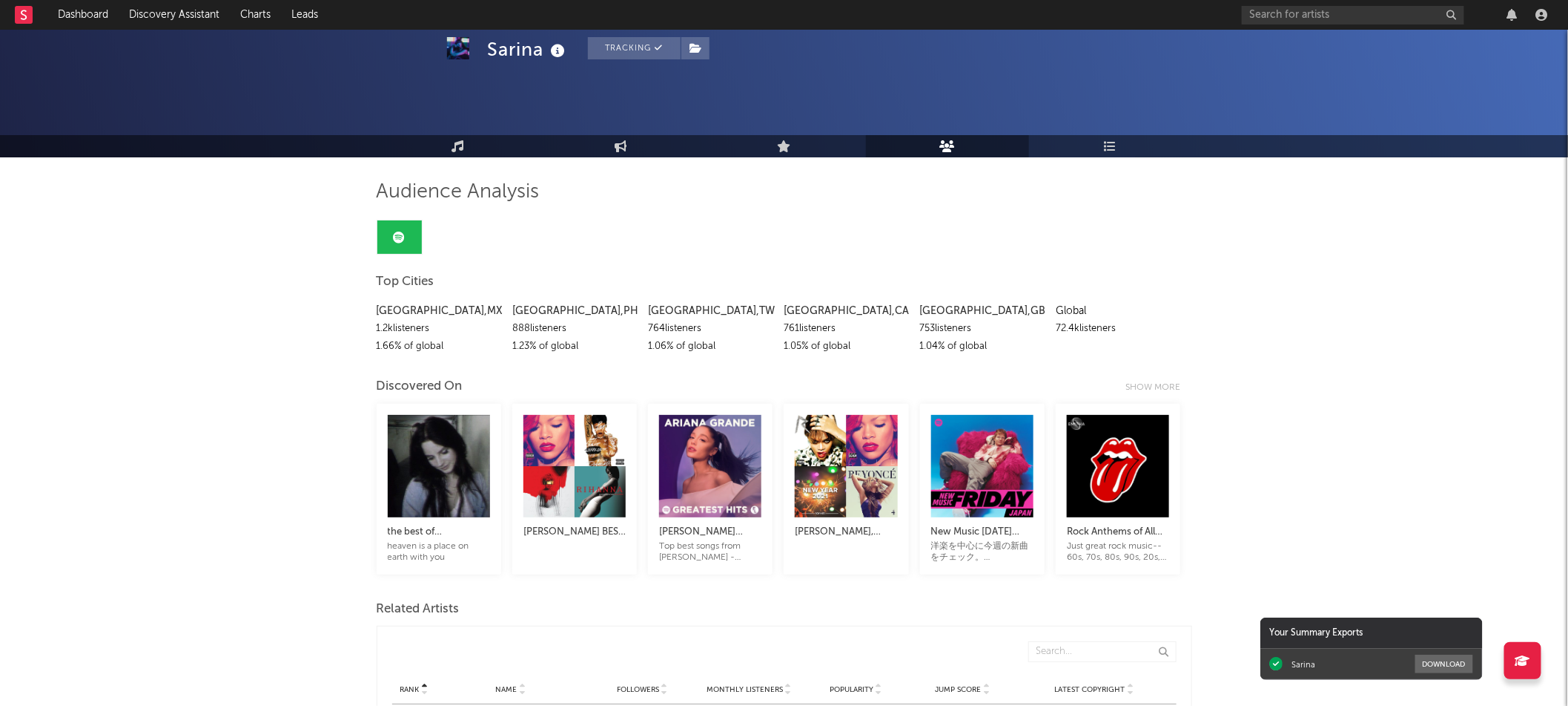
scroll to position [4, 0]
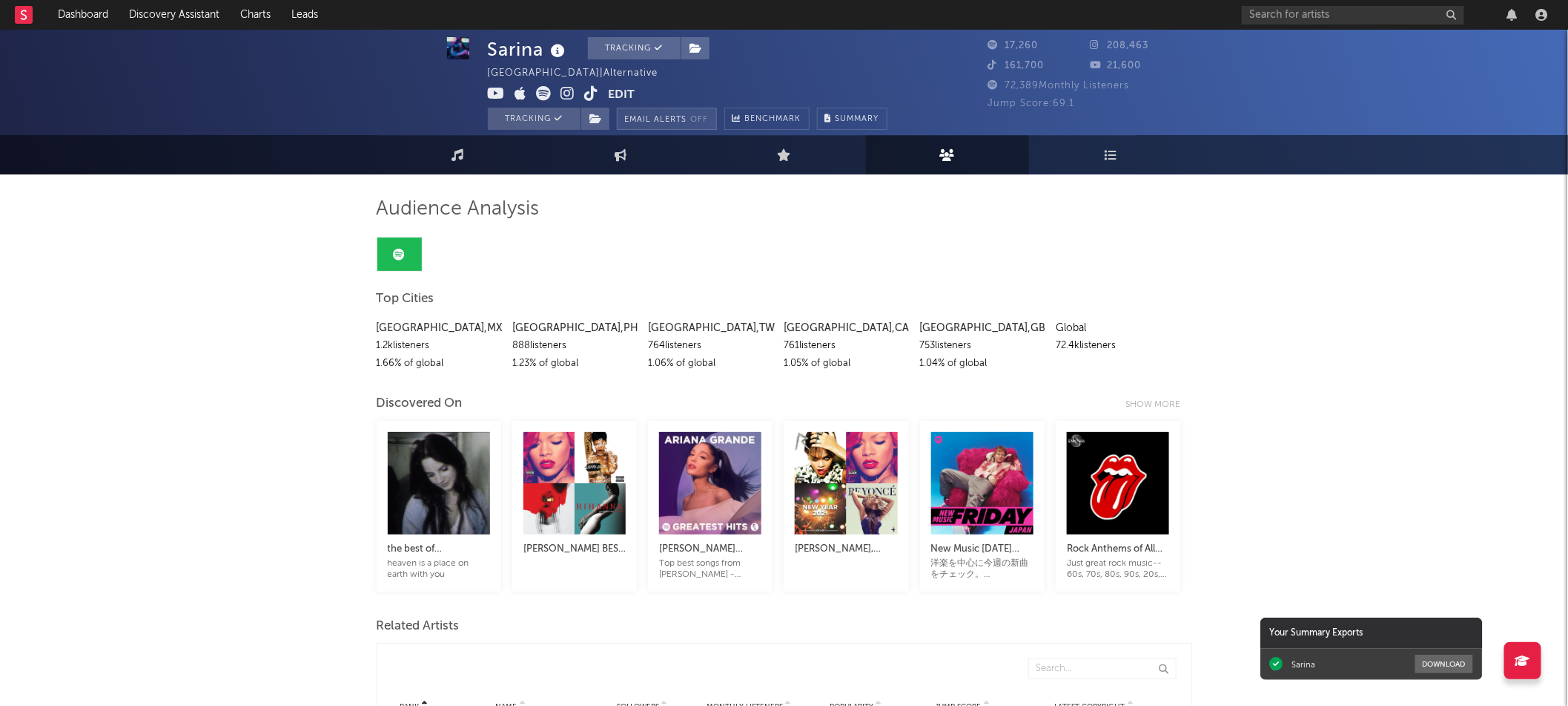
click at [685, 122] on button "Email Alerts Off" at bounding box center [667, 119] width 100 height 22
click at [834, 113] on button "Summary" at bounding box center [849, 119] width 70 height 22
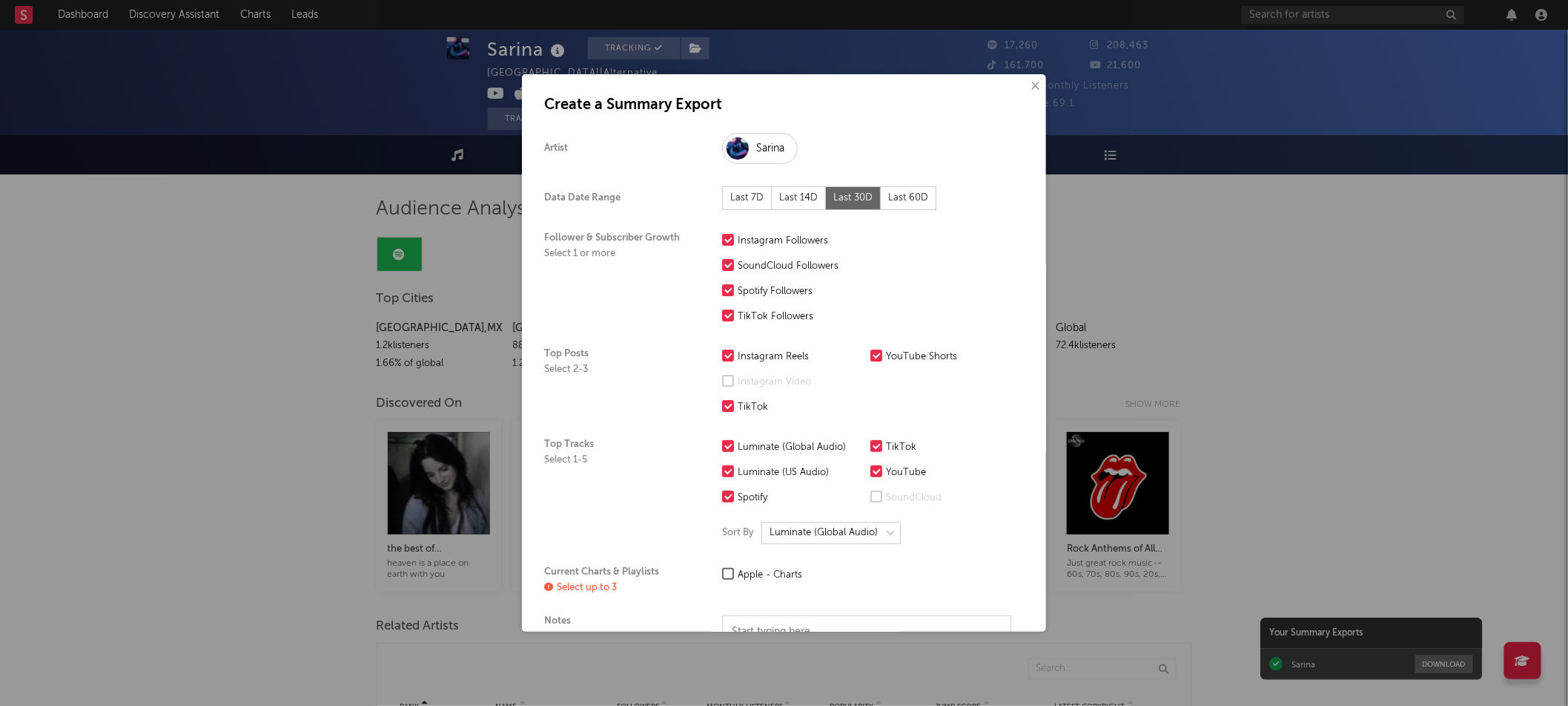
click at [1035, 83] on button "×" at bounding box center [1034, 86] width 16 height 16
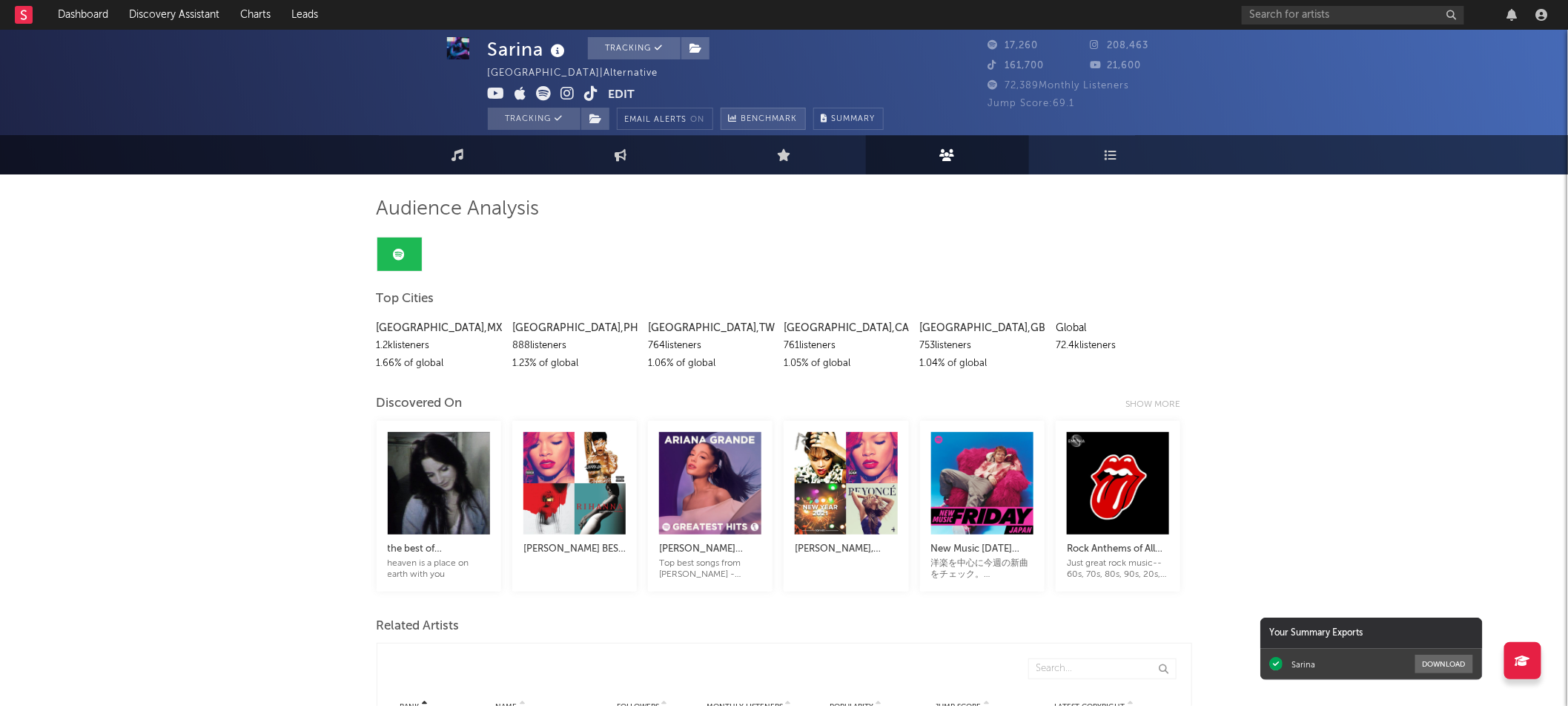
click at [778, 116] on span "Benchmark" at bounding box center [770, 119] width 57 height 18
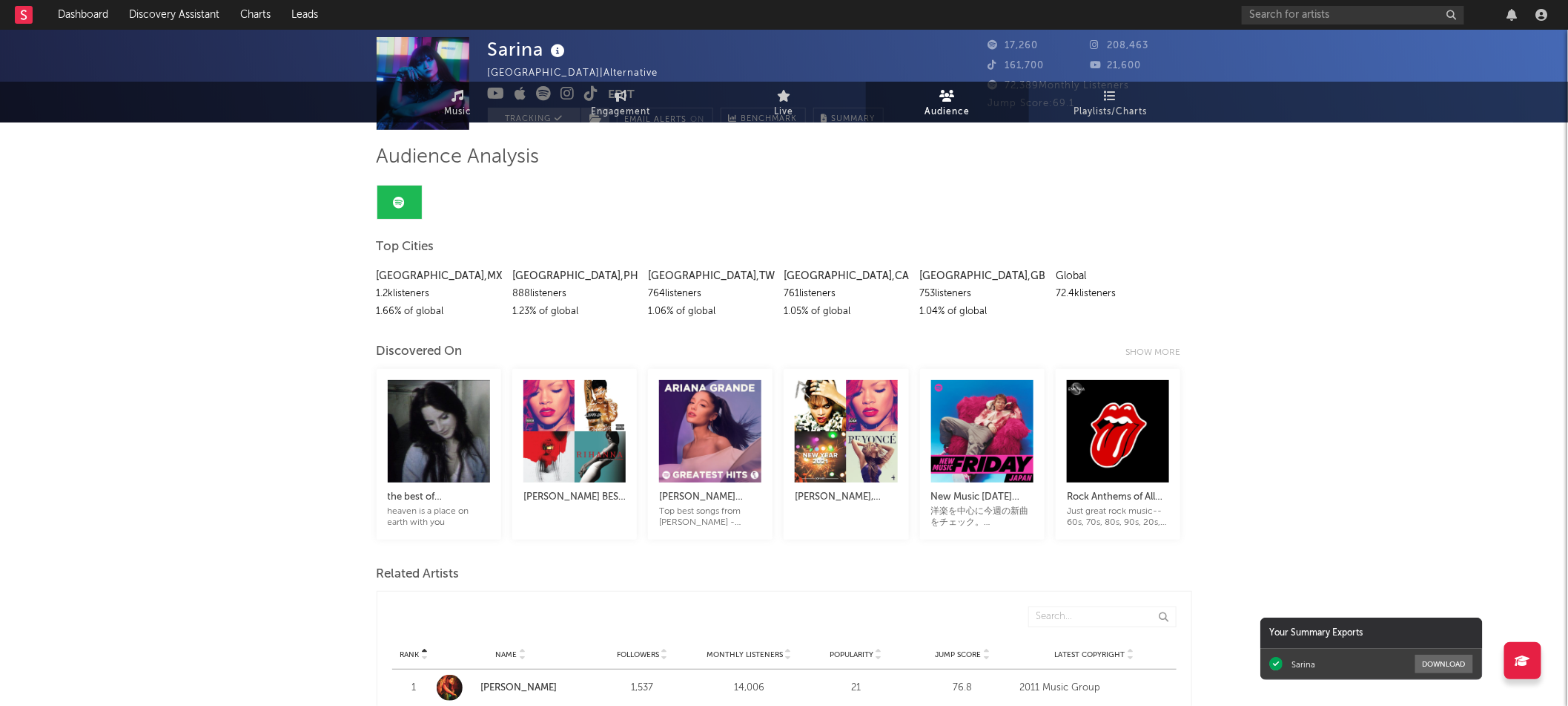
scroll to position [0, 0]
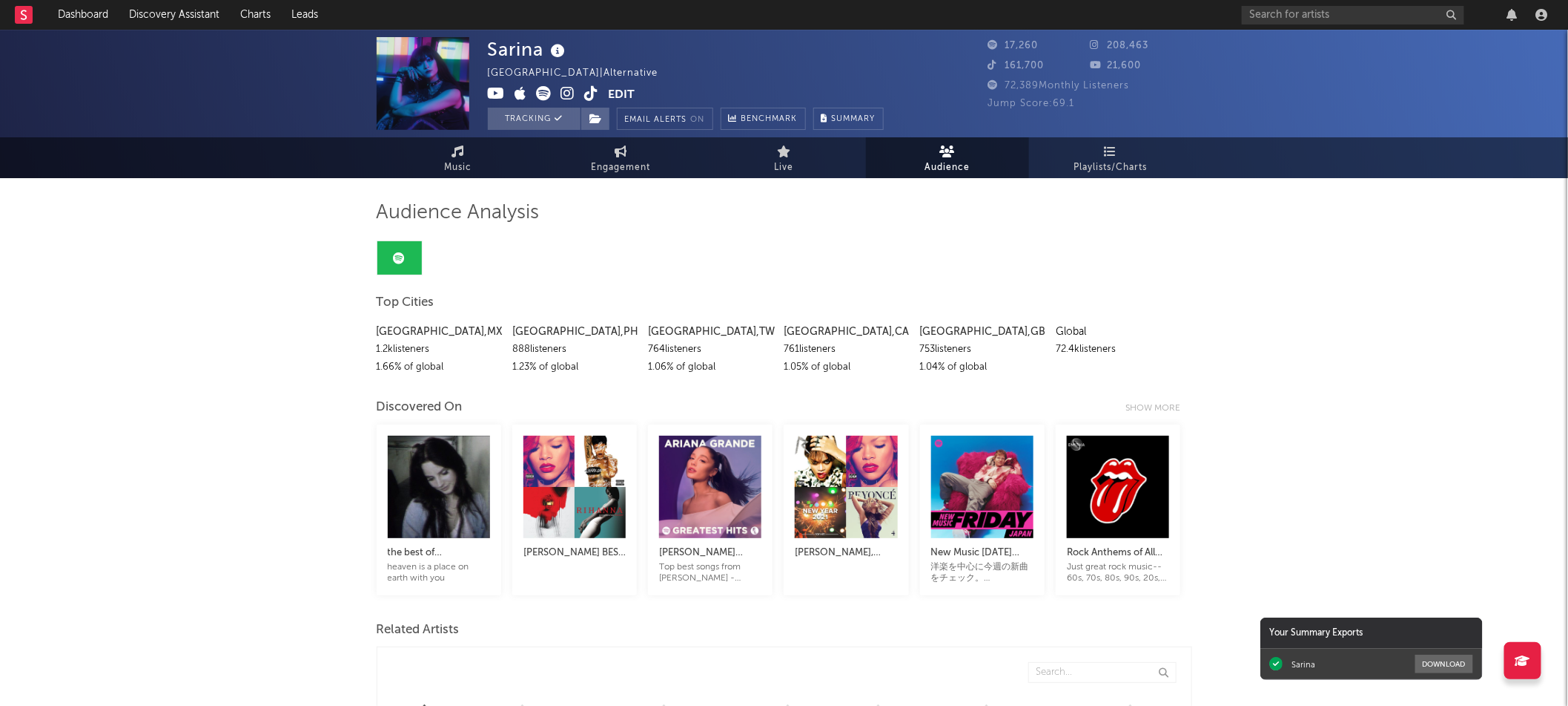
click at [628, 93] on button "Edit" at bounding box center [622, 95] width 27 height 18
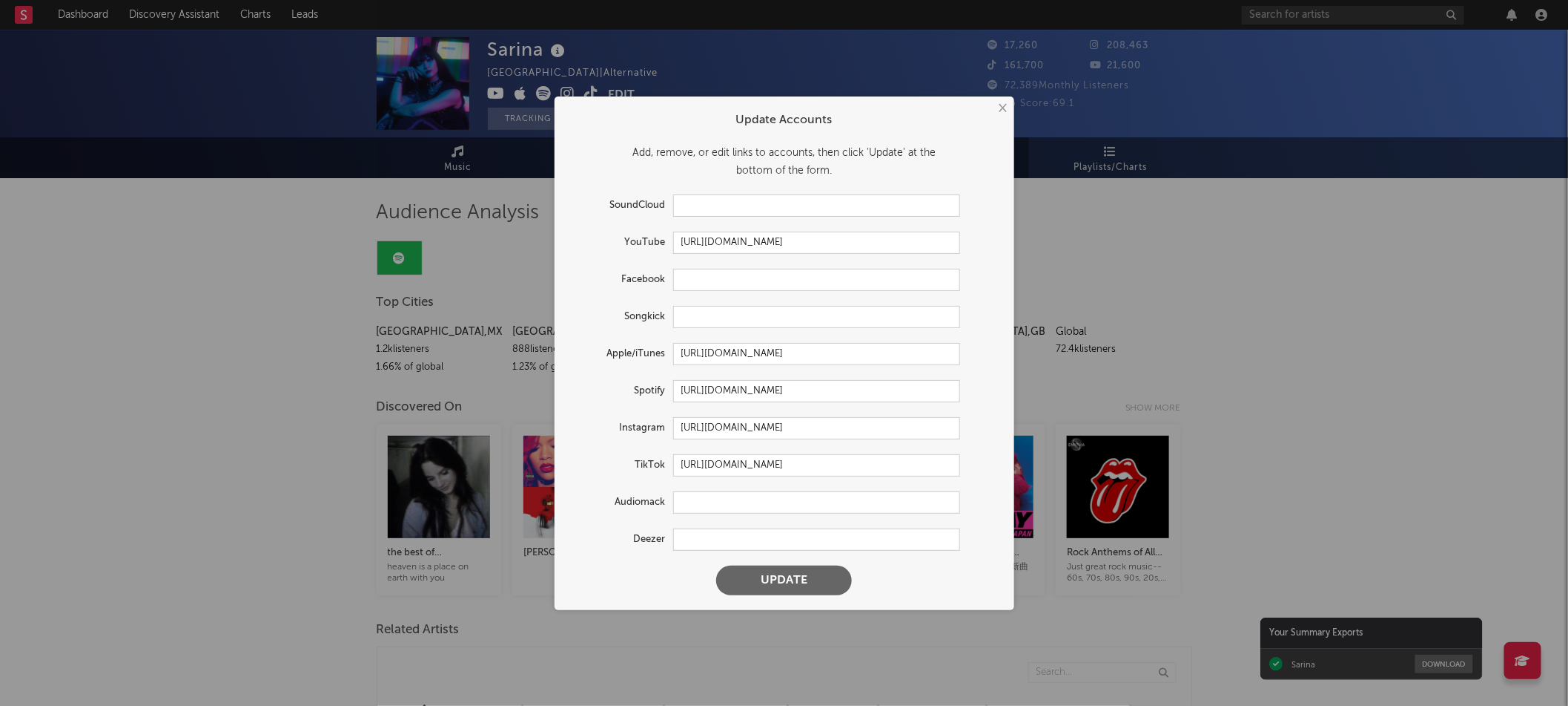
click at [1239, 337] on div "× Update Accounts Add, remove, or edit links to accounts, then click 'Update' a…" at bounding box center [784, 353] width 1568 height 706
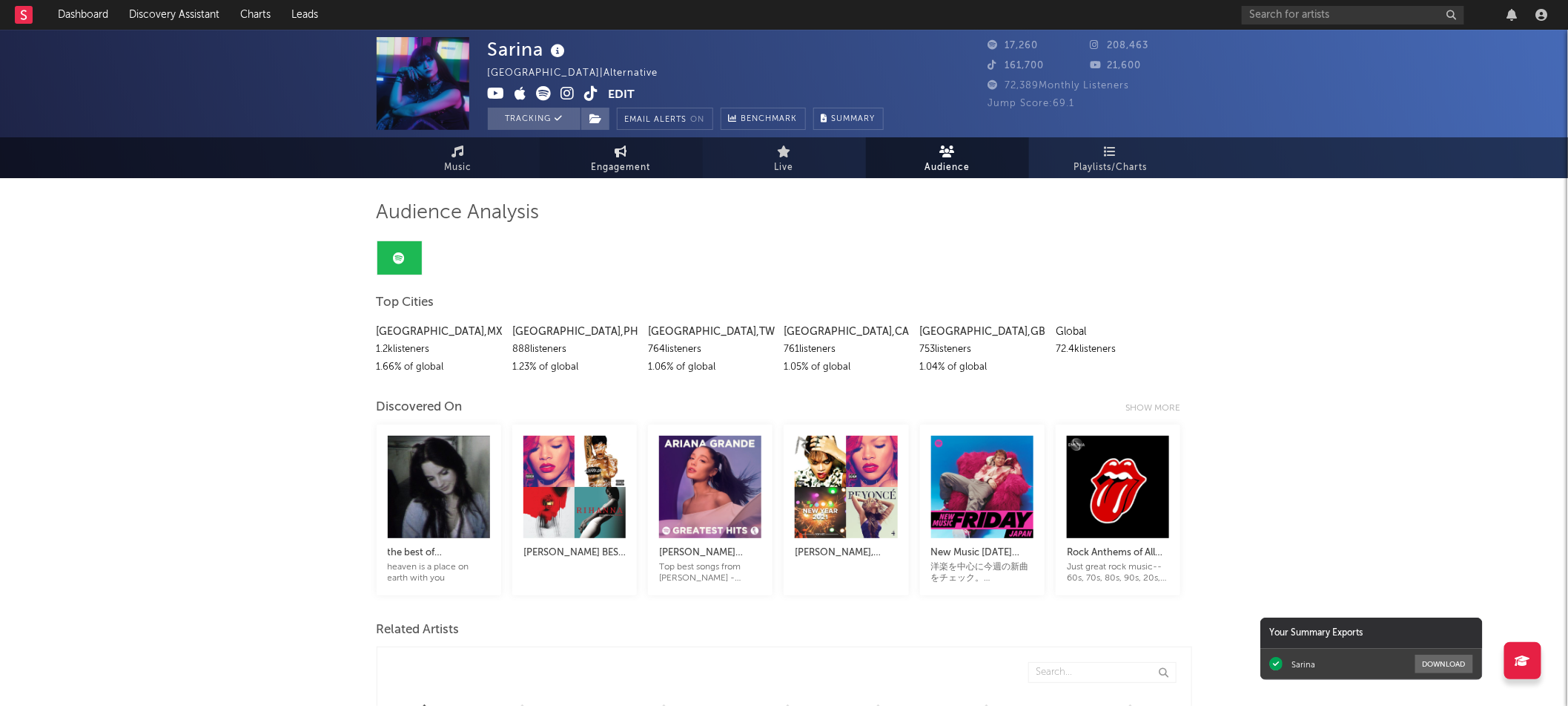
click at [634, 168] on span "Engagement" at bounding box center [621, 167] width 60 height 18
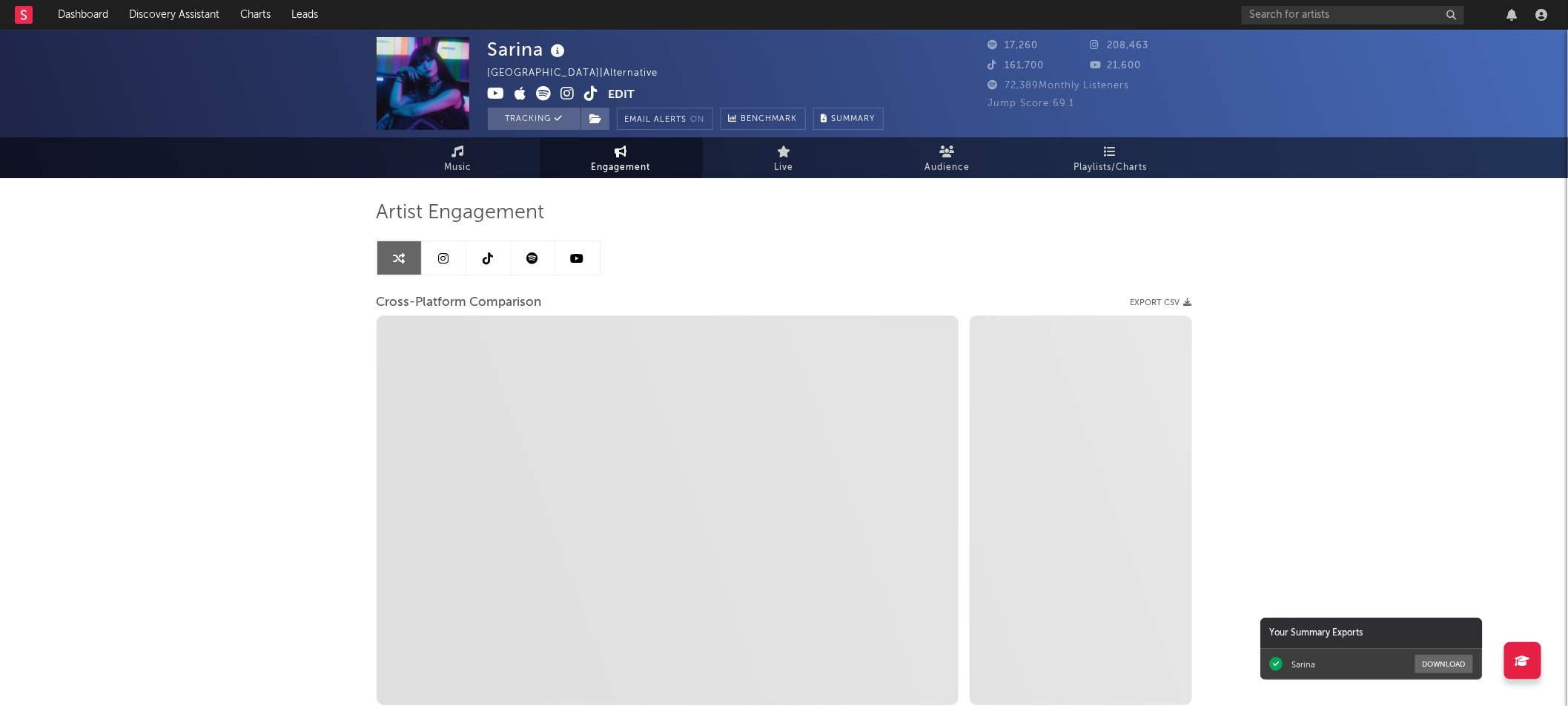
select select "1w"
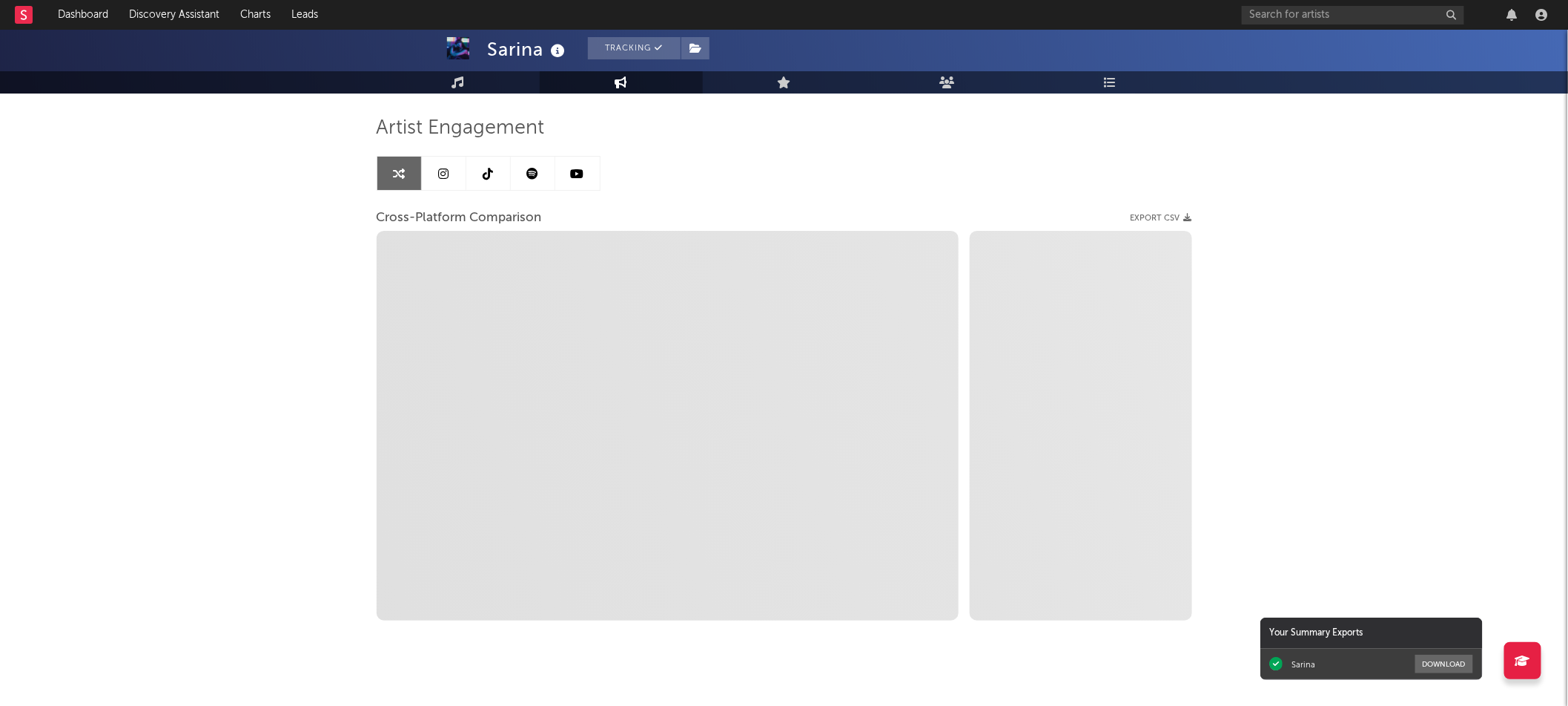
select select "1m"
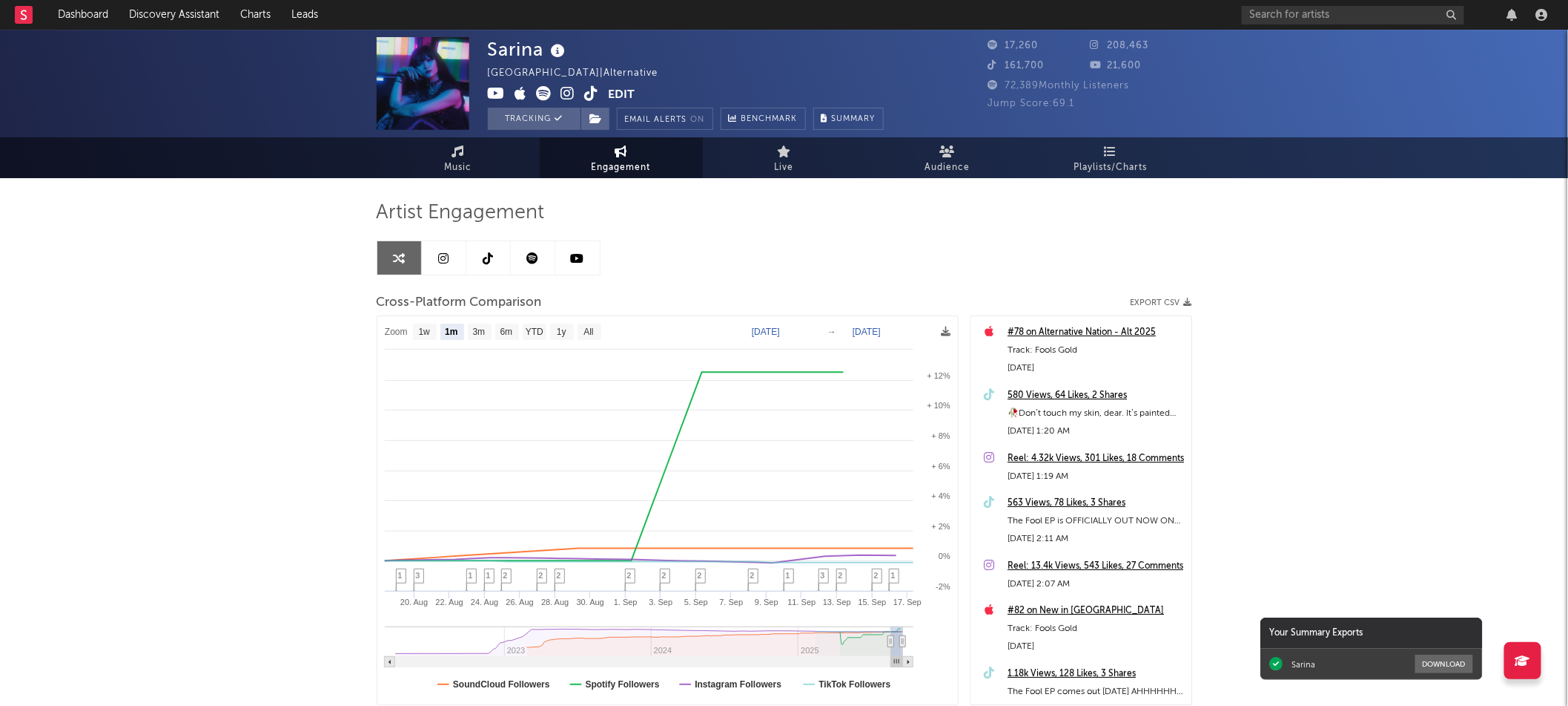
click at [600, 93] on span at bounding box center [549, 95] width 121 height 18
click at [625, 92] on button "Edit" at bounding box center [622, 95] width 27 height 18
click at [1205, 233] on div "× Update Accounts Add, remove, or edit links to accounts, then click 'Update' a…" at bounding box center [784, 353] width 1568 height 706
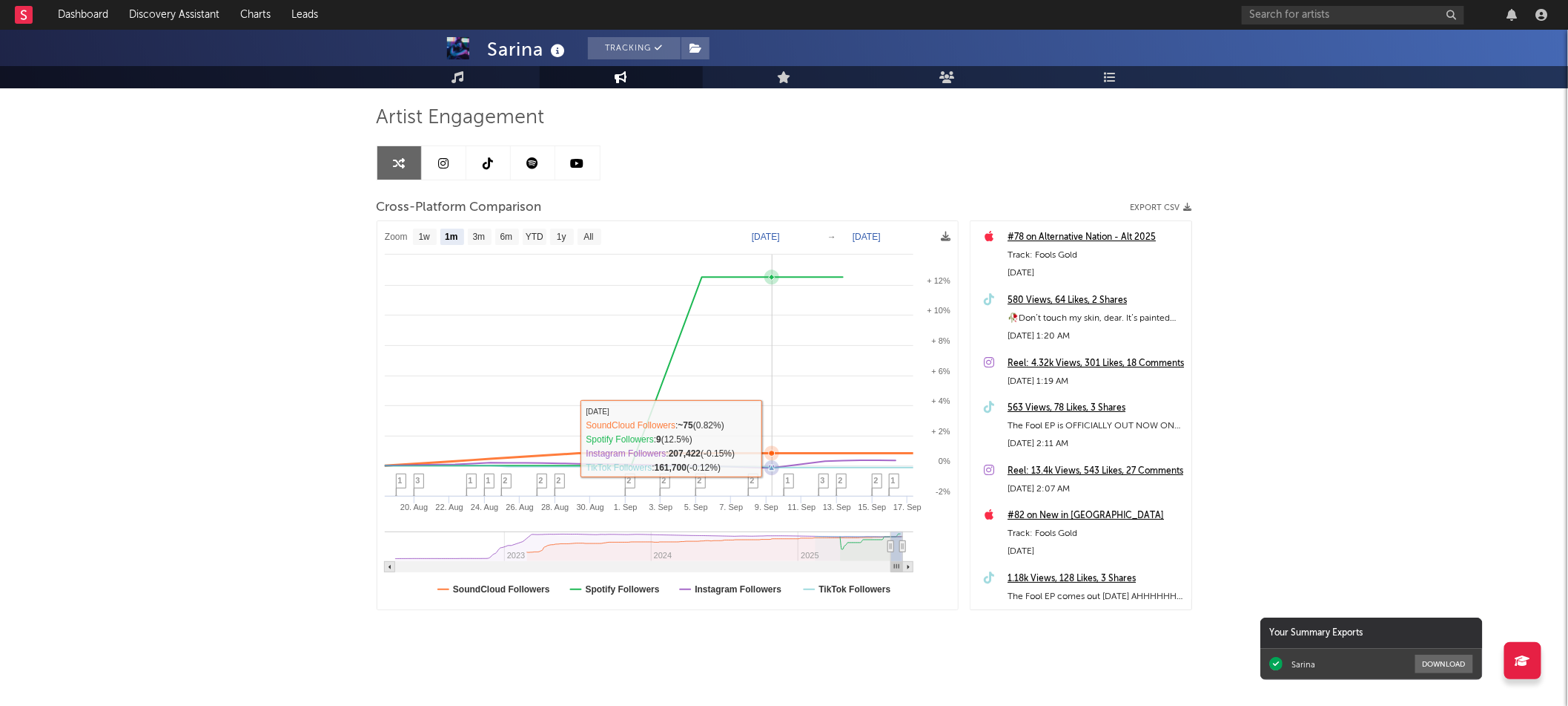
scroll to position [102, 0]
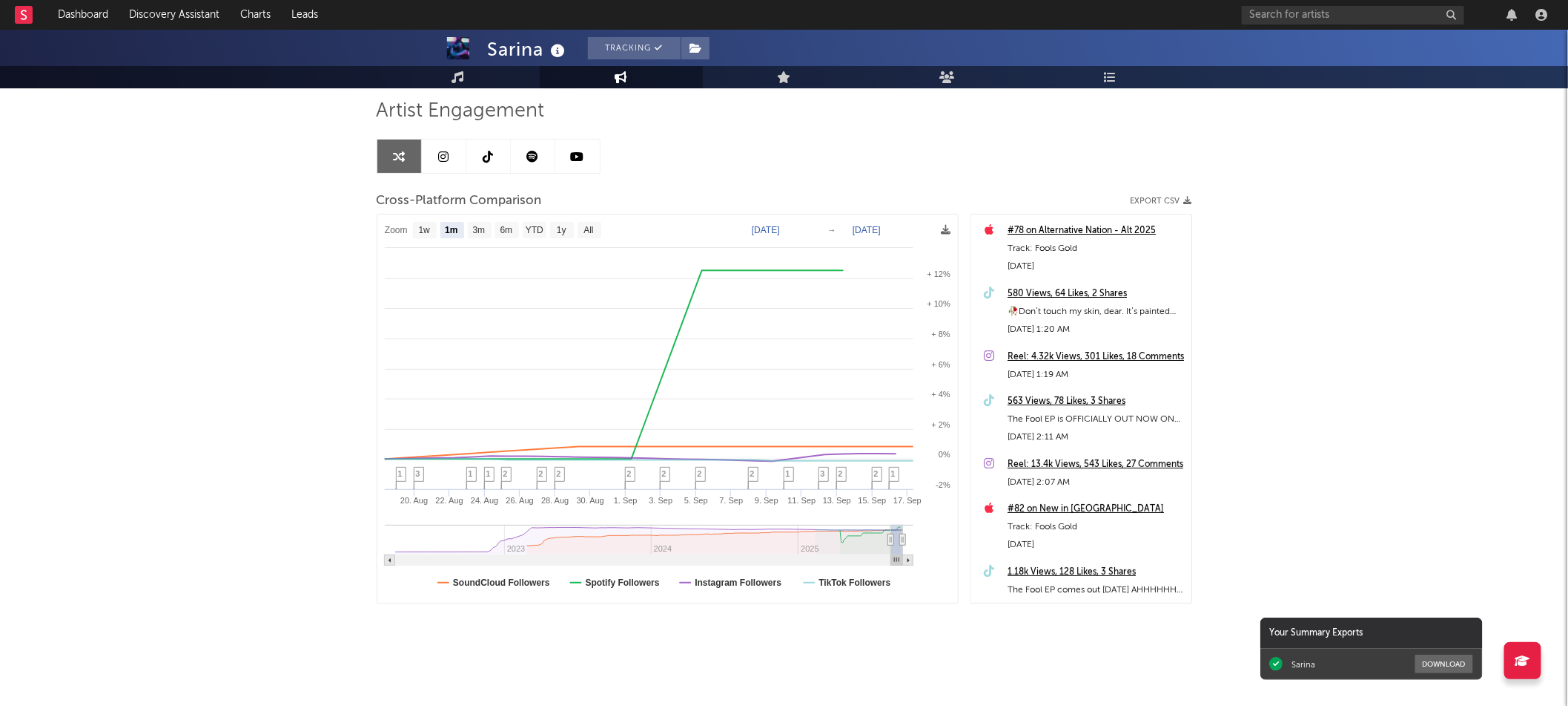
click at [441, 159] on icon at bounding box center [444, 157] width 11 height 12
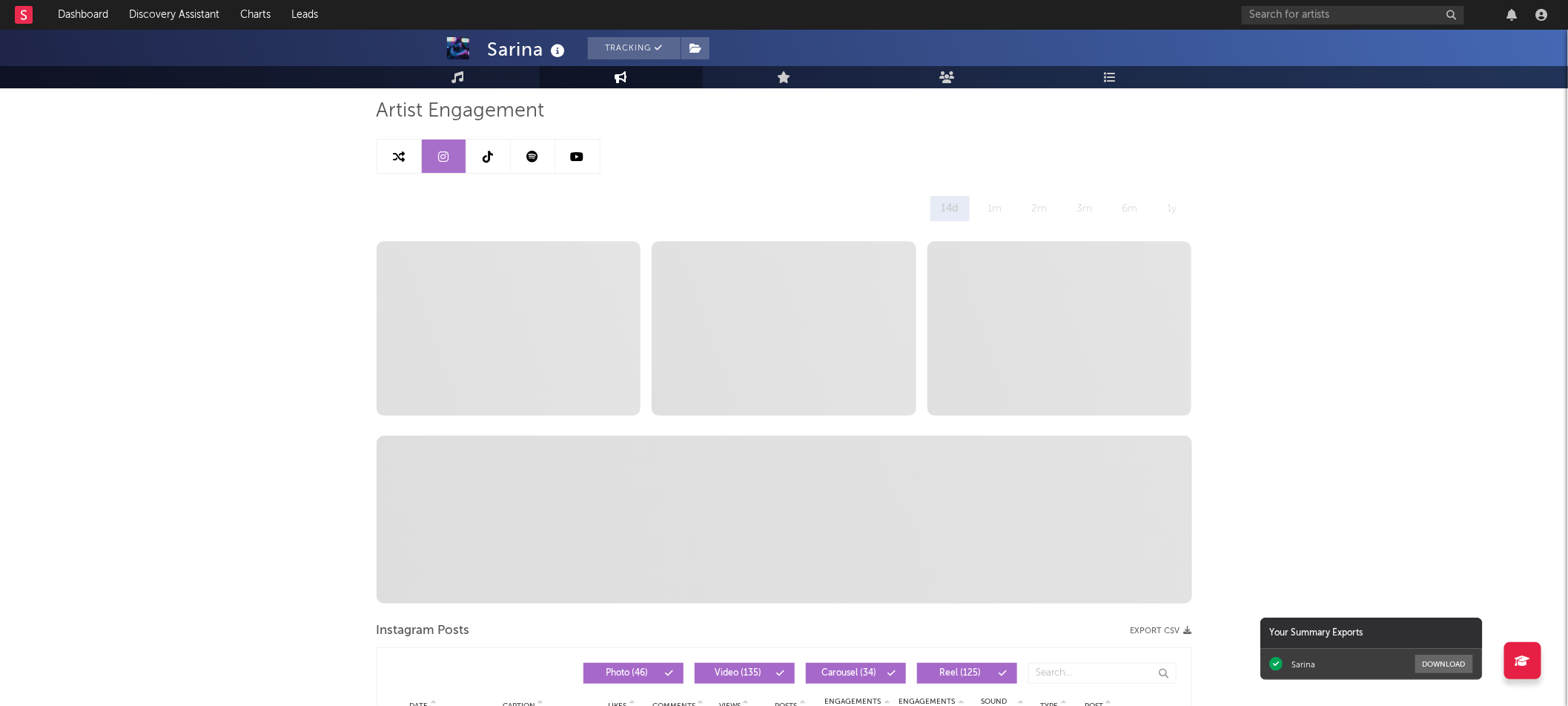
select select "6m"
click at [529, 155] on icon at bounding box center [533, 157] width 12 height 12
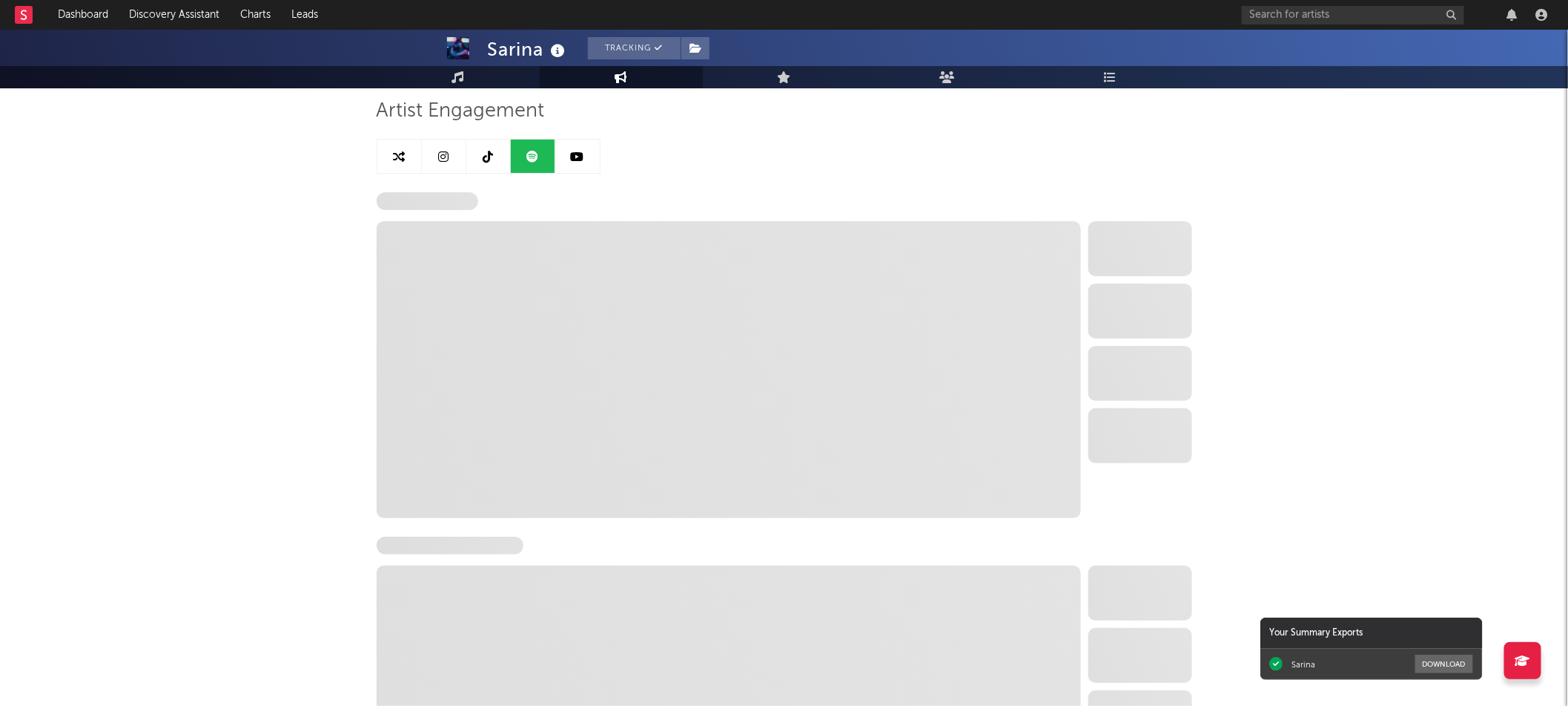
select select "6m"
select select "1w"
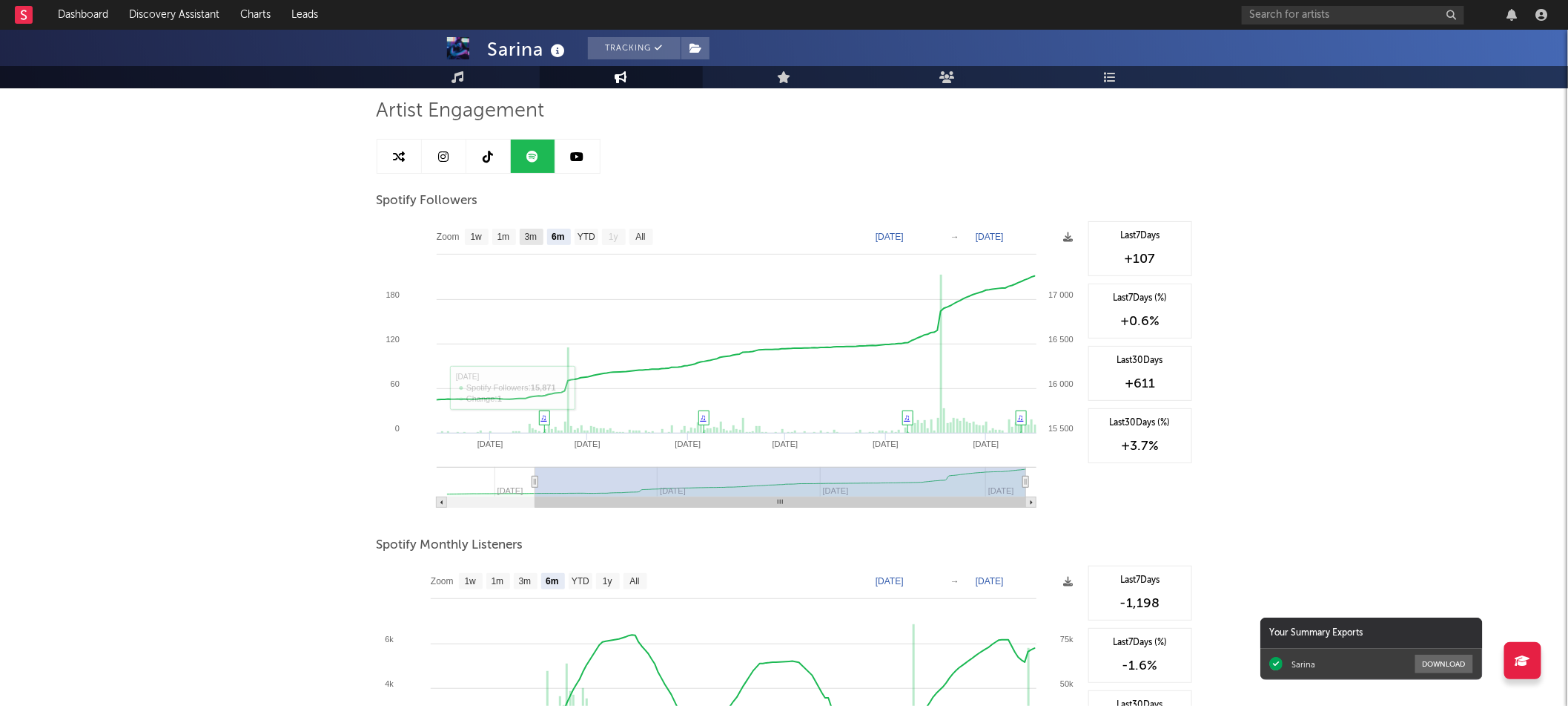
click at [529, 232] on text "3m" at bounding box center [530, 237] width 12 height 11
select select "3m"
type input "2025-06-16"
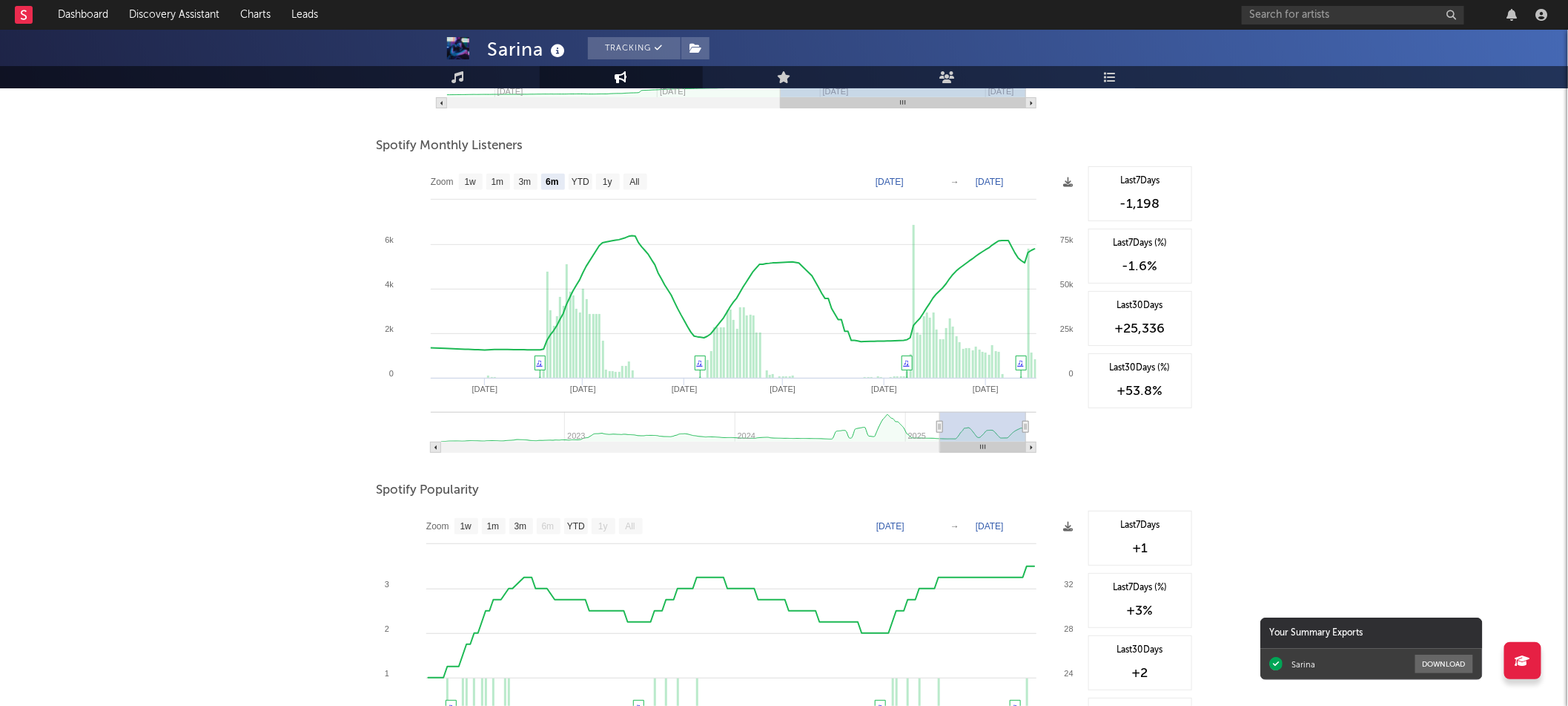
scroll to position [502, 0]
click at [529, 176] on text "3m" at bounding box center [524, 181] width 12 height 11
select select "3m"
type input "2025-06-16"
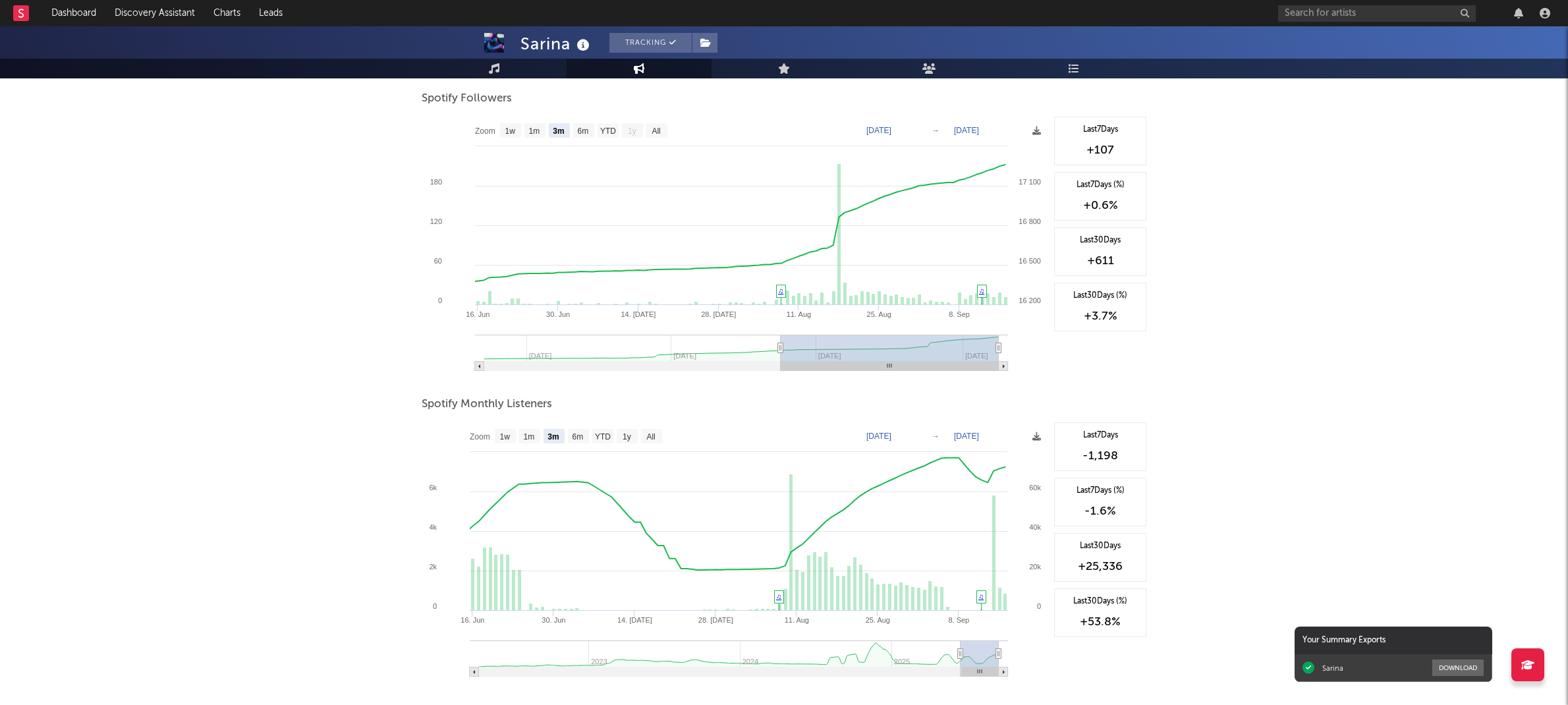
scroll to position [166, 0]
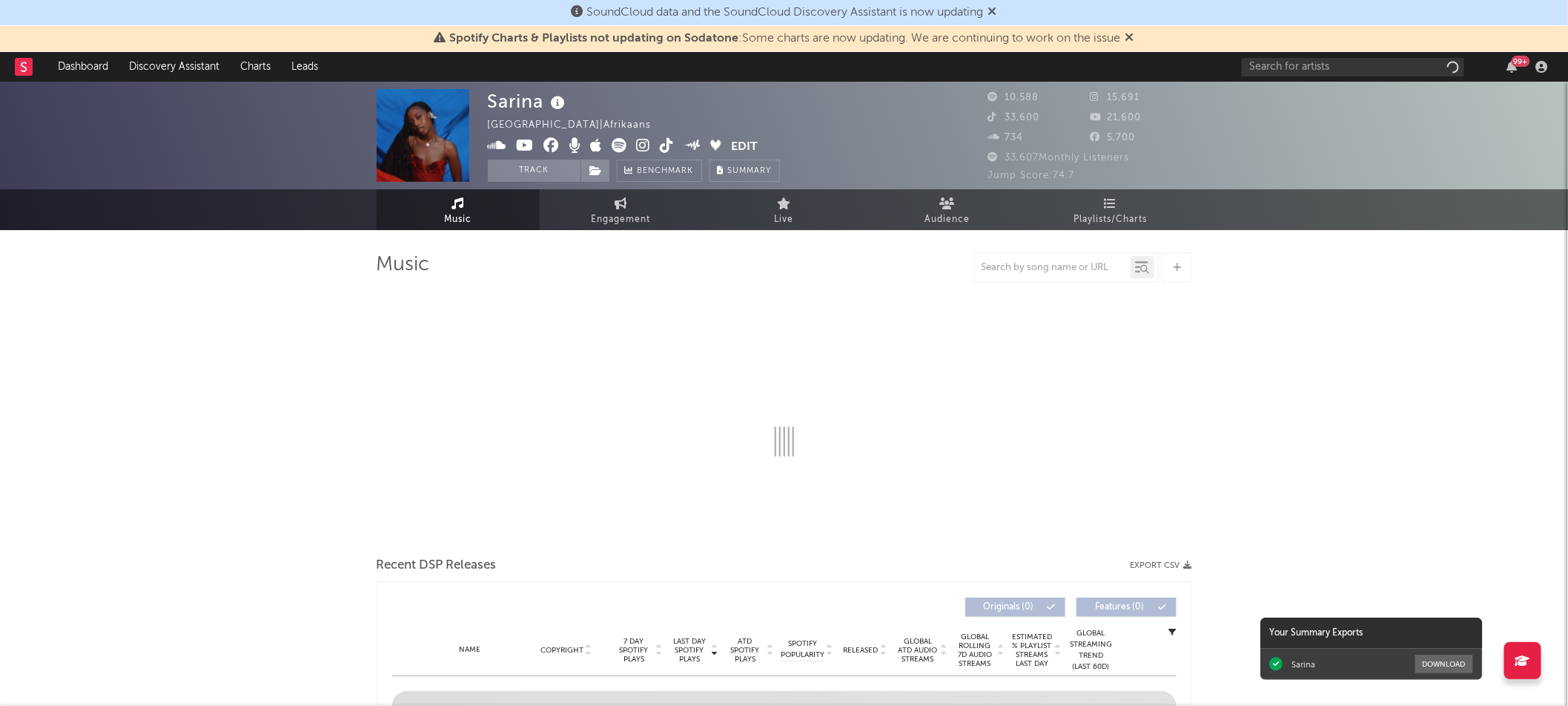
select select "6m"
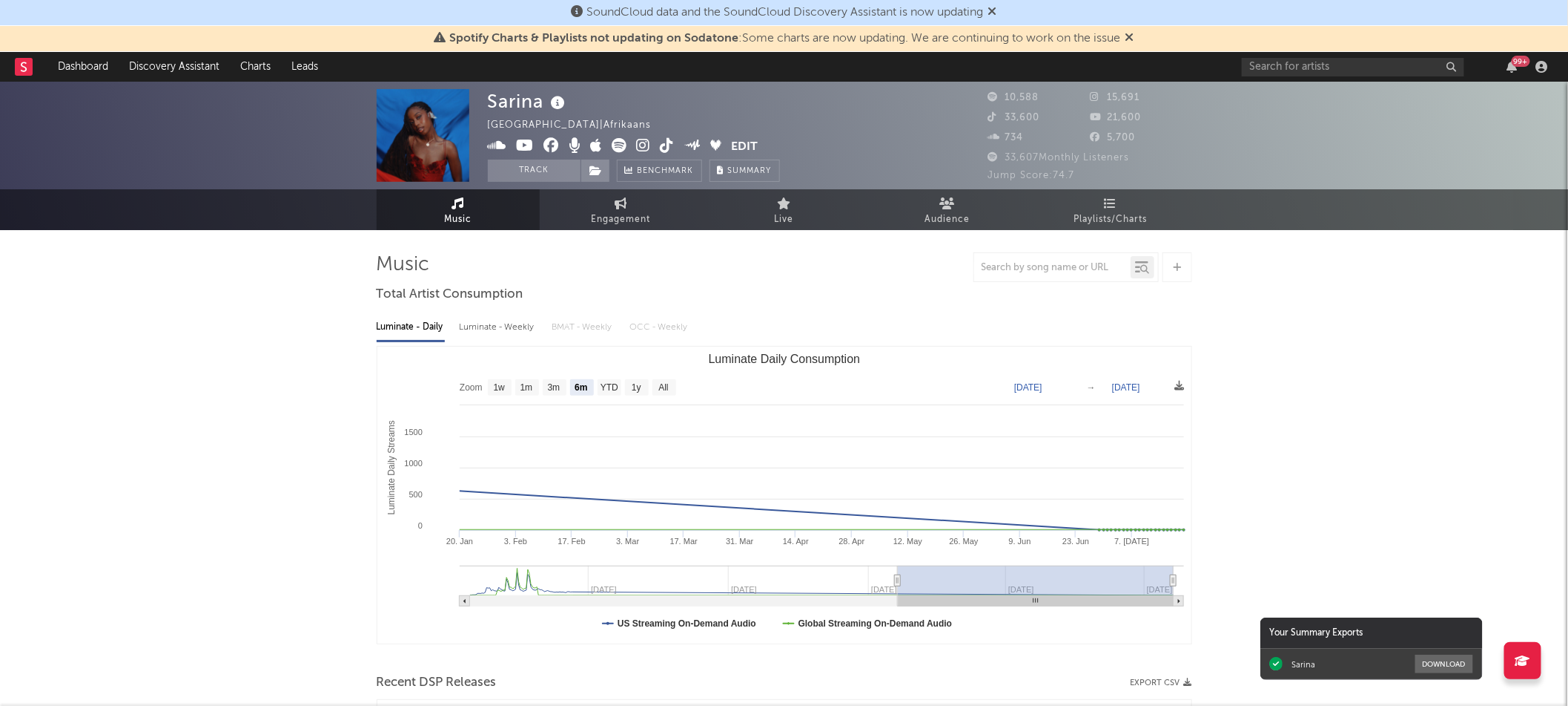
click at [748, 145] on button "Edit" at bounding box center [744, 147] width 27 height 18
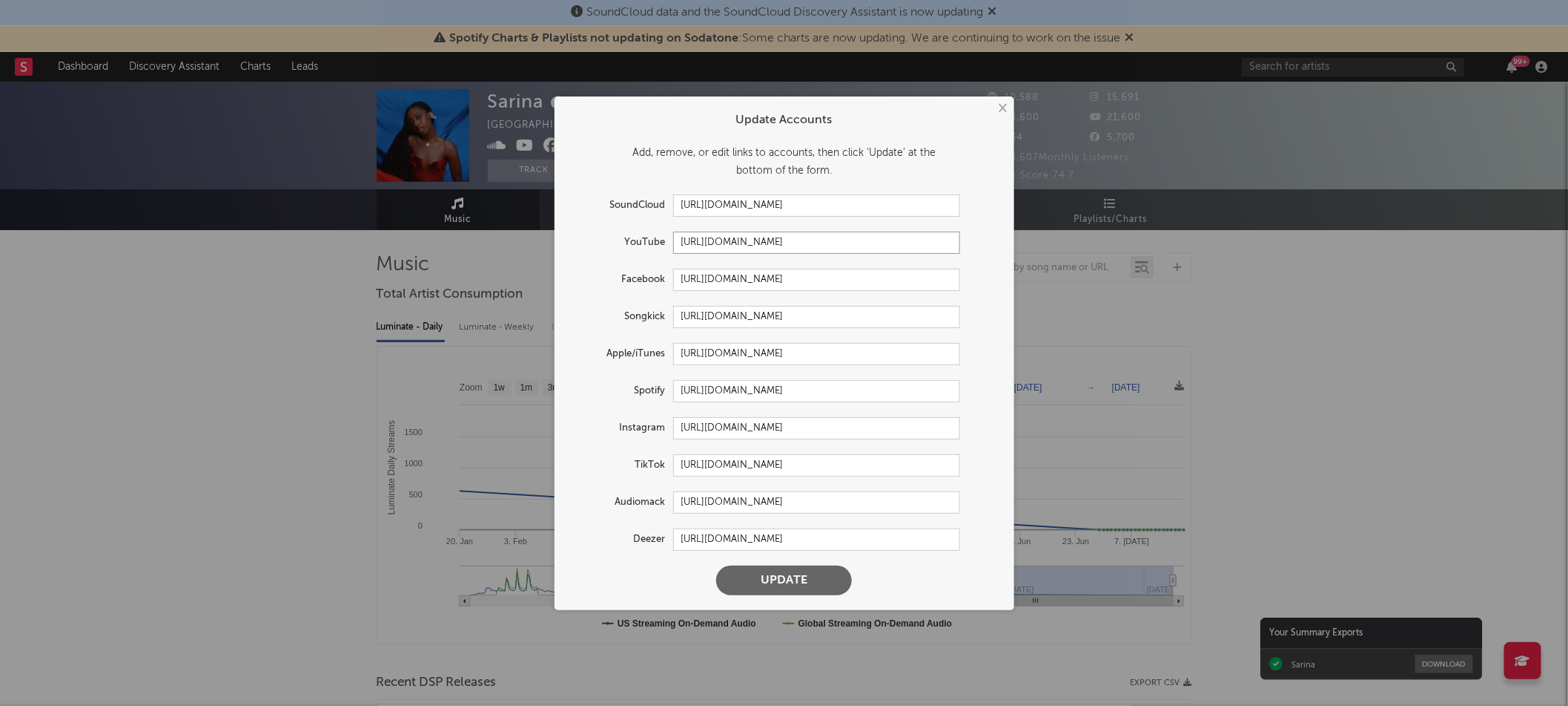
click at [823, 244] on input "https://youtube.com/@sarinasmusic" at bounding box center [817, 242] width 287 height 22
click at [855, 207] on input "https://soundcloud.com/sarinarad" at bounding box center [817, 205] width 287 height 22
drag, startPoint x: 847, startPoint y: 204, endPoint x: 794, endPoint y: 205, distance: 53.0
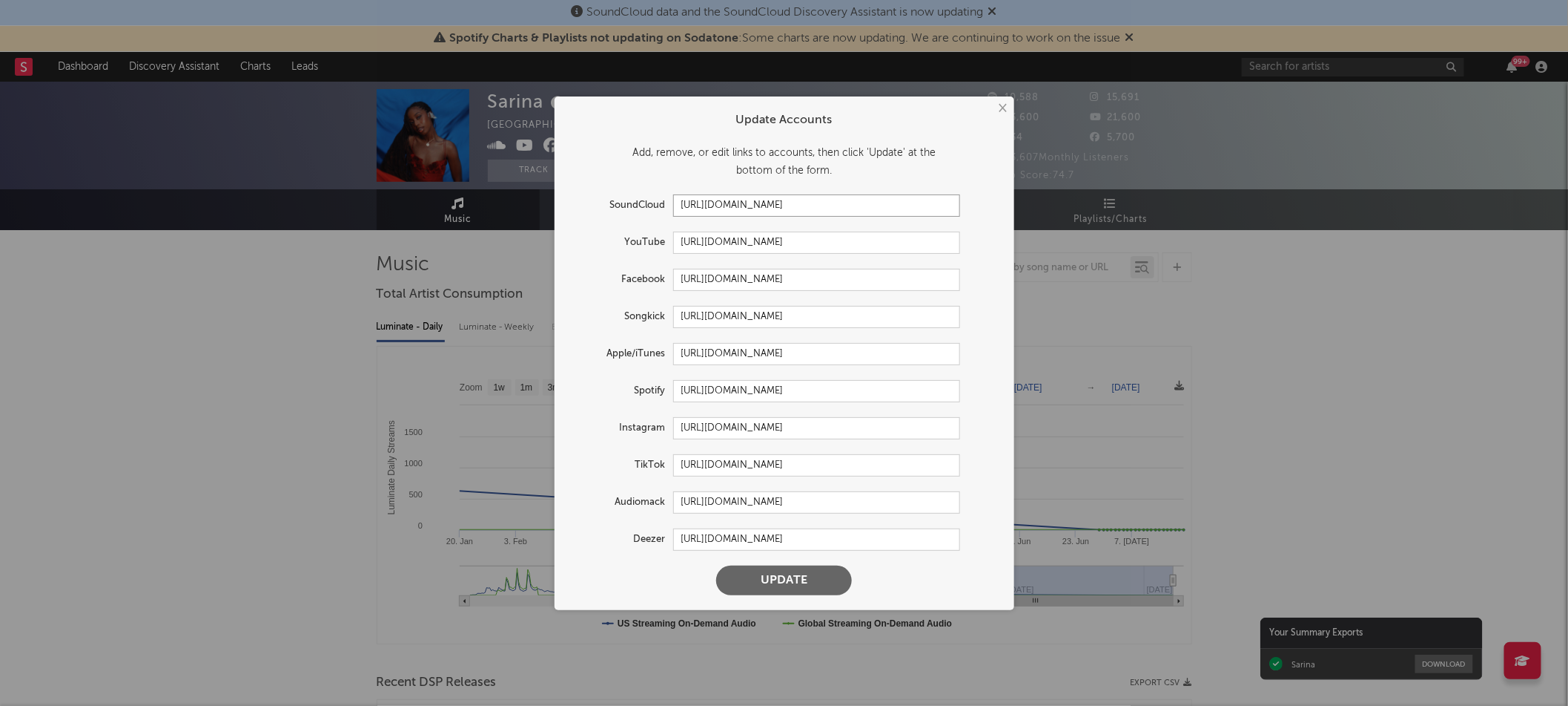
click at [794, 205] on input "https://soundcloud.com/sarinarad" at bounding box center [817, 205] width 287 height 22
drag, startPoint x: 847, startPoint y: 243, endPoint x: 787, endPoint y: 246, distance: 60.1
click at [787, 246] on input "https://youtube.com/@sarinasmusic" at bounding box center [817, 242] width 287 height 22
click at [862, 207] on input "https://soundcloud.com/sarinarad" at bounding box center [817, 205] width 287 height 22
drag, startPoint x: 847, startPoint y: 204, endPoint x: 794, endPoint y: 206, distance: 53.0
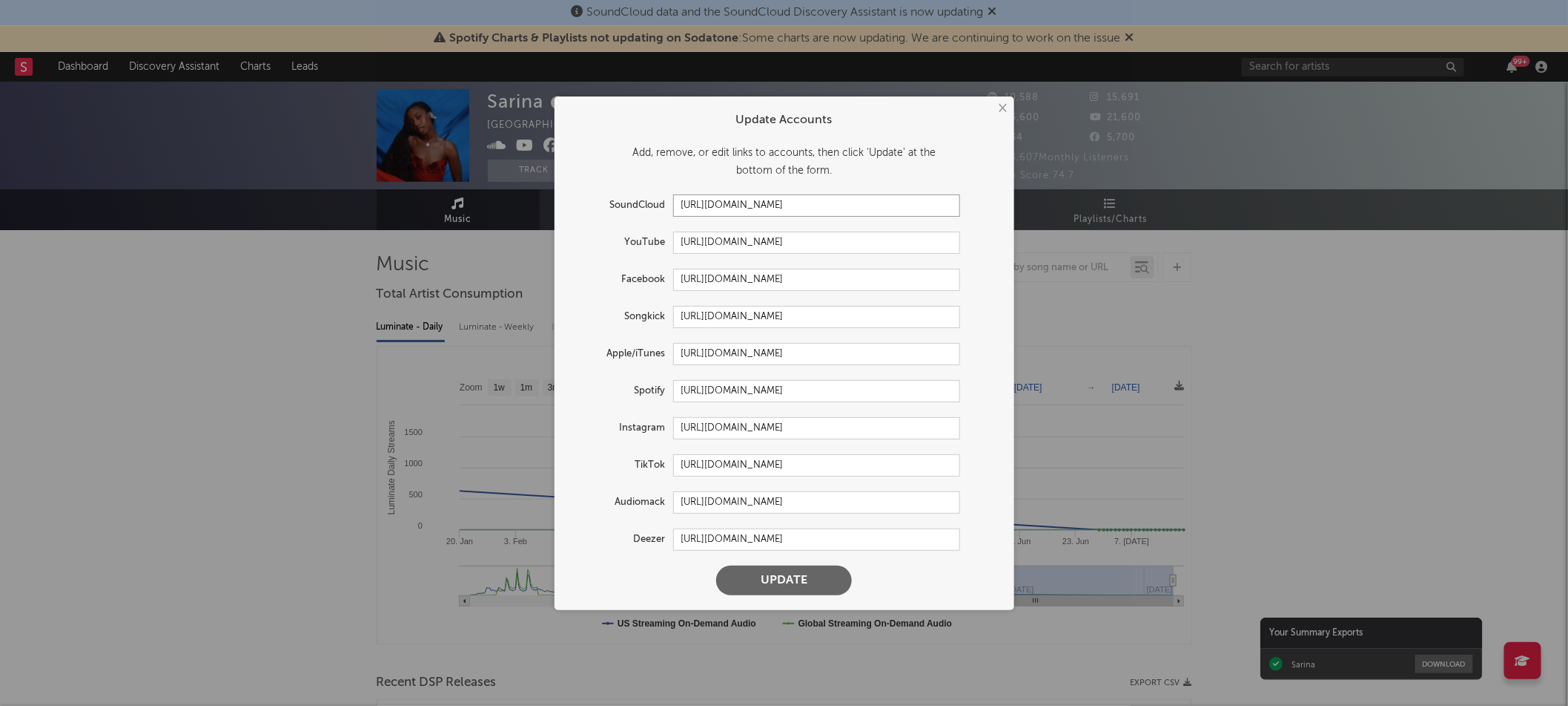
click at [794, 206] on input "https://soundcloud.com/sarinarad" at bounding box center [817, 205] width 287 height 22
click at [858, 207] on input "https://soundcloud.com/sarinarad" at bounding box center [817, 205] width 287 height 22
drag, startPoint x: 841, startPoint y: 203, endPoint x: 793, endPoint y: 204, distance: 48.0
click at [793, 204] on input "https://soundcloud.com/sarinarad" at bounding box center [817, 205] width 287 height 22
click at [849, 234] on input "https://youtube.com/@sarinasmusic" at bounding box center [817, 242] width 287 height 22
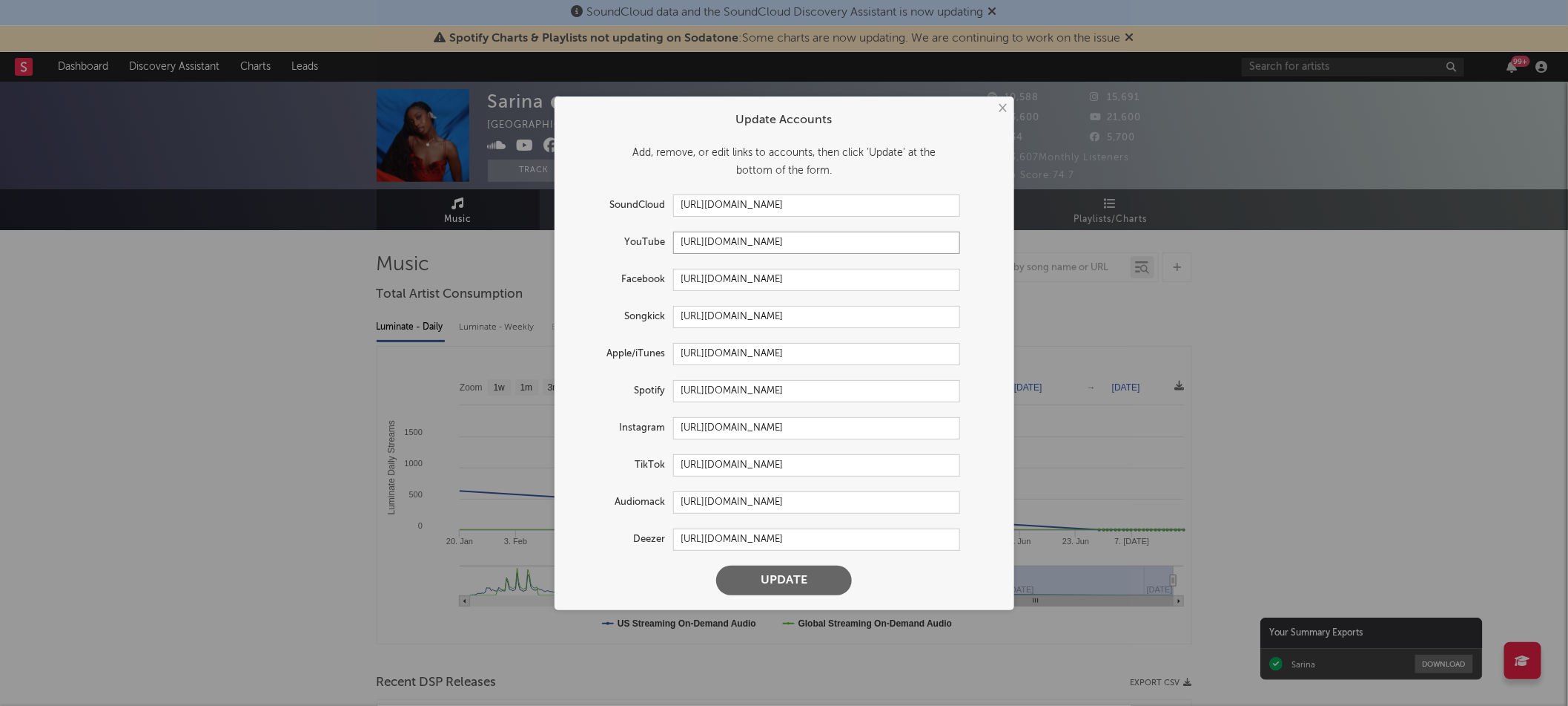
drag, startPoint x: 851, startPoint y: 241, endPoint x: 778, endPoint y: 240, distance: 73.0
click at [778, 240] on input "https://youtube.com/@sarinasmusic" at bounding box center [817, 242] width 287 height 22
click at [862, 237] on input "https://youtube.com/@sarinasmusic" at bounding box center [817, 242] width 287 height 22
drag, startPoint x: 832, startPoint y: 242, endPoint x: 796, endPoint y: 240, distance: 36.1
click at [796, 240] on input "https://youtube.com/@sarinasmusic" at bounding box center [817, 242] width 287 height 22
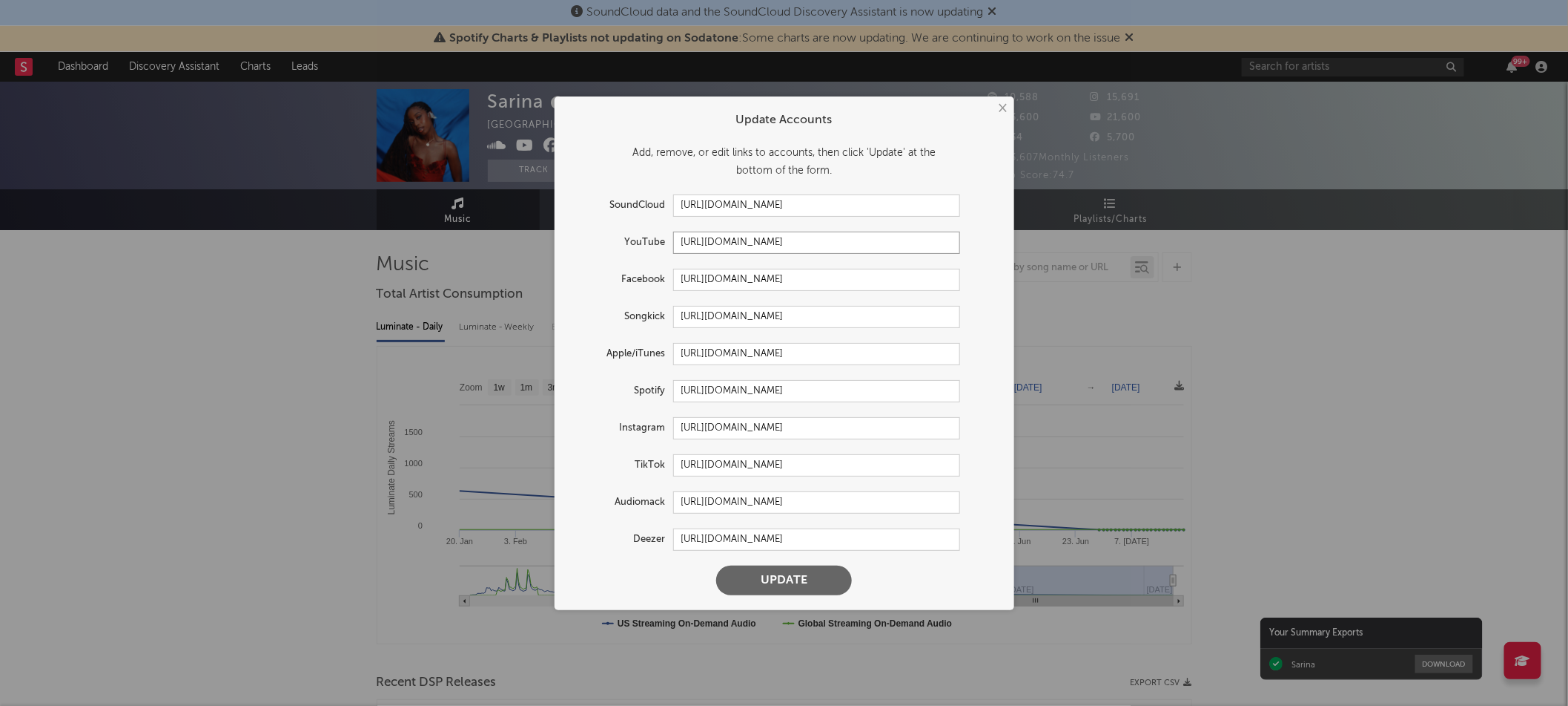
paste input "sarinarad"
click at [771, 242] on input "https://youtube.com/@sarinarad" at bounding box center [817, 242] width 287 height 22
click at [871, 237] on input "https://youtube.com/@sarinarad" at bounding box center [817, 242] width 287 height 22
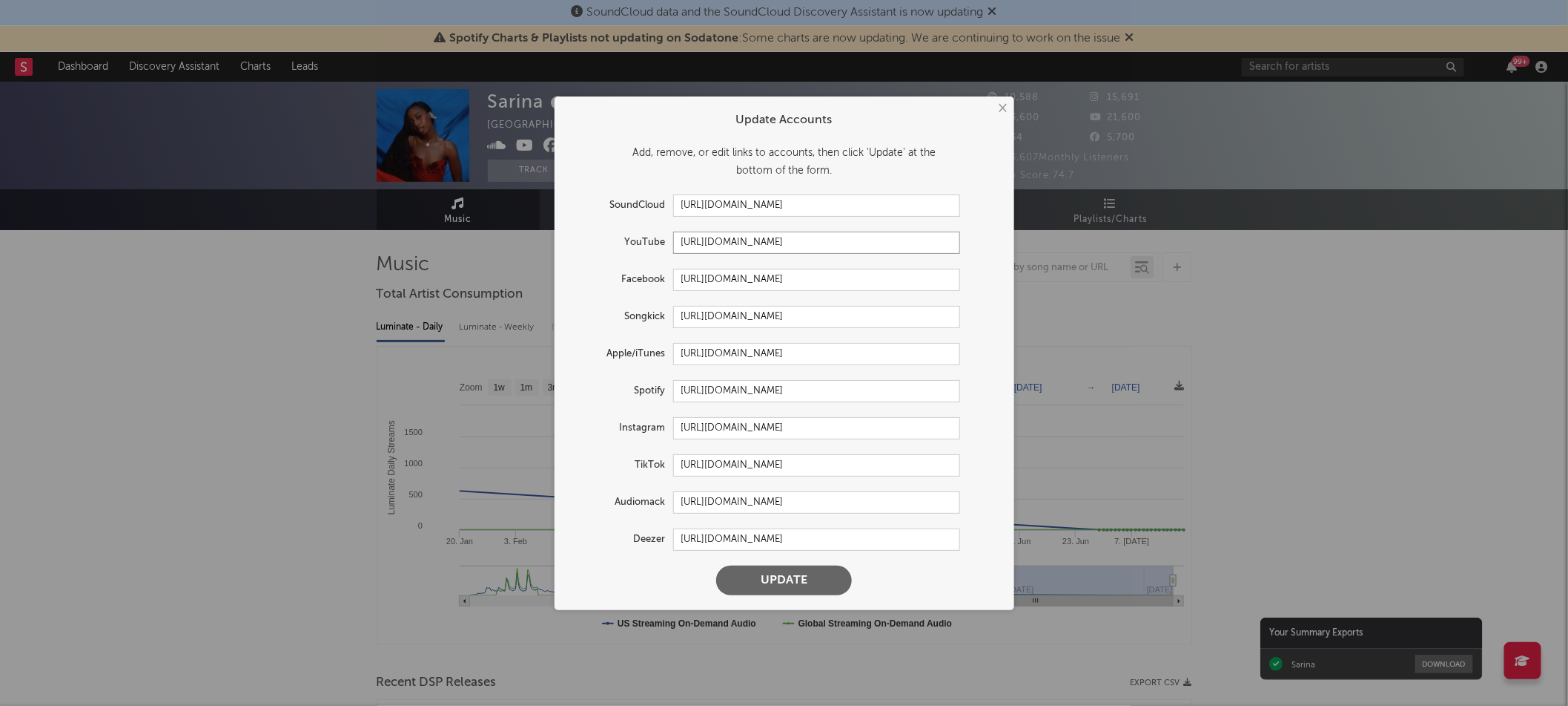
click at [871, 237] on input "https://youtube.com/@sarinarad" at bounding box center [817, 242] width 287 height 22
click at [863, 241] on input "https://youtube.com/@sarinarad" at bounding box center [817, 242] width 287 height 22
paste input "www.youtube.com/@Sarrinar"
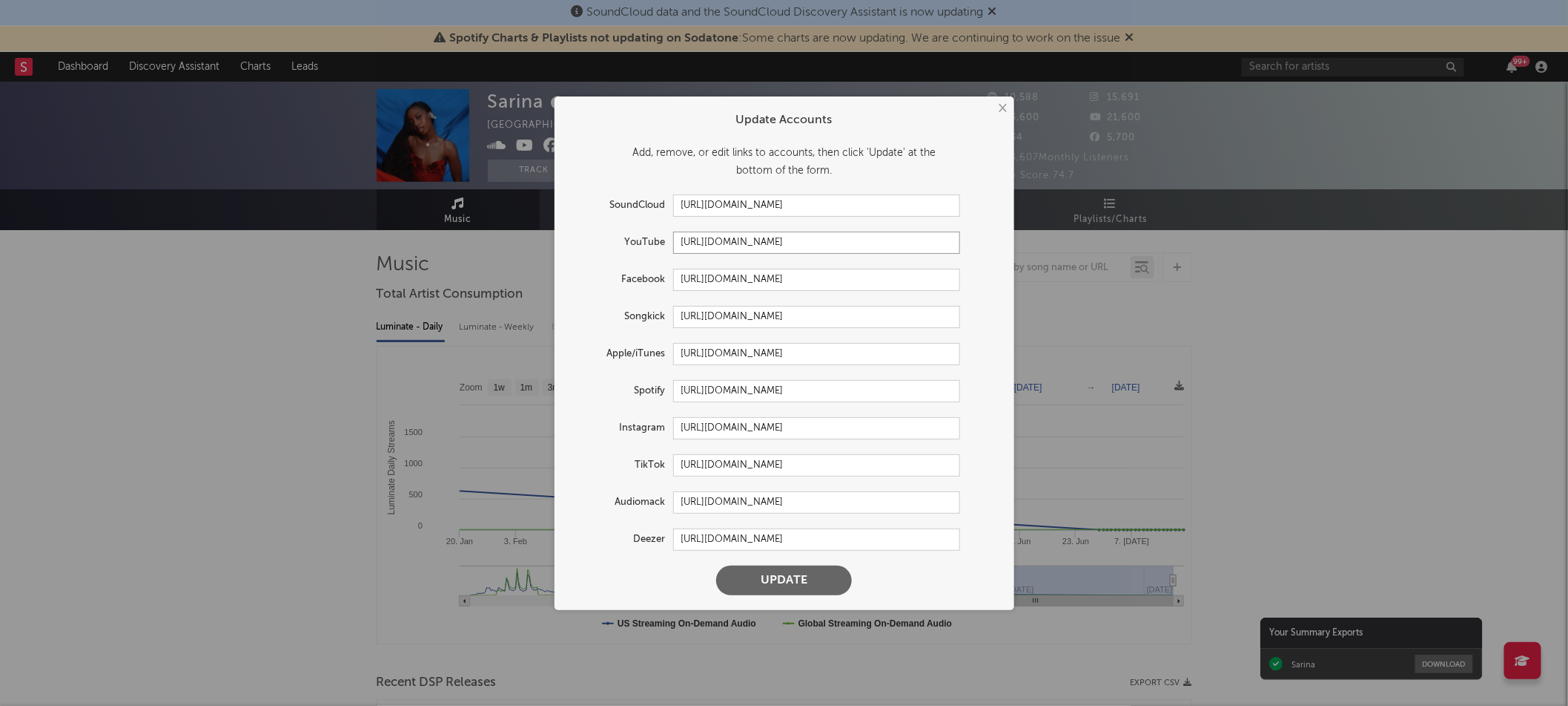
click at [777, 240] on input "https://www.youtube.com/@Sarrinard" at bounding box center [817, 242] width 287 height 22
paste input "inadesir"
type input "https://www.youtube.com/@Sarinadesir"
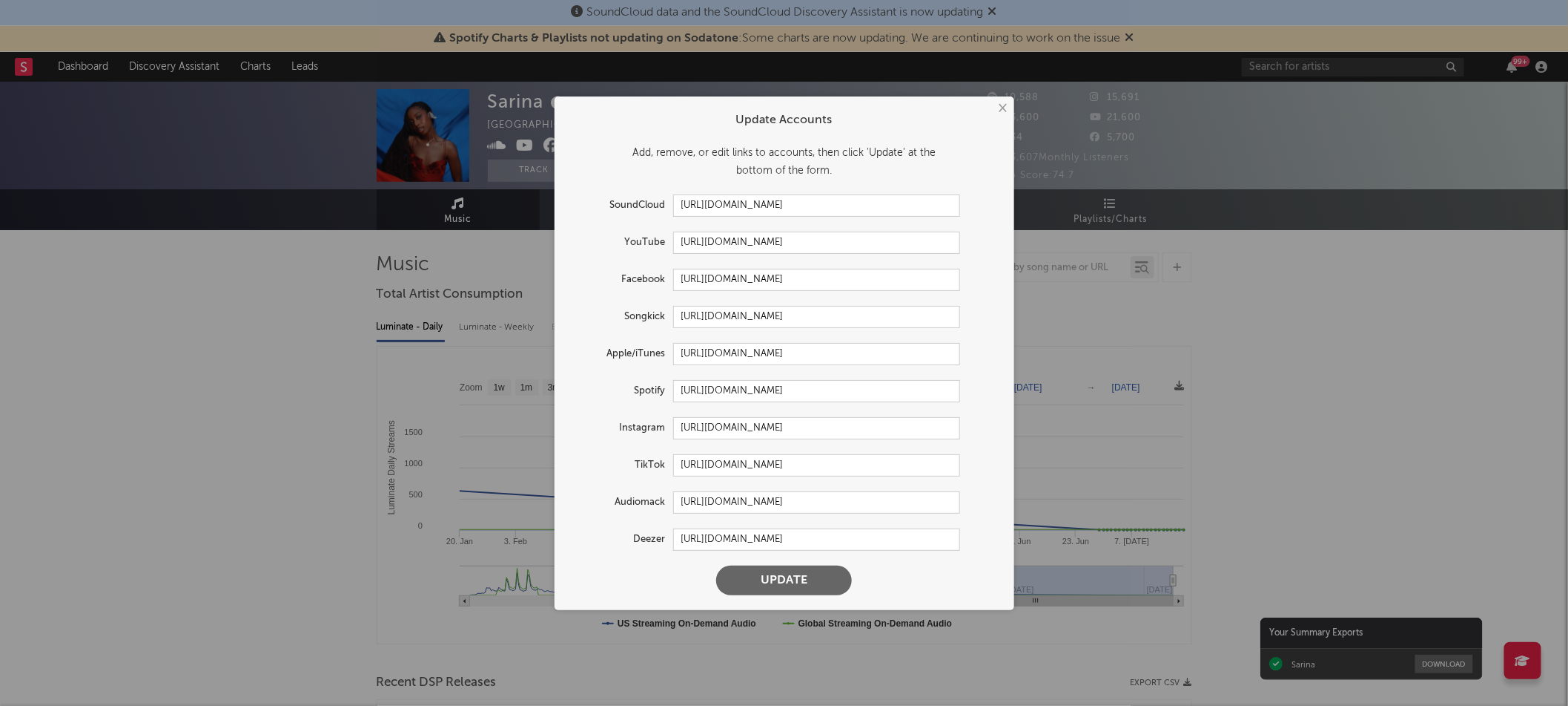
click at [780, 581] on button "Update" at bounding box center [784, 580] width 135 height 30
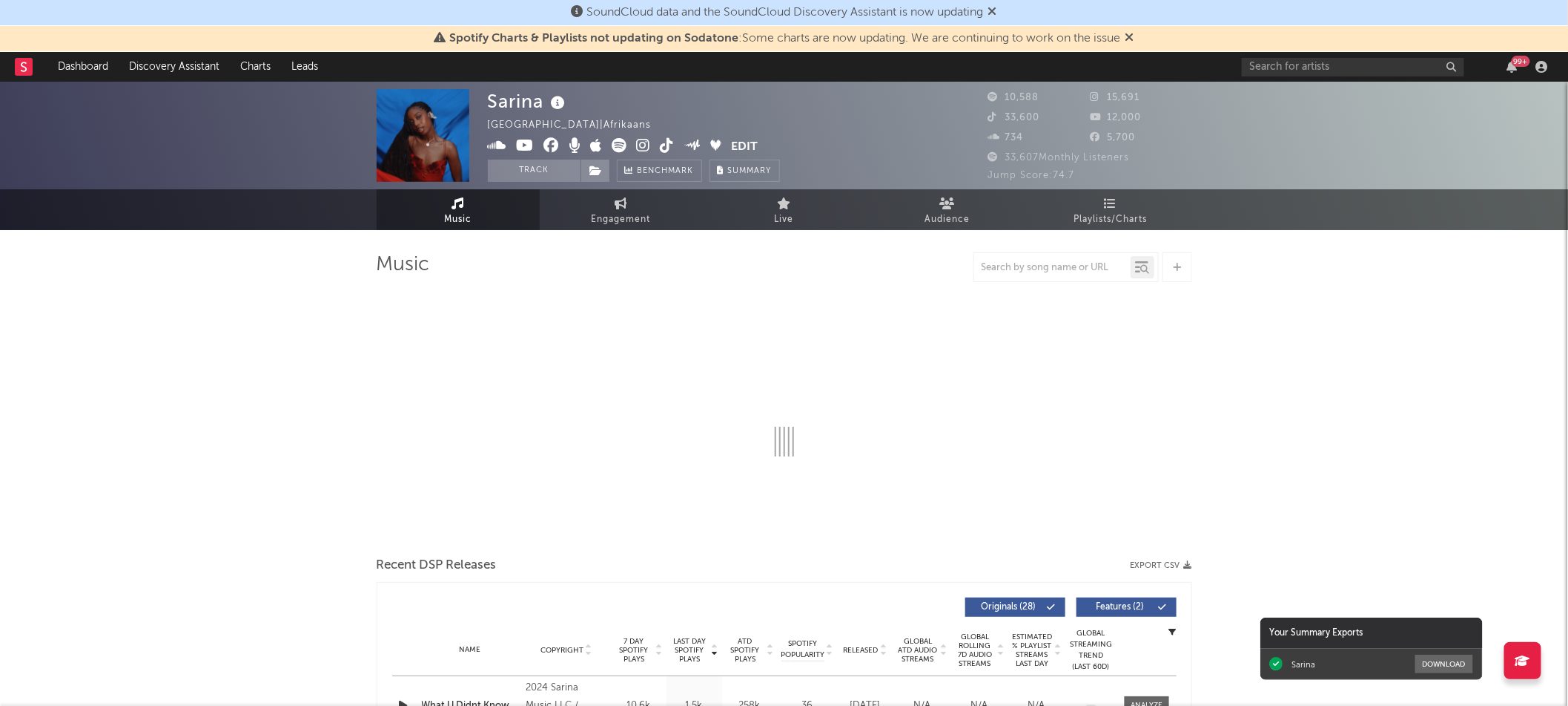
select select "6m"
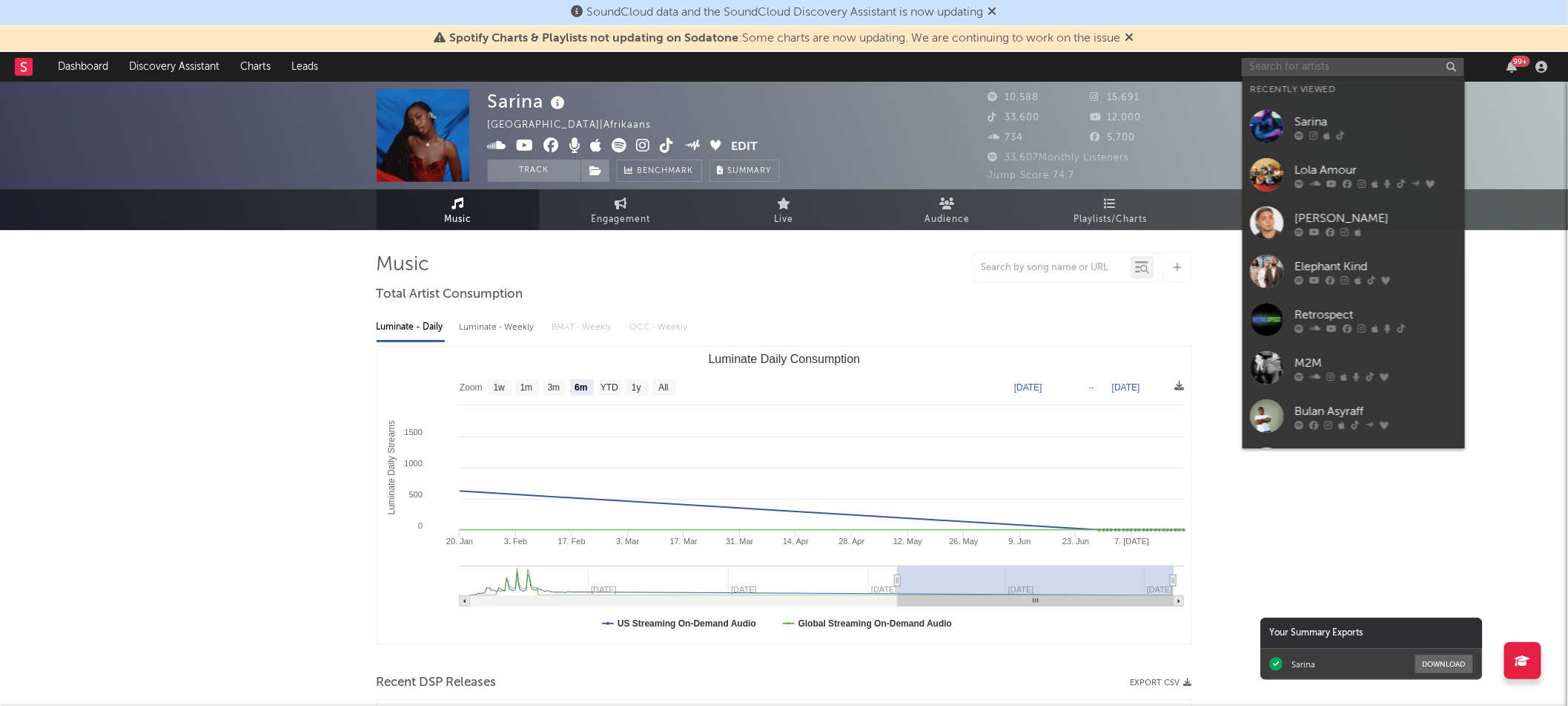
click at [1351, 63] on input "text" at bounding box center [1353, 67] width 223 height 18
